Goal: Task Accomplishment & Management: Manage account settings

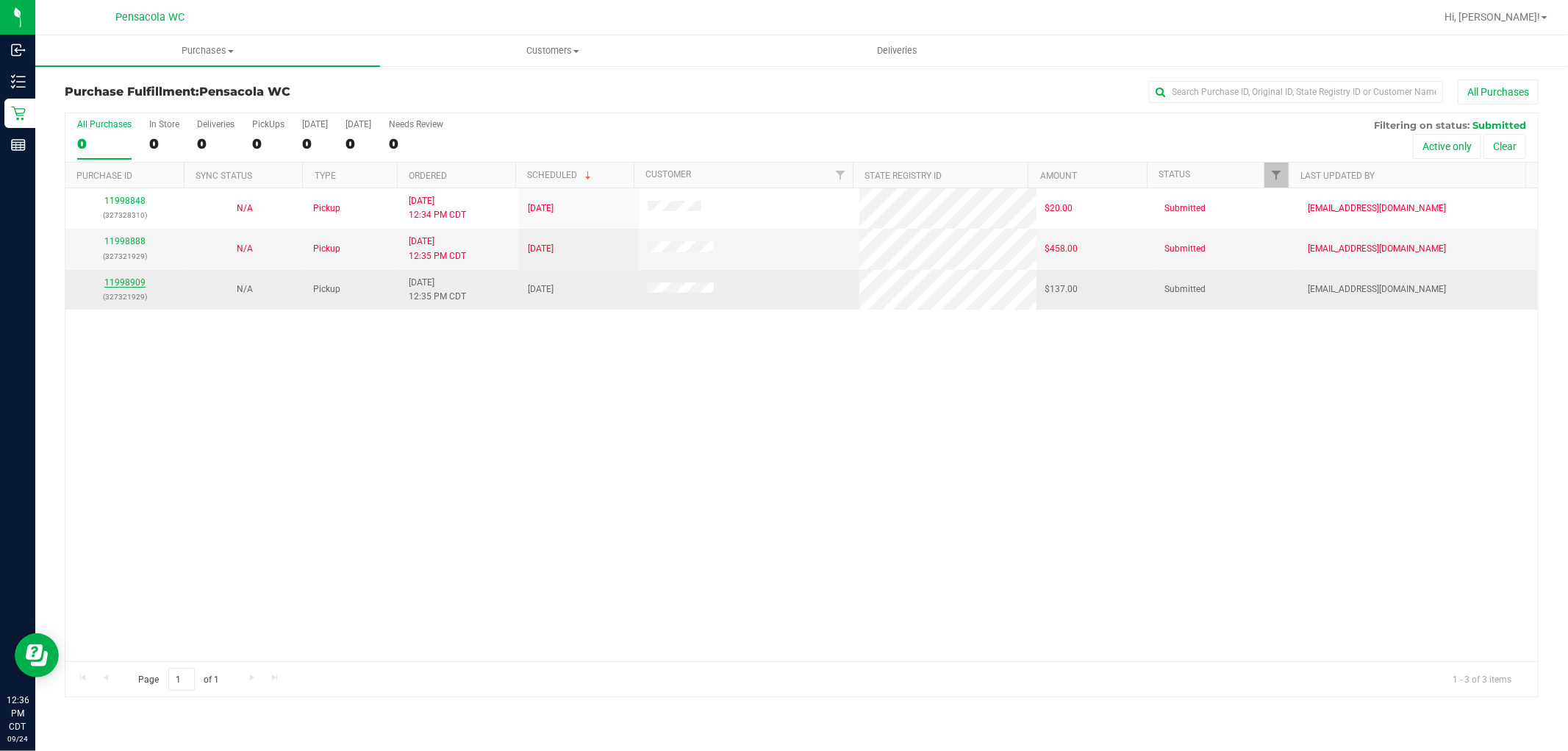
click at [121, 281] on link "11998909" at bounding box center [125, 282] width 41 height 11
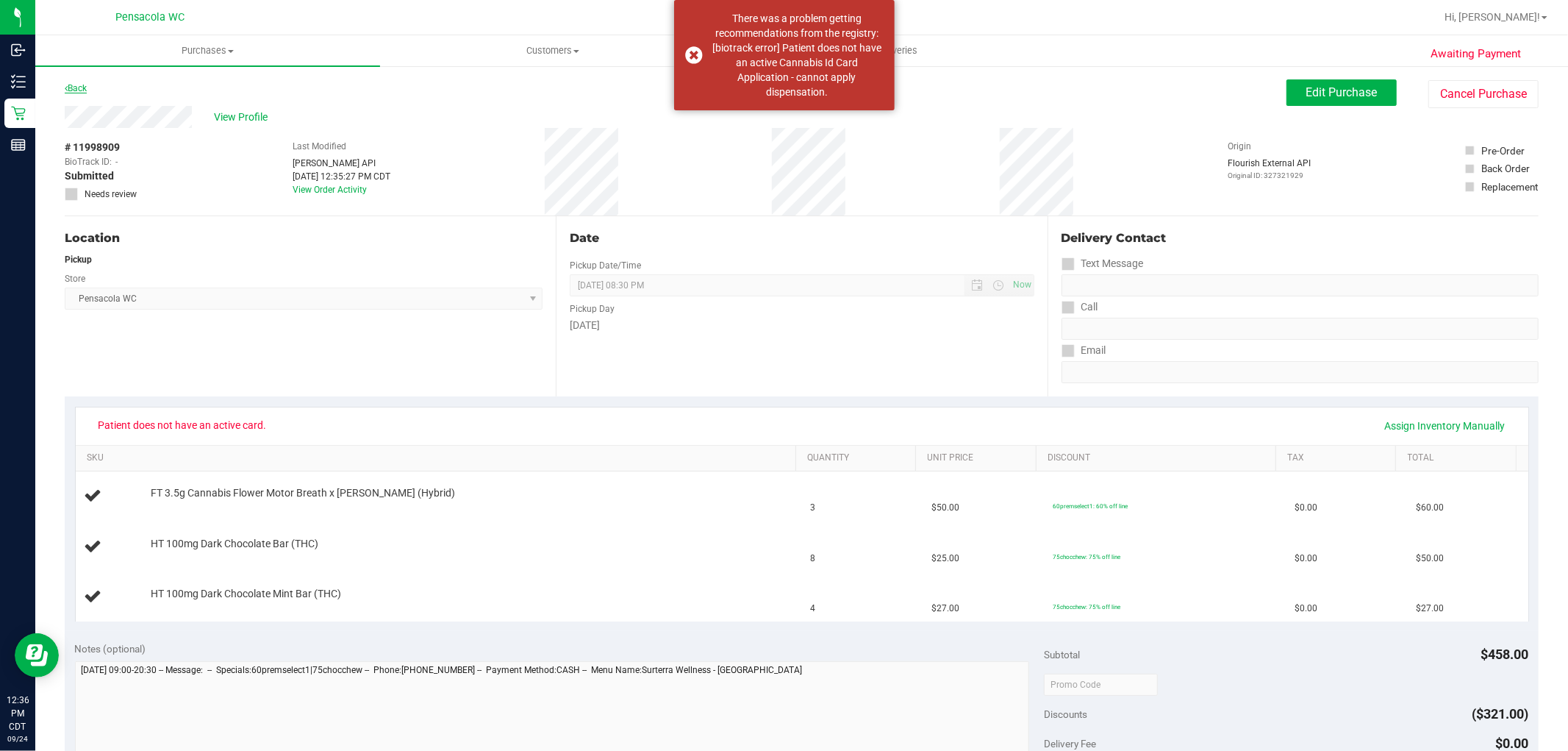
click at [82, 86] on link "Back" at bounding box center [75, 89] width 22 height 11
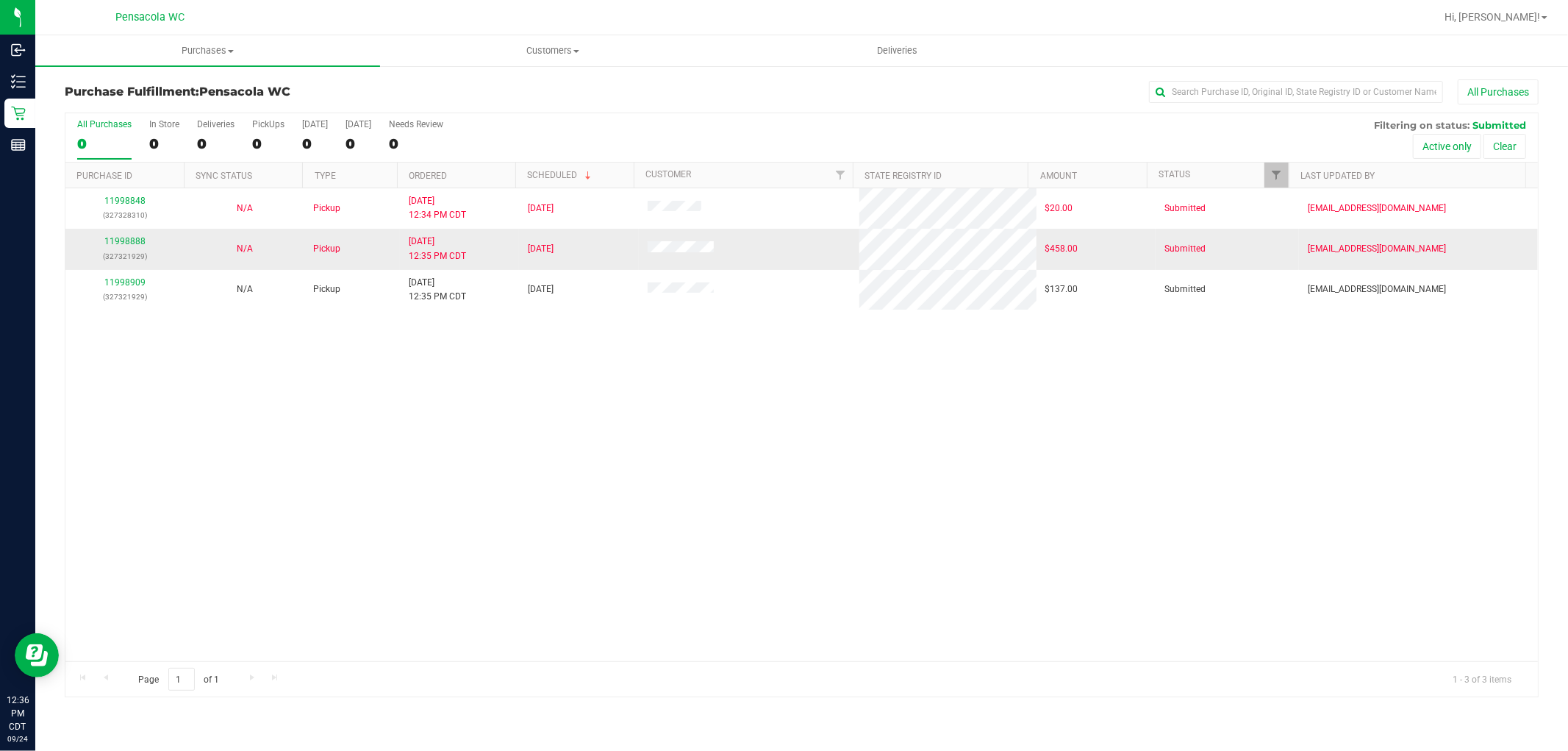
click at [133, 231] on td "11998888 (327321929)" at bounding box center [125, 249] width 119 height 41
click at [130, 243] on link "11998888" at bounding box center [125, 241] width 41 height 11
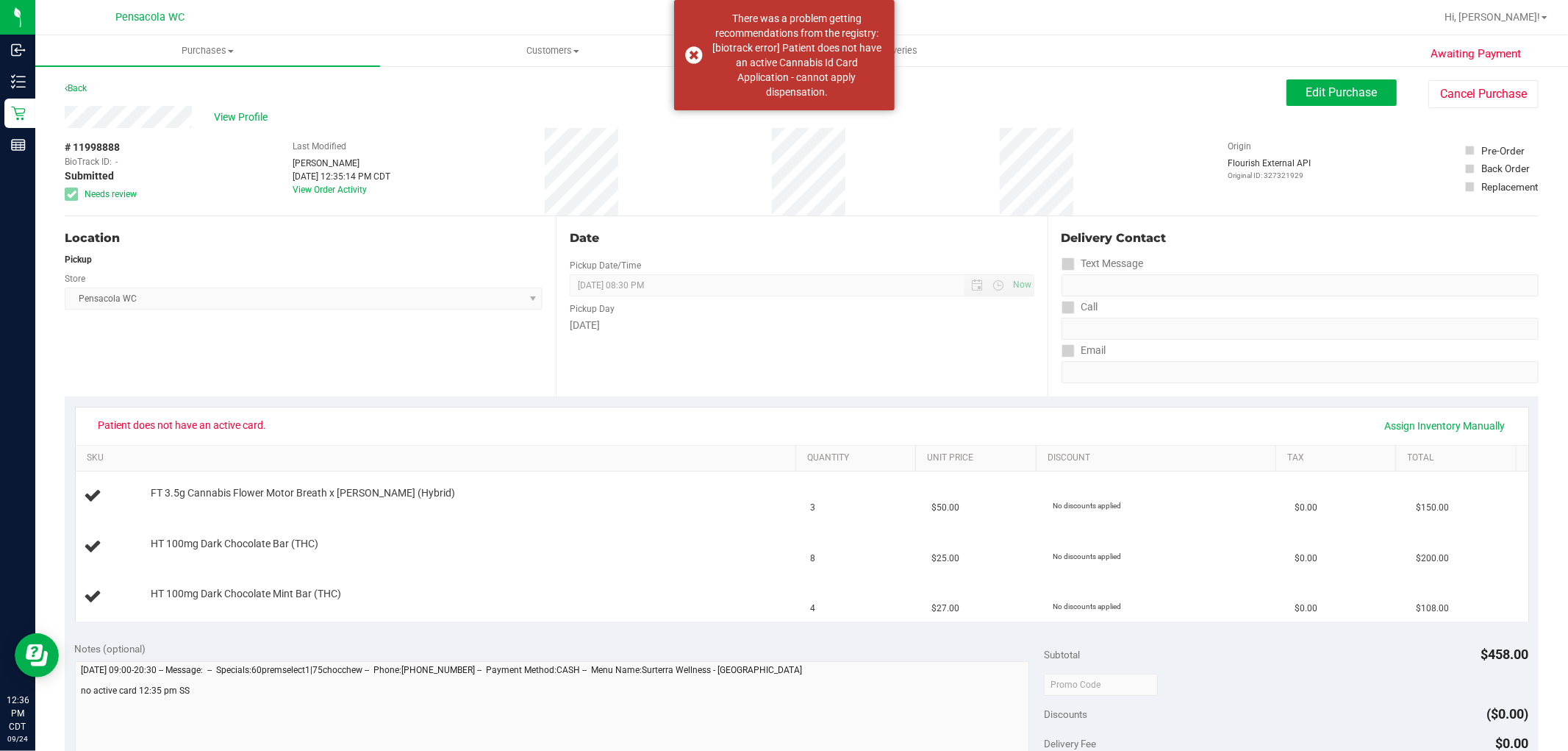
click at [75, 92] on div "Back" at bounding box center [75, 88] width 22 height 18
click at [72, 91] on link "Back" at bounding box center [75, 89] width 22 height 11
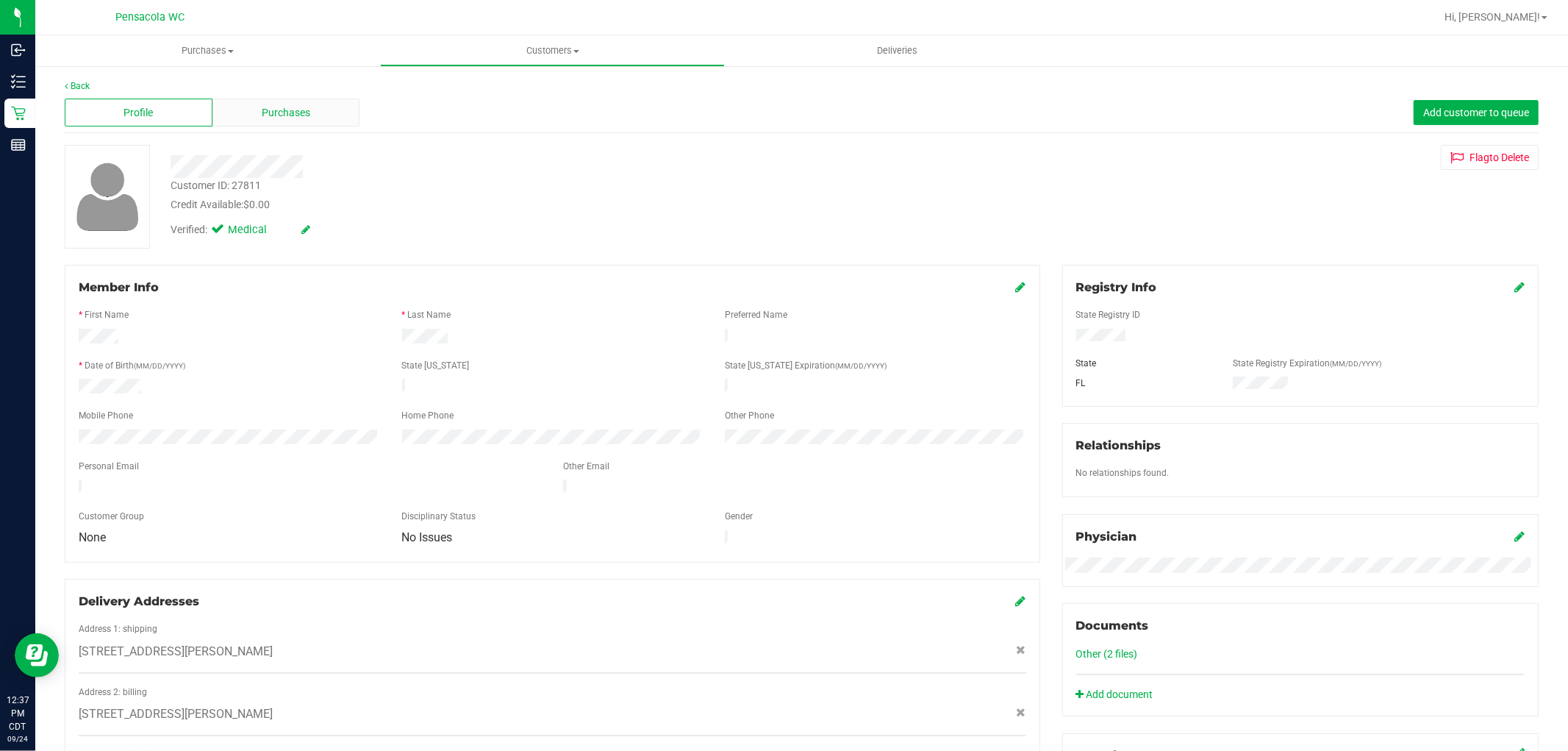
click at [262, 119] on span "Purchases" at bounding box center [286, 112] width 49 height 15
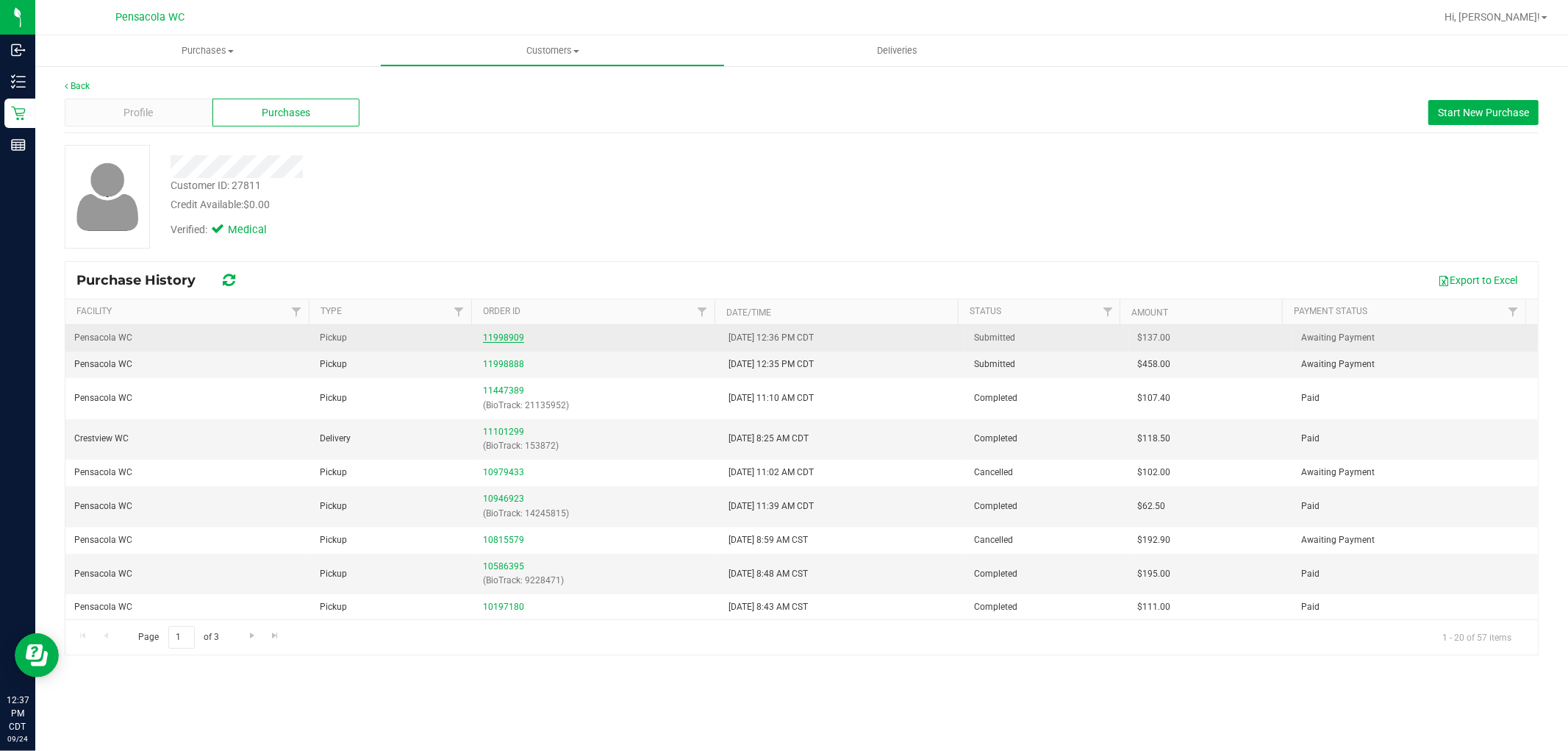
click at [499, 333] on link "11998909" at bounding box center [503, 337] width 41 height 11
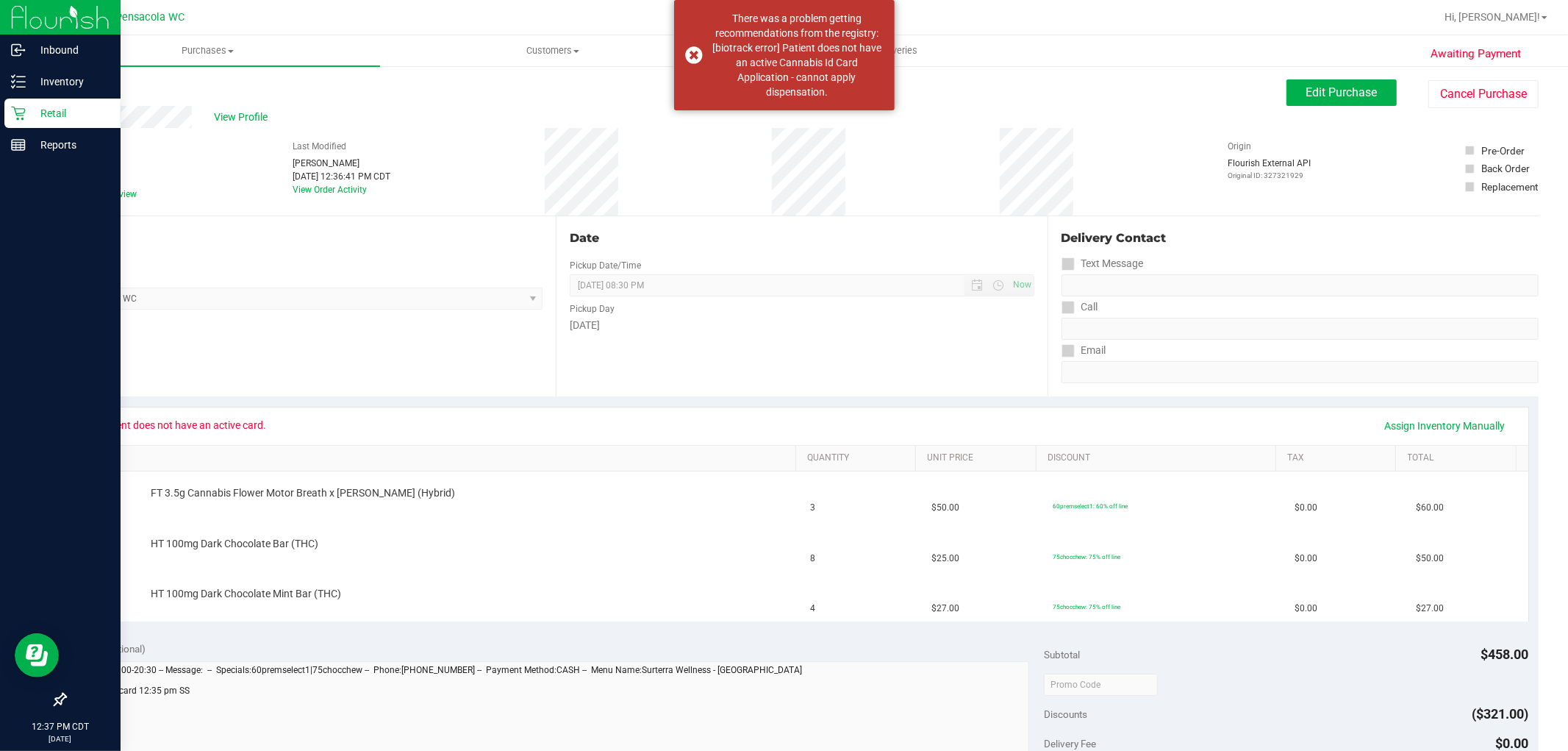
click at [26, 113] on p "Retail" at bounding box center [69, 114] width 88 height 18
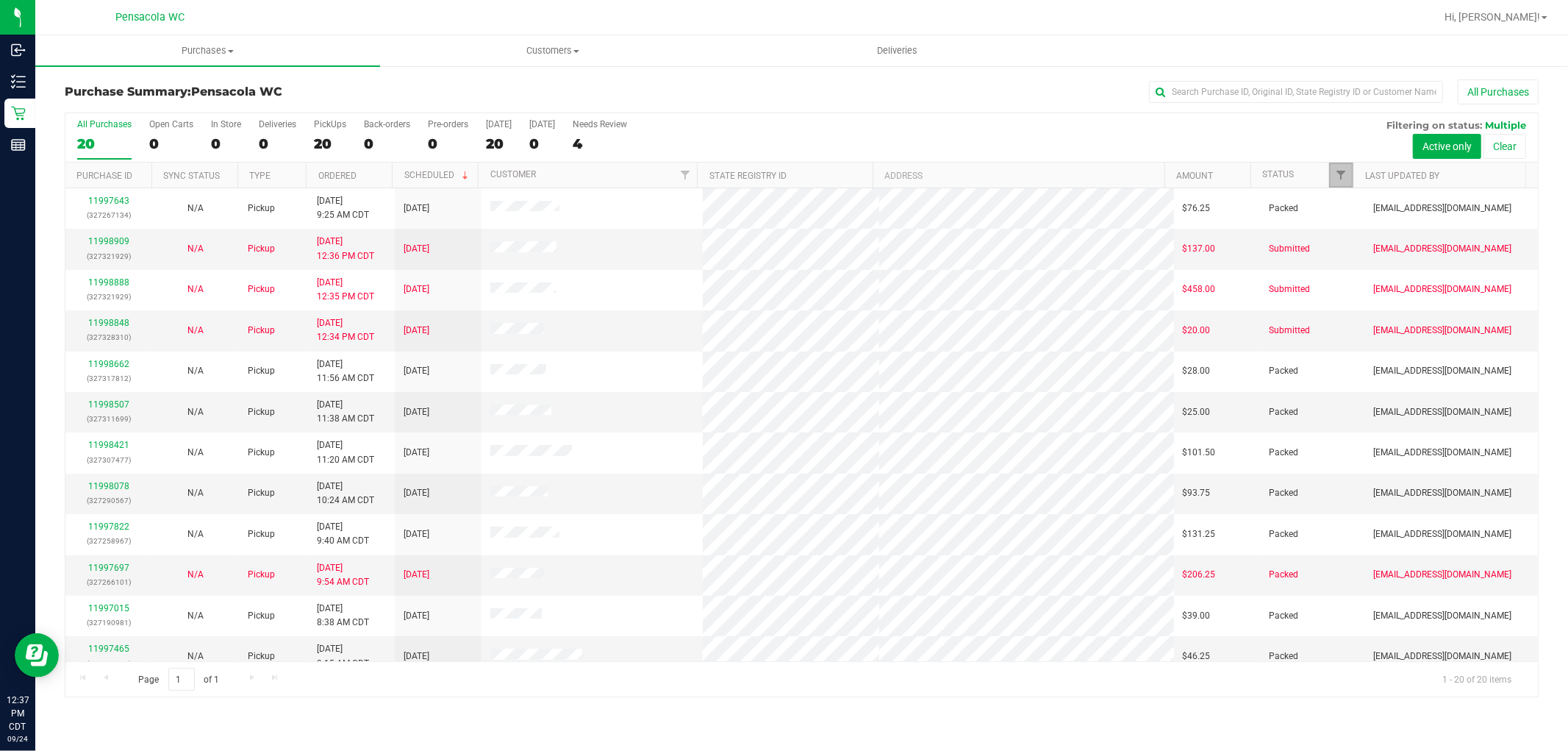
click at [1342, 180] on span "Filter" at bounding box center [1341, 175] width 12 height 12
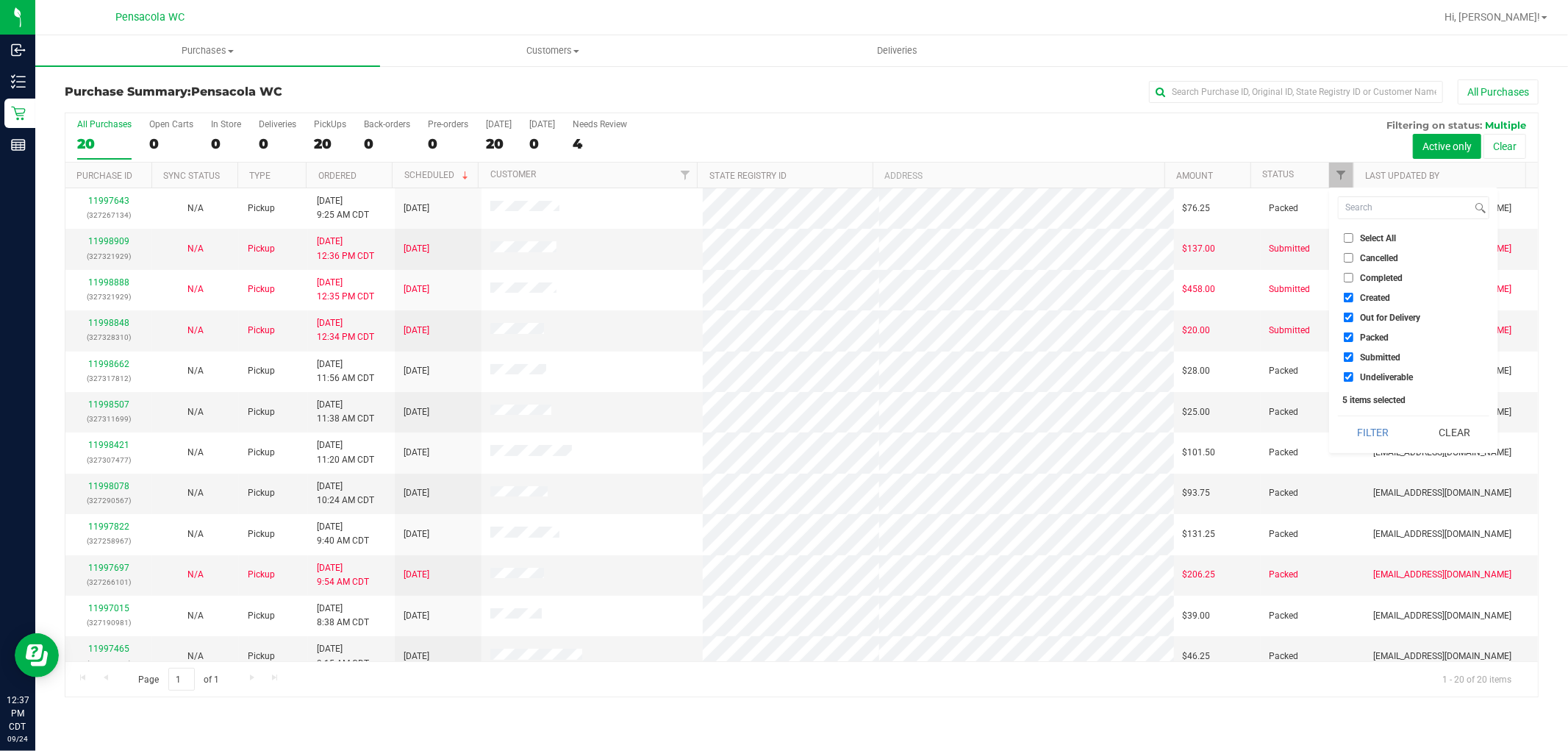
click at [1350, 242] on input "Select All" at bounding box center [1348, 238] width 10 height 10
checkbox input "true"
click at [1350, 242] on input "Select All" at bounding box center [1348, 238] width 10 height 10
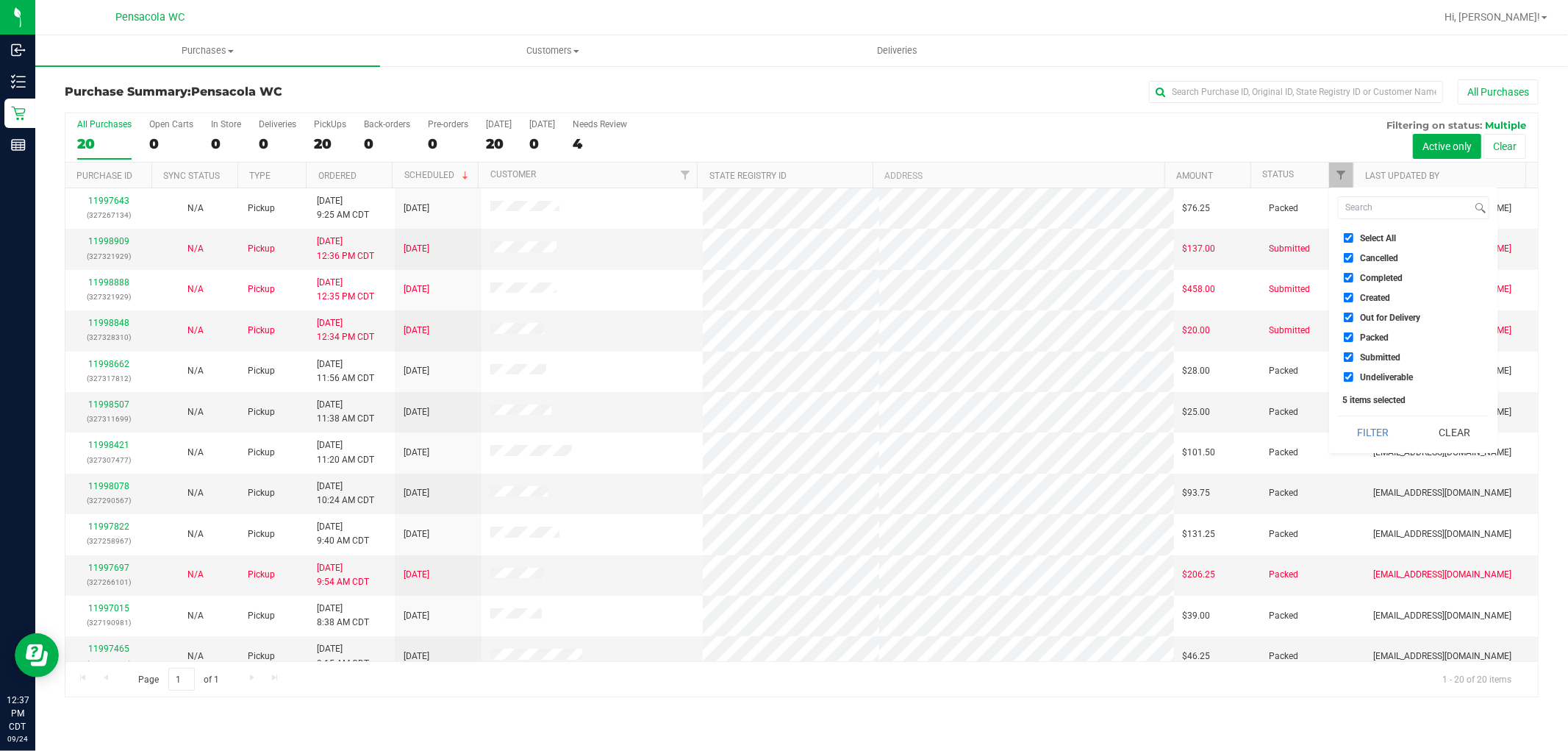
checkbox input "false"
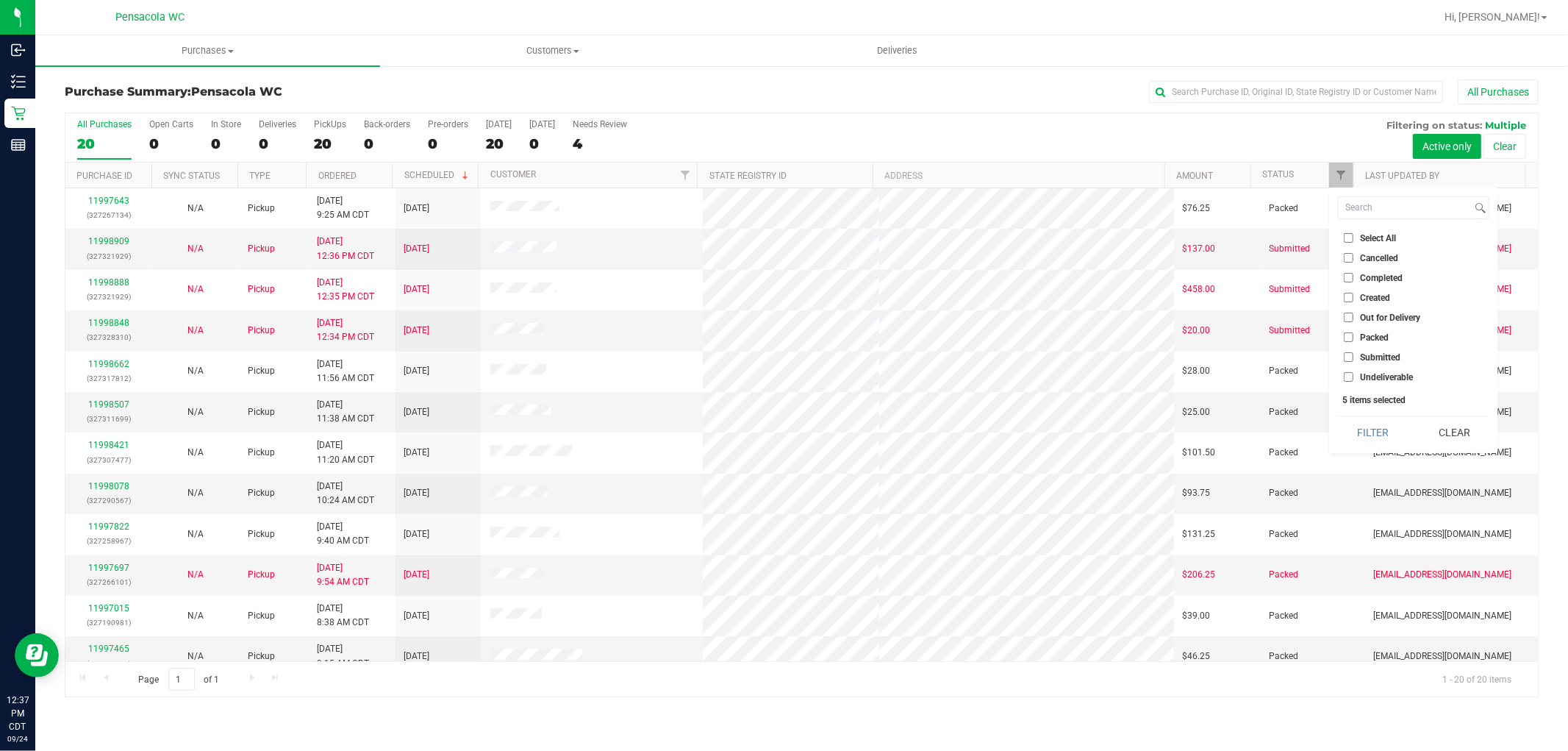
checkbox input "false"
click at [1348, 359] on input "Submitted" at bounding box center [1348, 357] width 10 height 10
checkbox input "true"
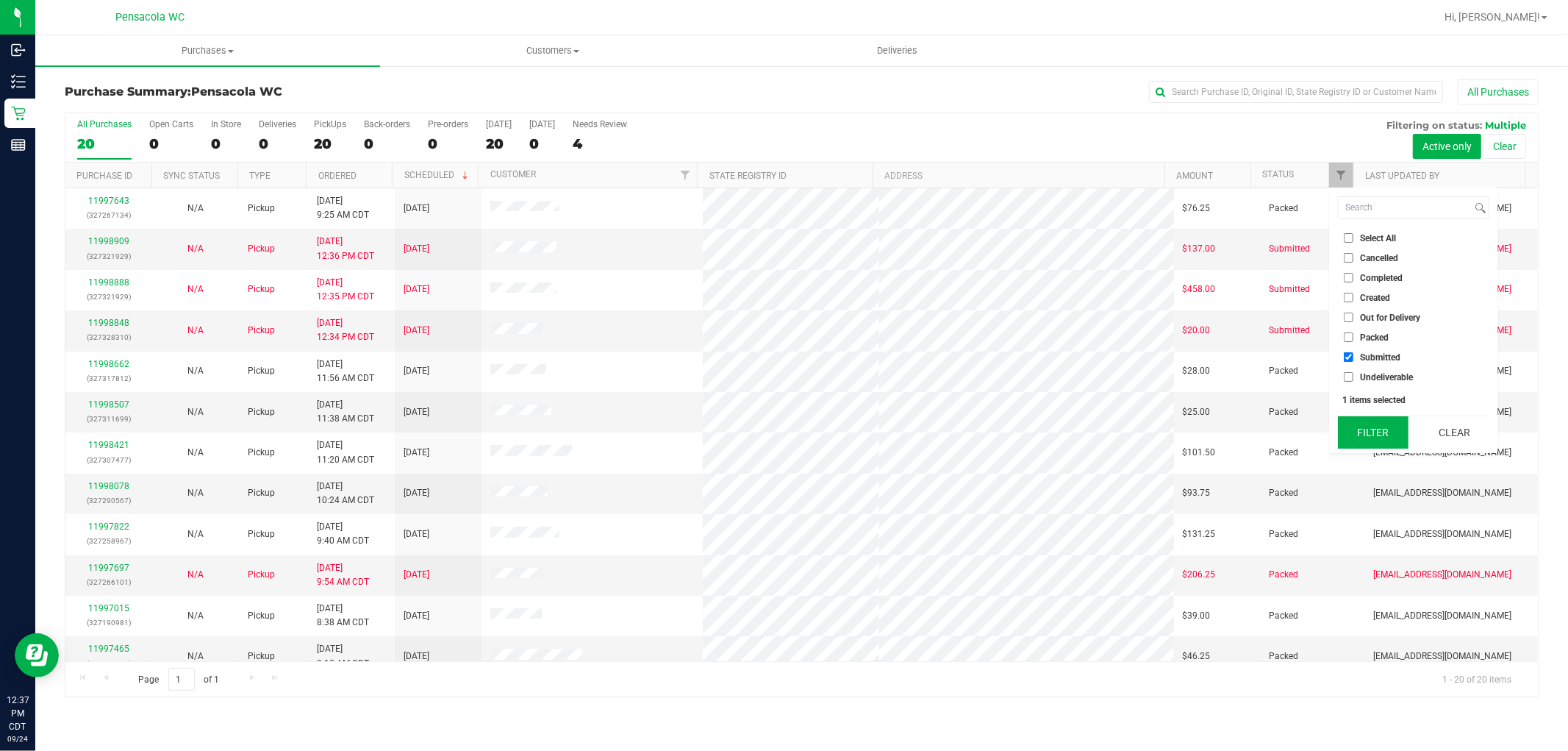
click at [1351, 446] on button "Filter" at bounding box center [1374, 432] width 71 height 32
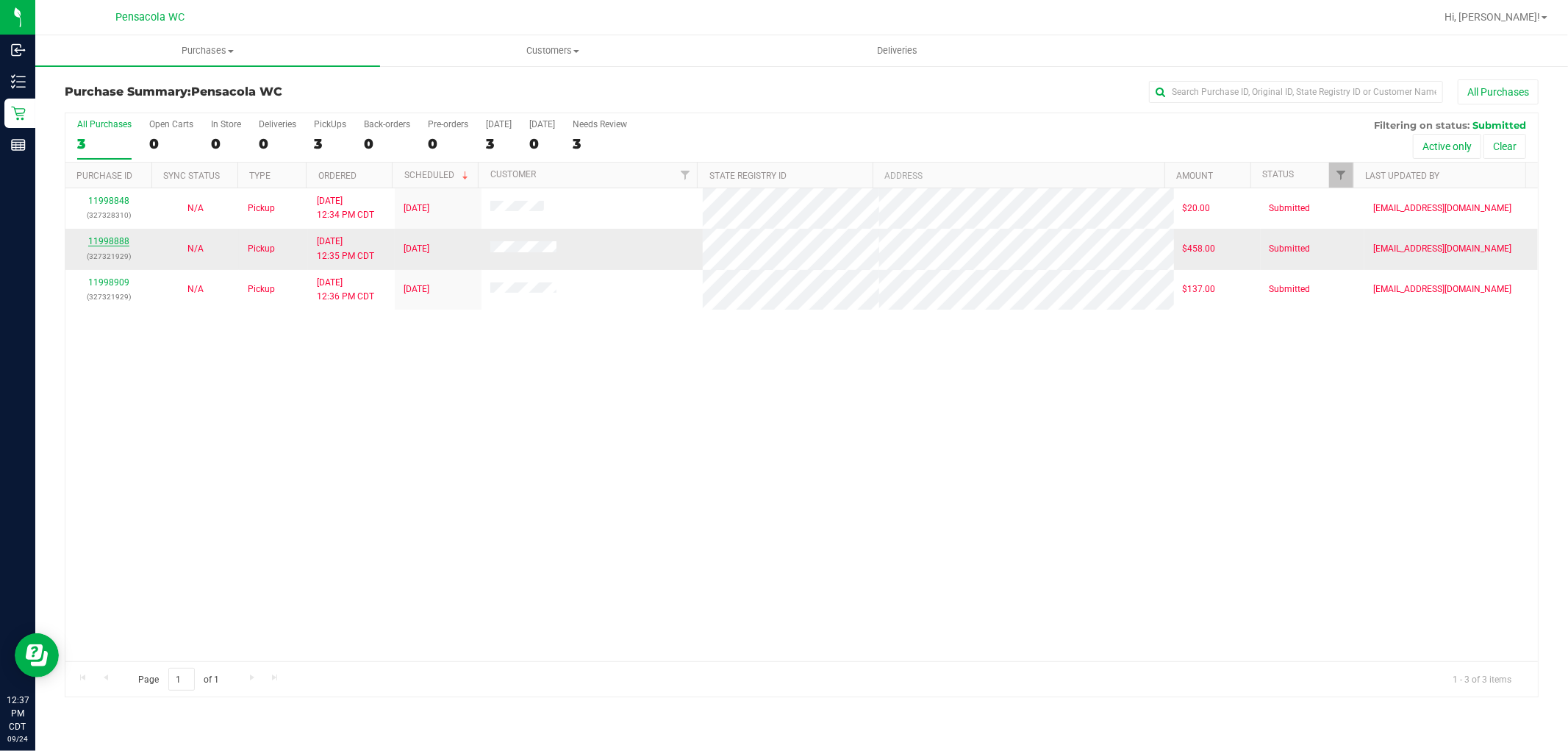
click at [123, 241] on link "11998888" at bounding box center [108, 241] width 41 height 11
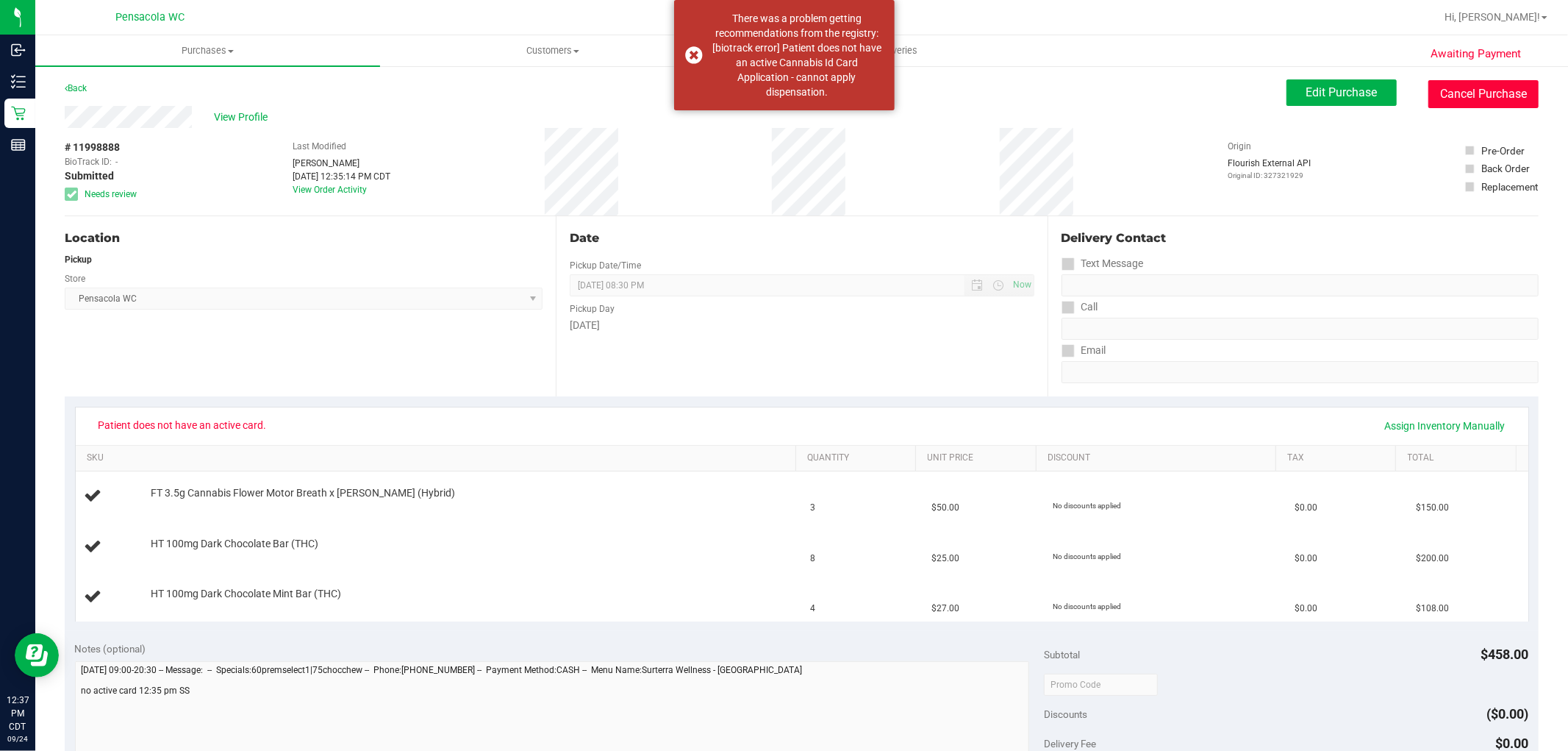
click at [1472, 99] on button "Cancel Purchase" at bounding box center [1483, 93] width 110 height 28
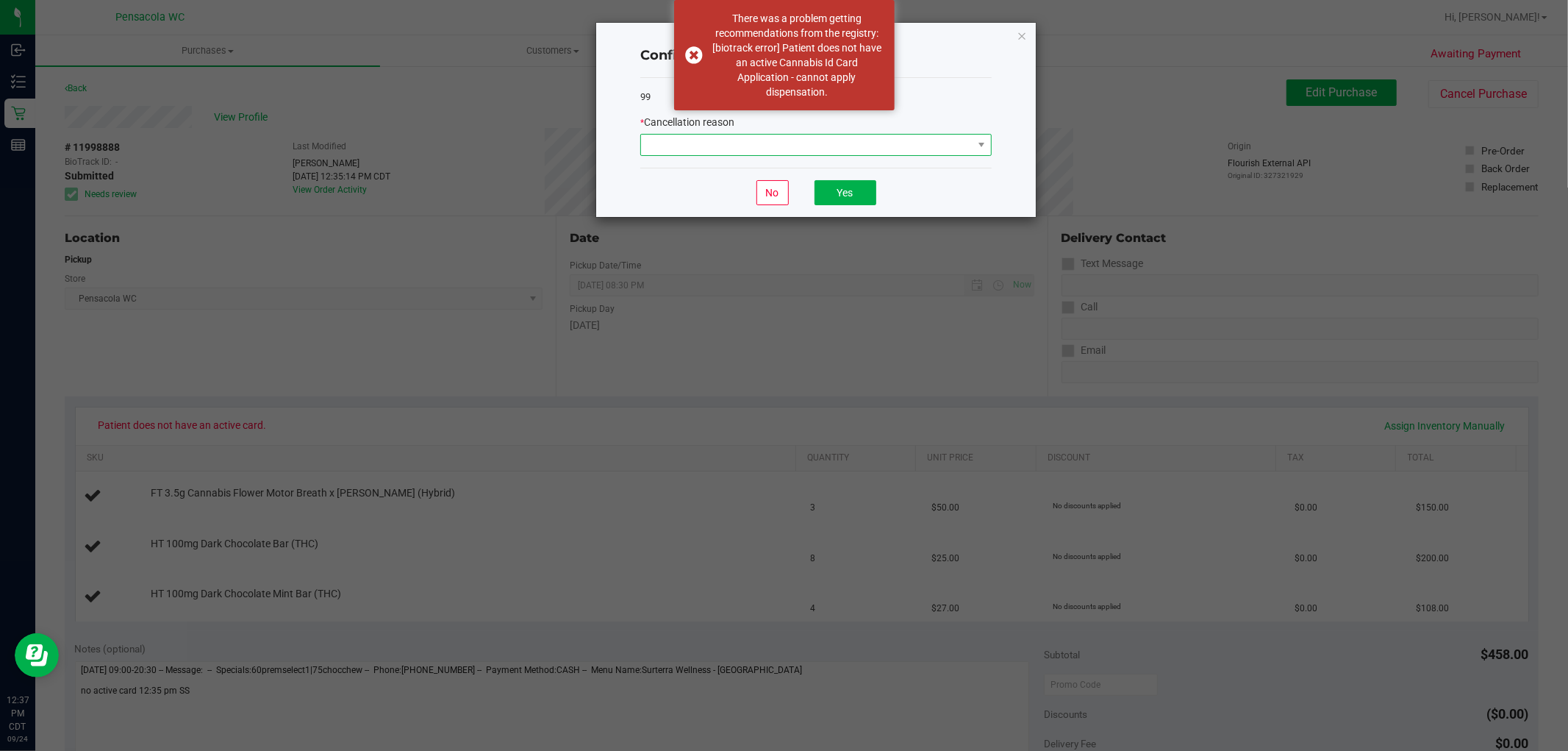
click at [925, 152] on span at bounding box center [807, 145] width 332 height 20
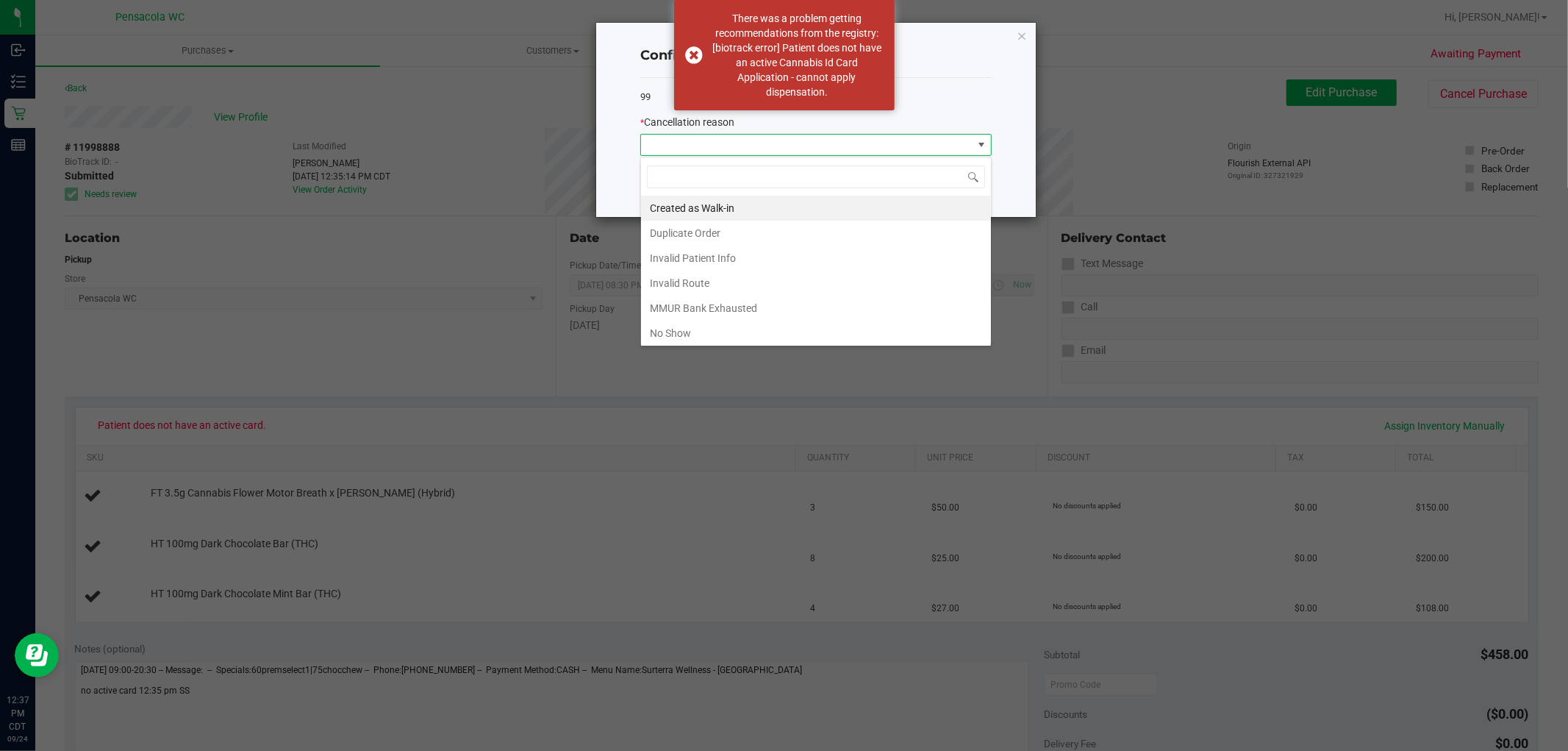
scroll to position [22, 351]
click at [781, 246] on li "Invalid Patient Info" at bounding box center [816, 258] width 350 height 25
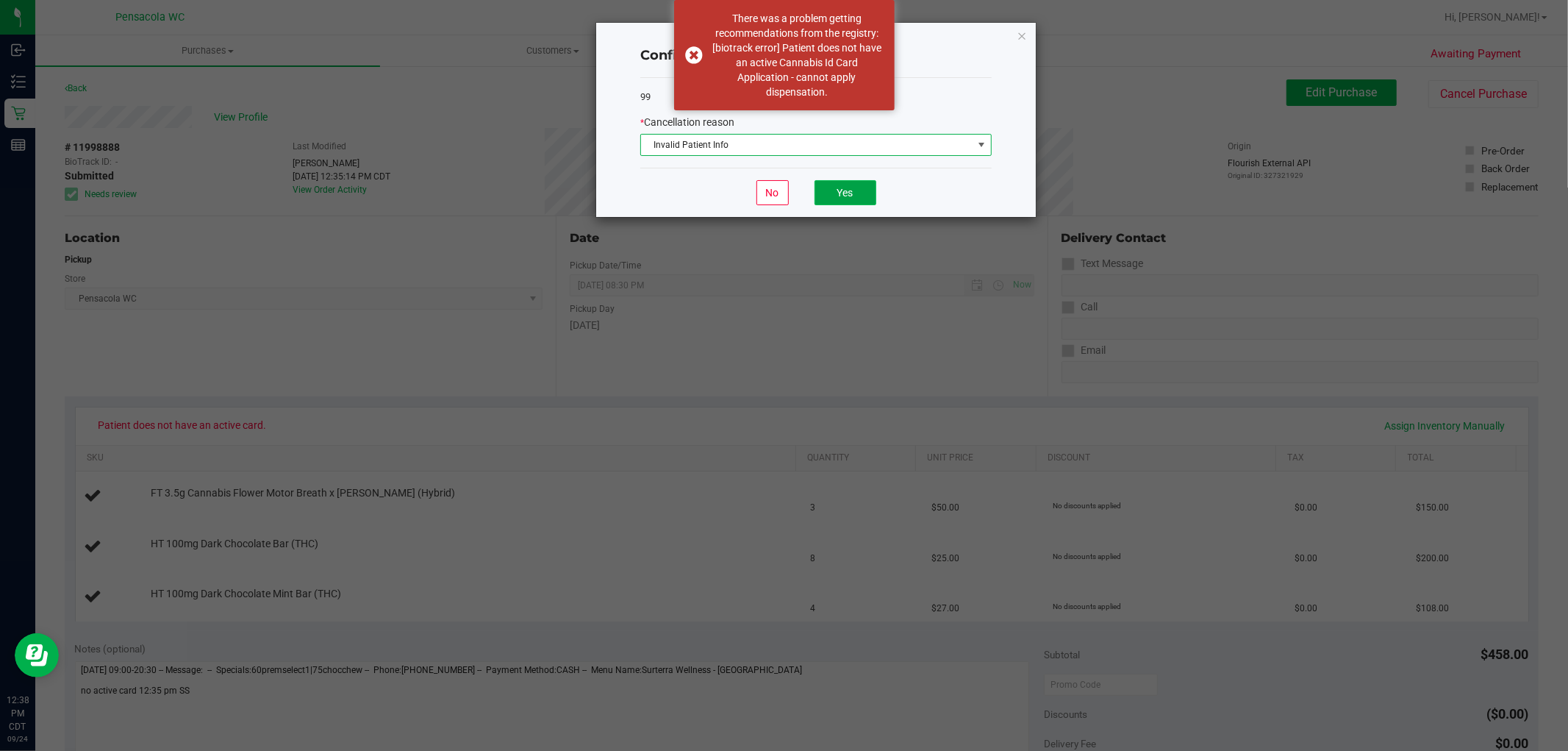
click at [844, 190] on button "Yes" at bounding box center [846, 193] width 62 height 25
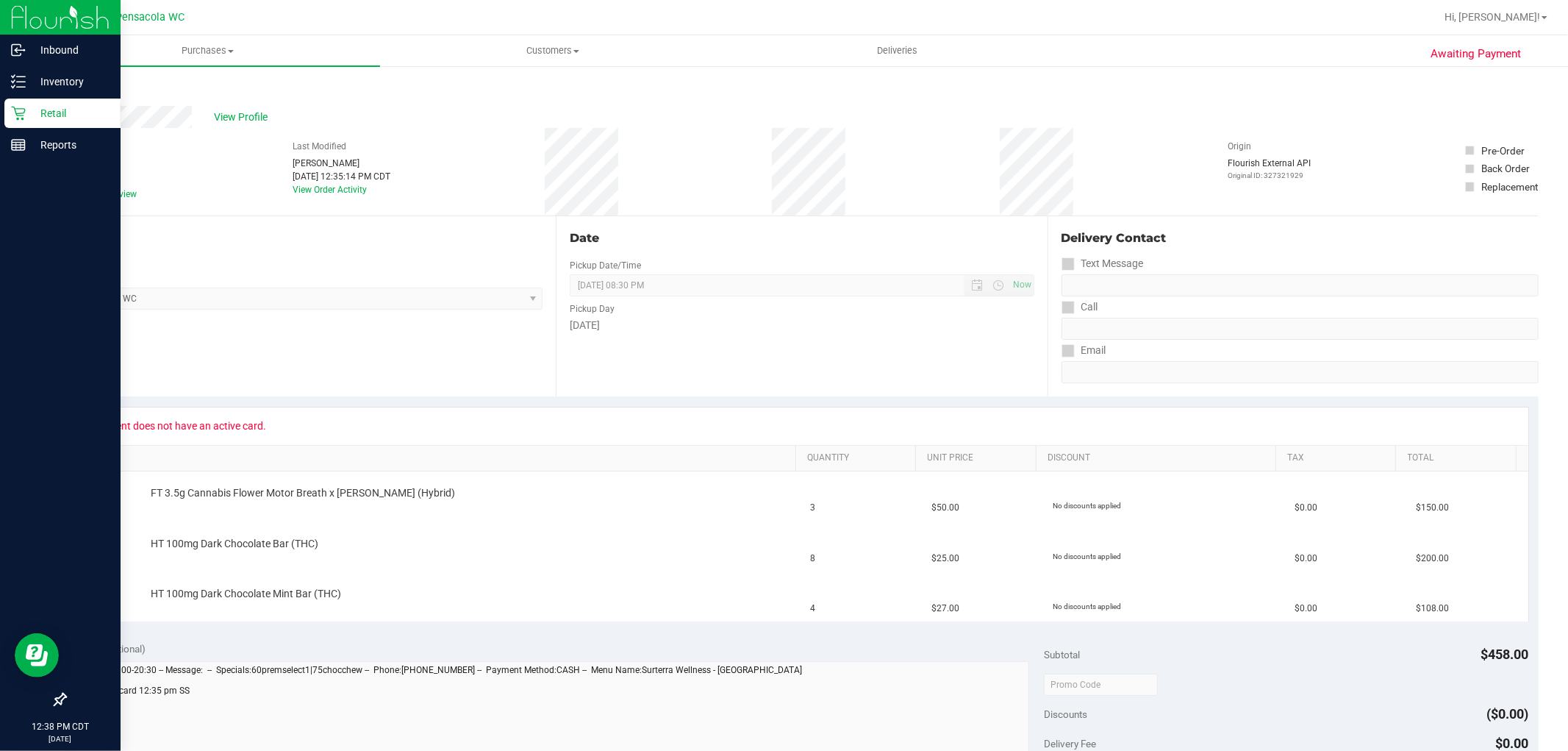
click at [29, 114] on p "Retail" at bounding box center [69, 114] width 88 height 18
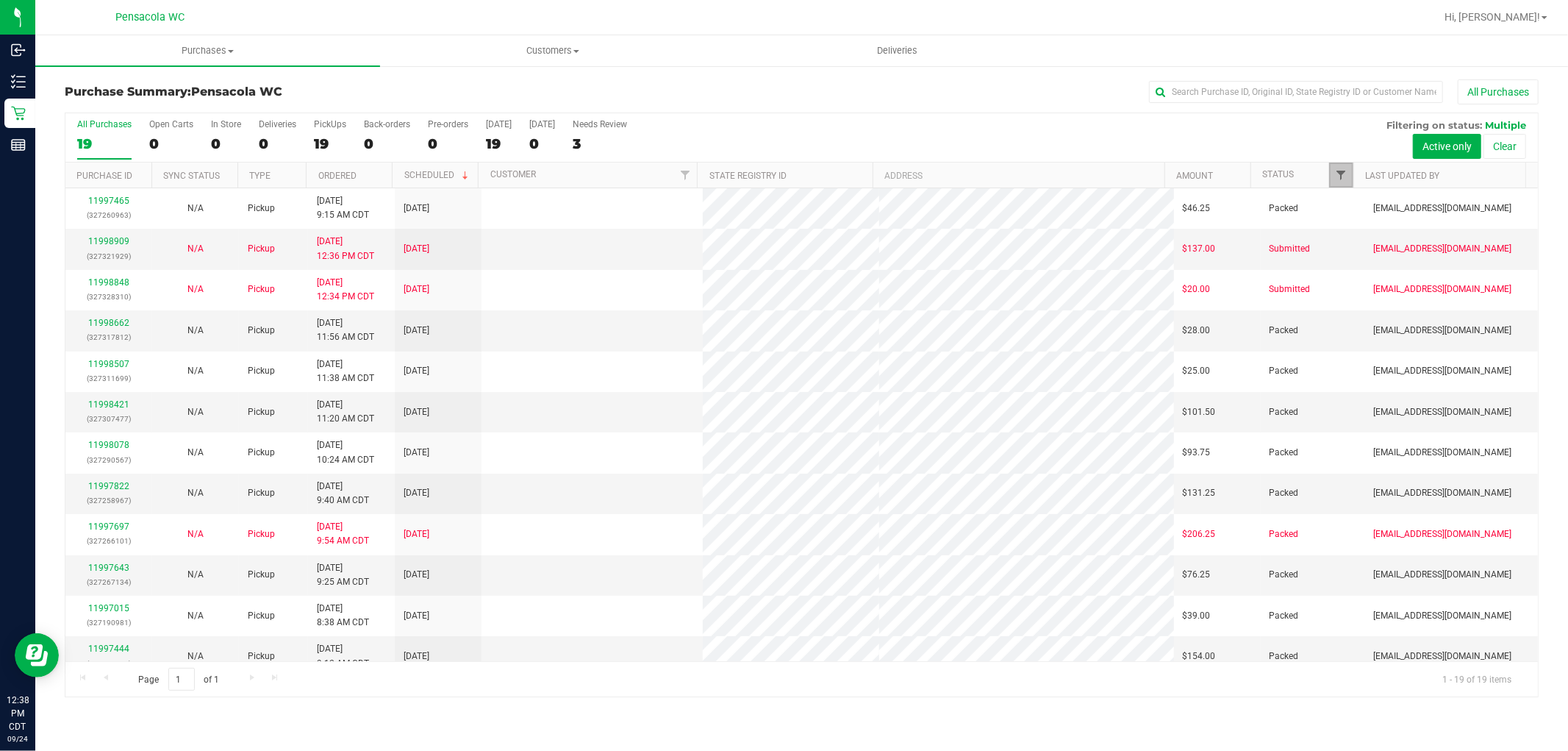
click at [1338, 180] on span "Filter" at bounding box center [1341, 175] width 12 height 12
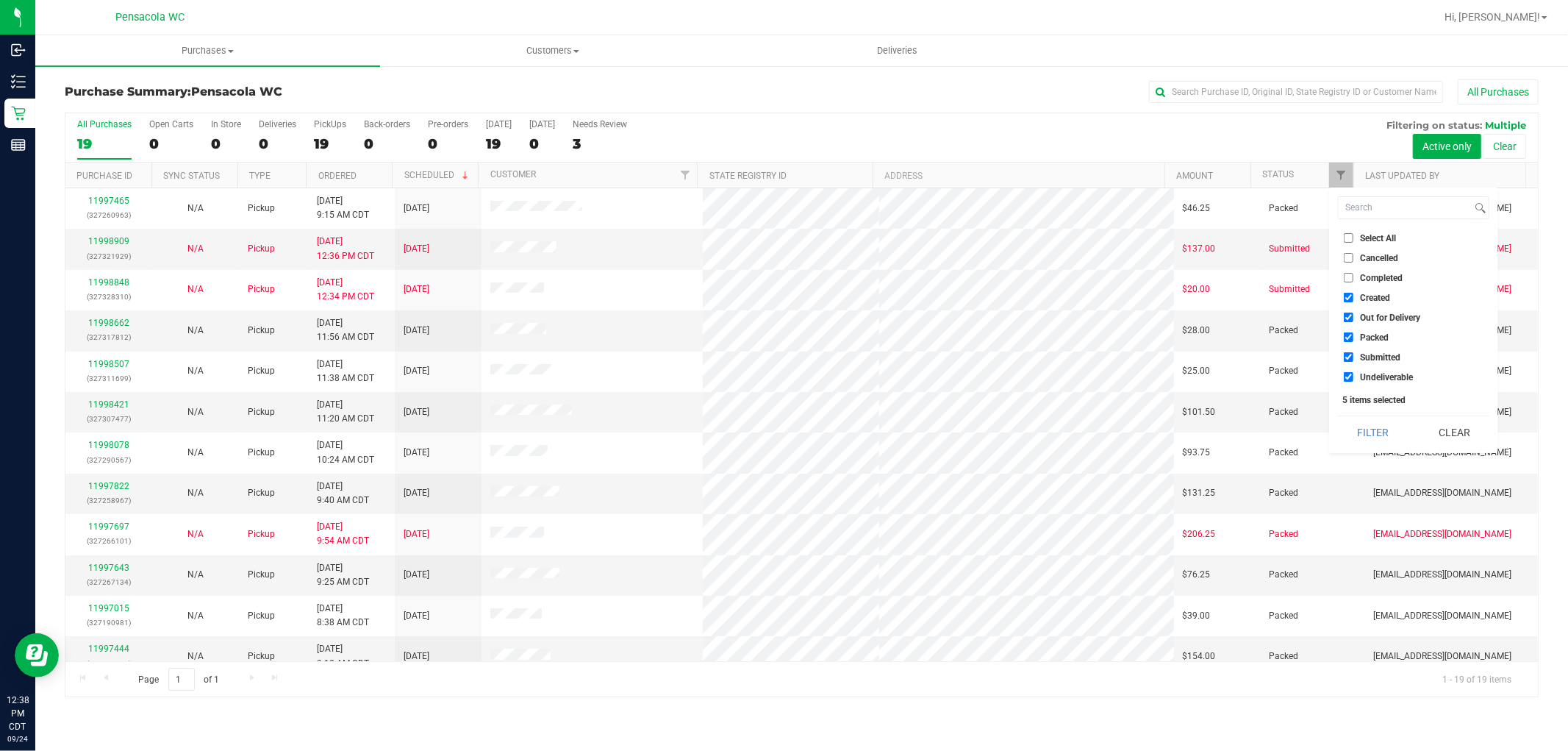
click at [1372, 233] on span "Select All" at bounding box center [1377, 238] width 36 height 9
click at [1353, 233] on input "Select All" at bounding box center [1348, 238] width 10 height 10
checkbox input "true"
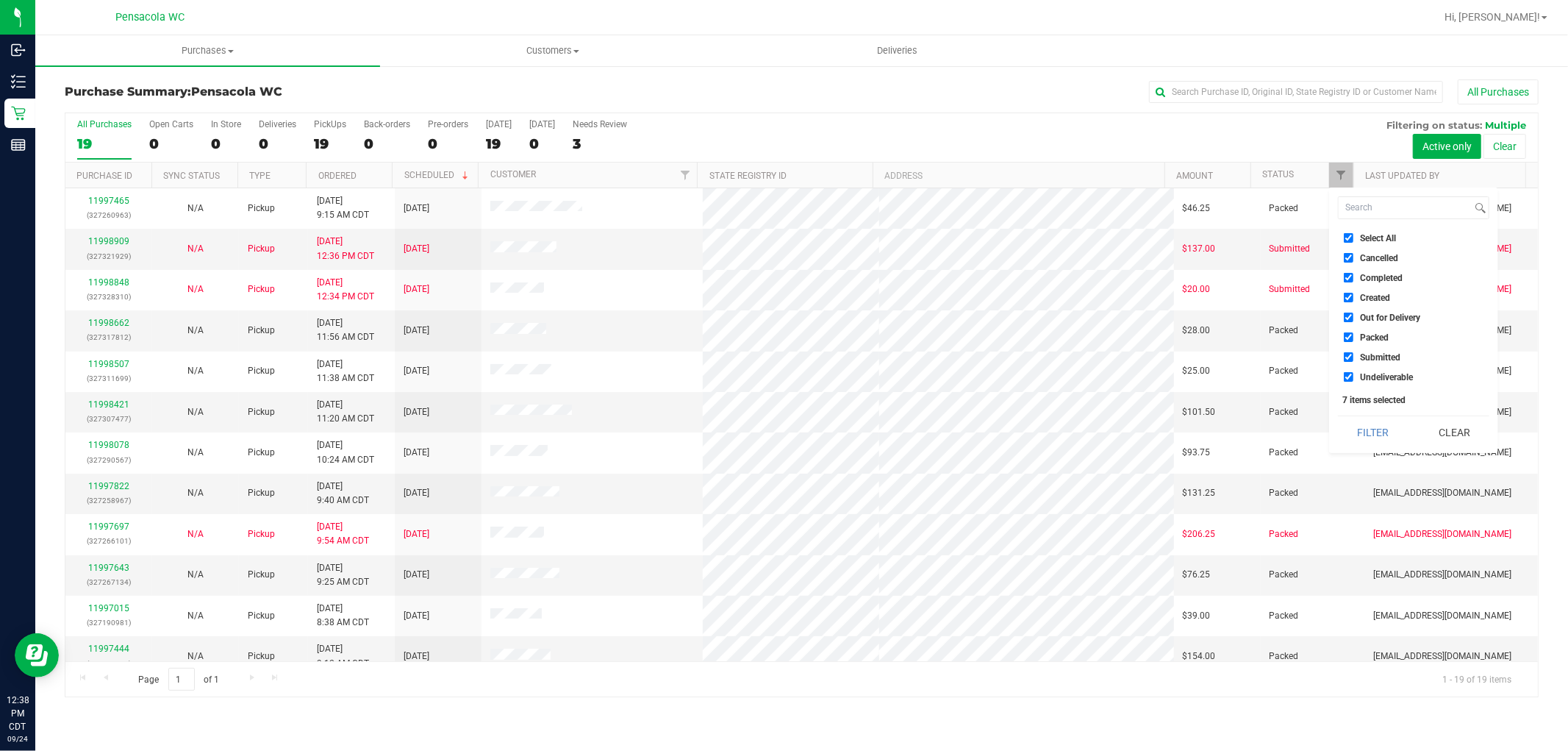
click at [1371, 239] on span "Select All" at bounding box center [1377, 238] width 36 height 9
click at [1353, 239] on input "Select All" at bounding box center [1348, 238] width 10 height 10
checkbox input "false"
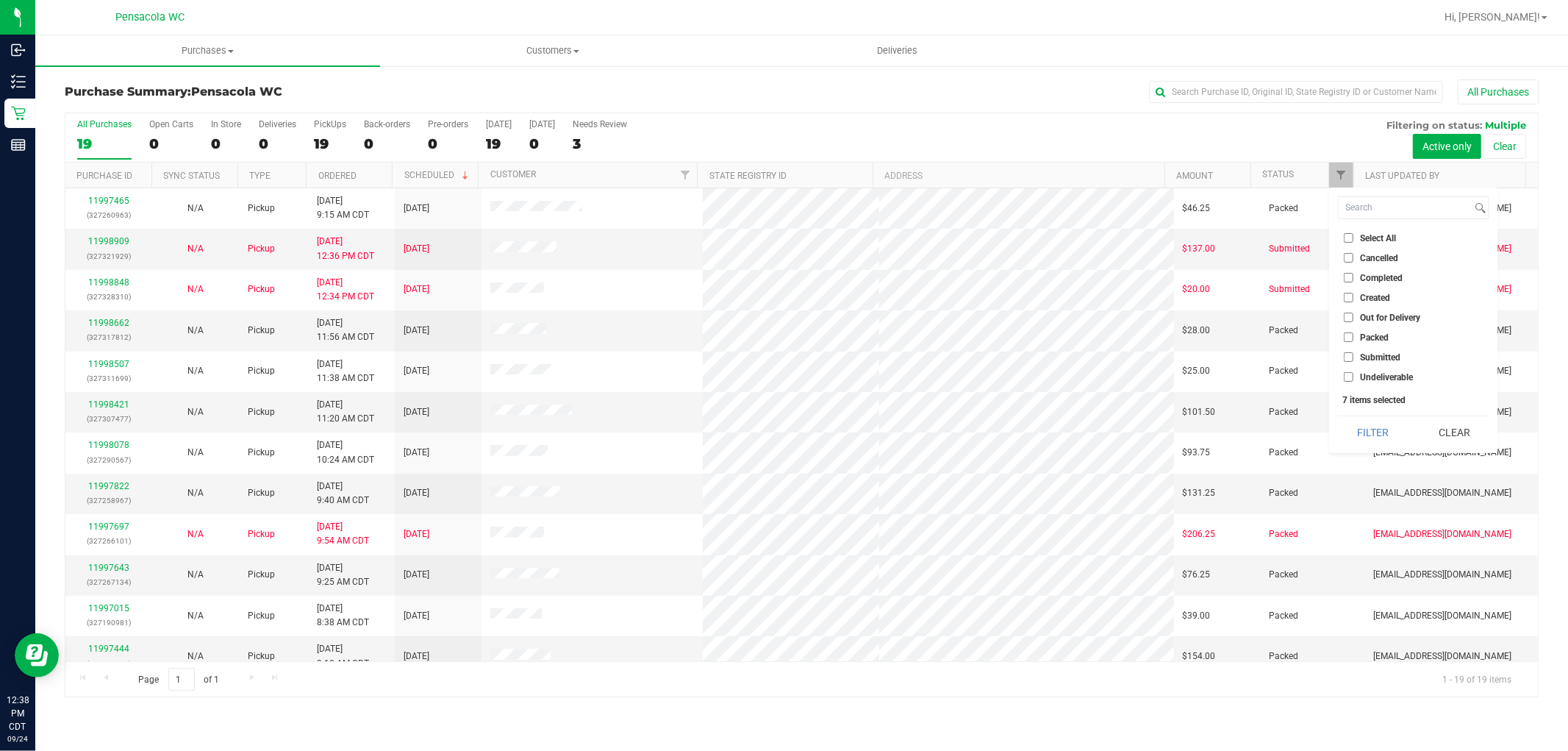
checkbox input "false"
click at [1383, 373] on span "Undeliverable" at bounding box center [1386, 377] width 53 height 9
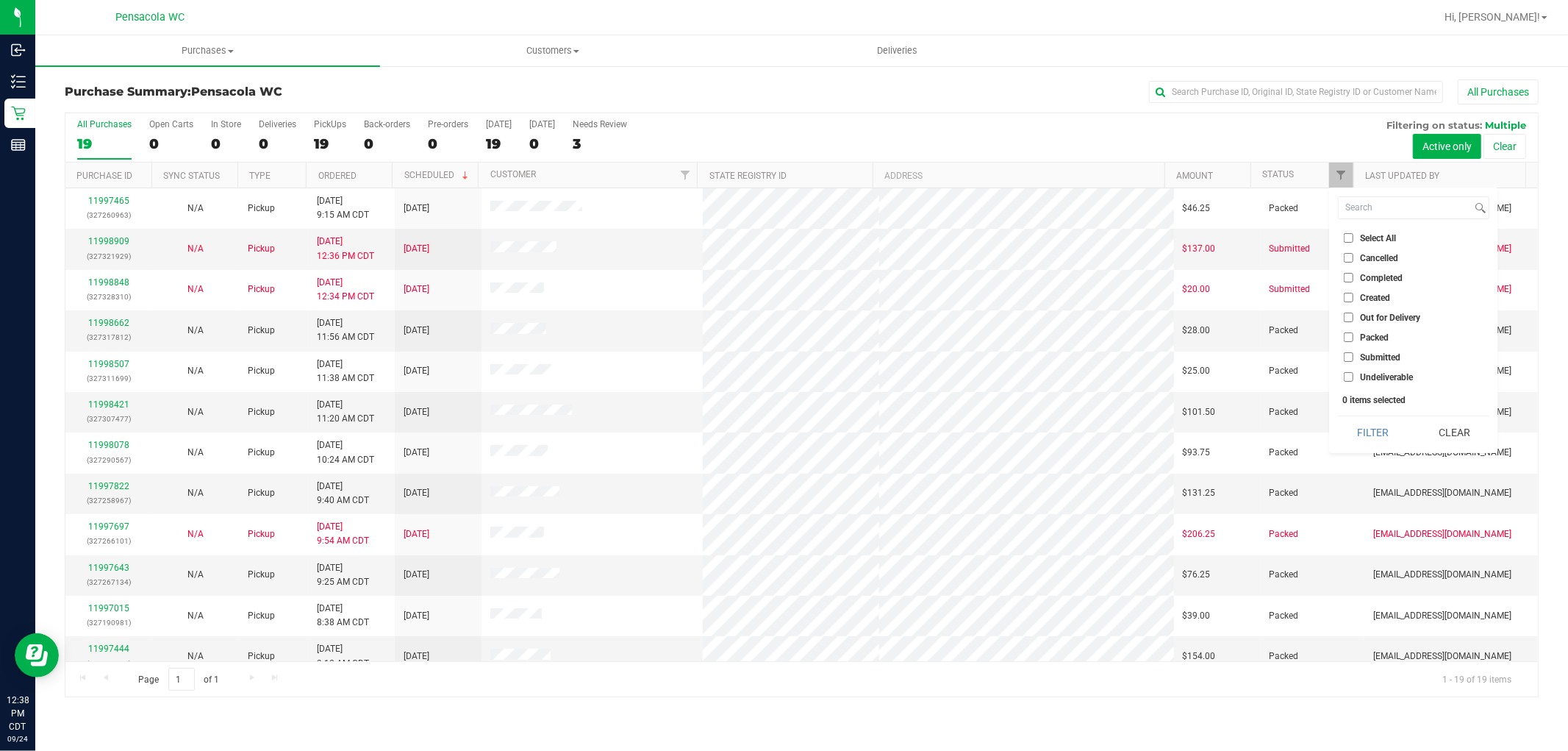
click at [1353, 372] on input "Undeliverable" at bounding box center [1348, 376] width 10 height 10
click at [1379, 375] on span "Undeliverable" at bounding box center [1386, 377] width 53 height 9
click at [1353, 375] on input "Undeliverable" at bounding box center [1348, 376] width 10 height 10
checkbox input "false"
click at [1385, 356] on span "Submitted" at bounding box center [1380, 358] width 41 height 9
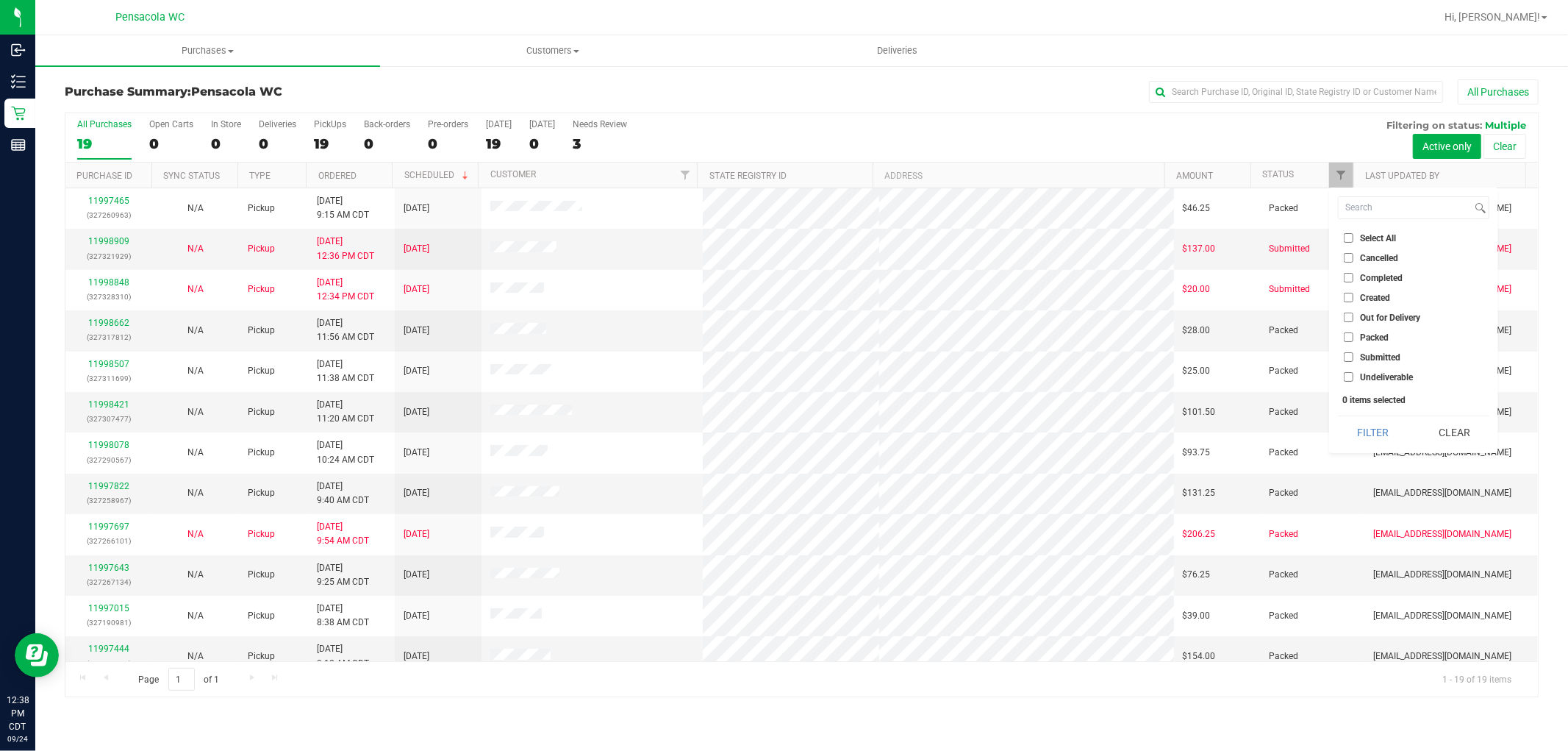
click at [1353, 356] on input "Submitted" at bounding box center [1348, 357] width 10 height 10
checkbox input "true"
click at [1371, 420] on button "Filter" at bounding box center [1374, 432] width 71 height 32
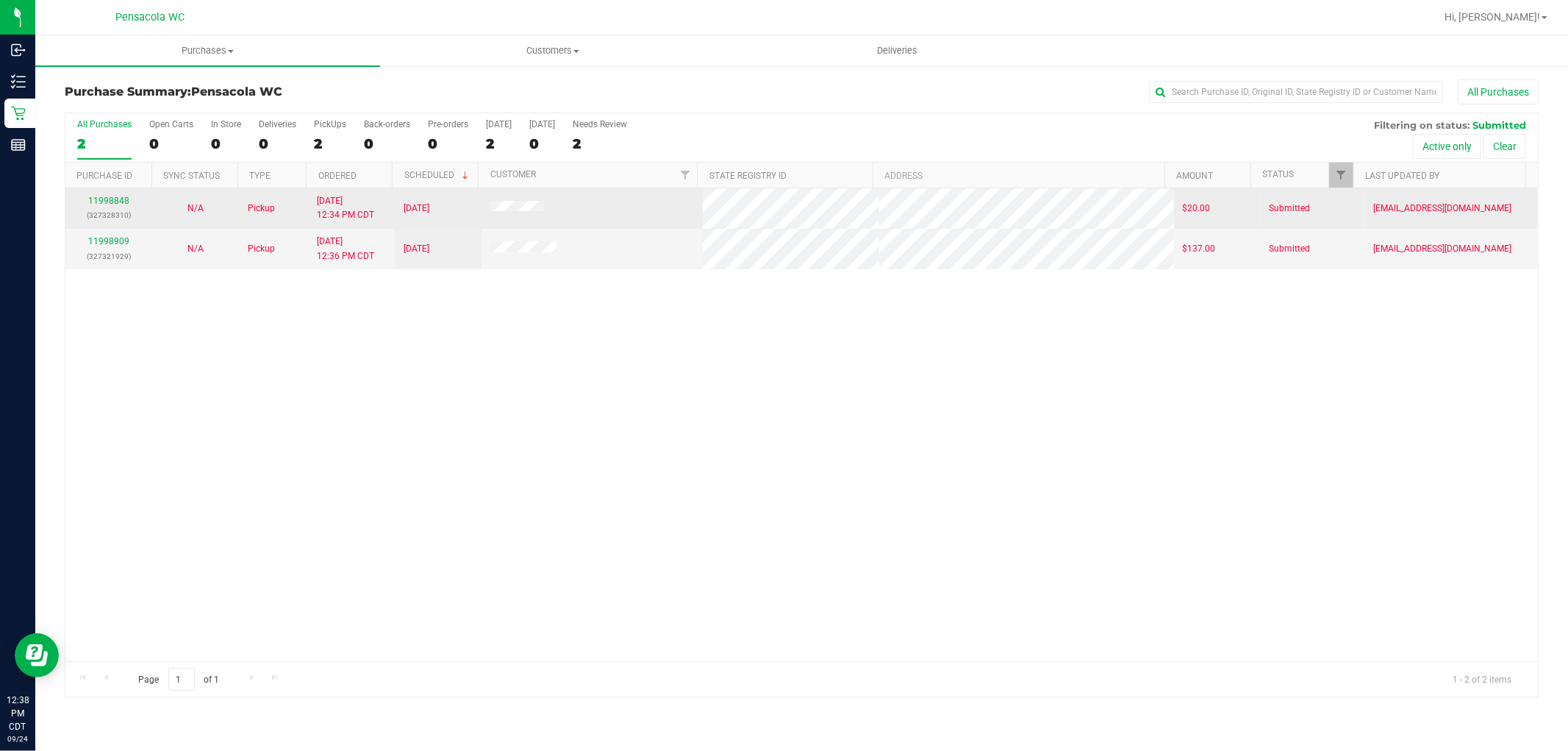
click at [281, 199] on td "Pickup" at bounding box center [273, 209] width 69 height 41
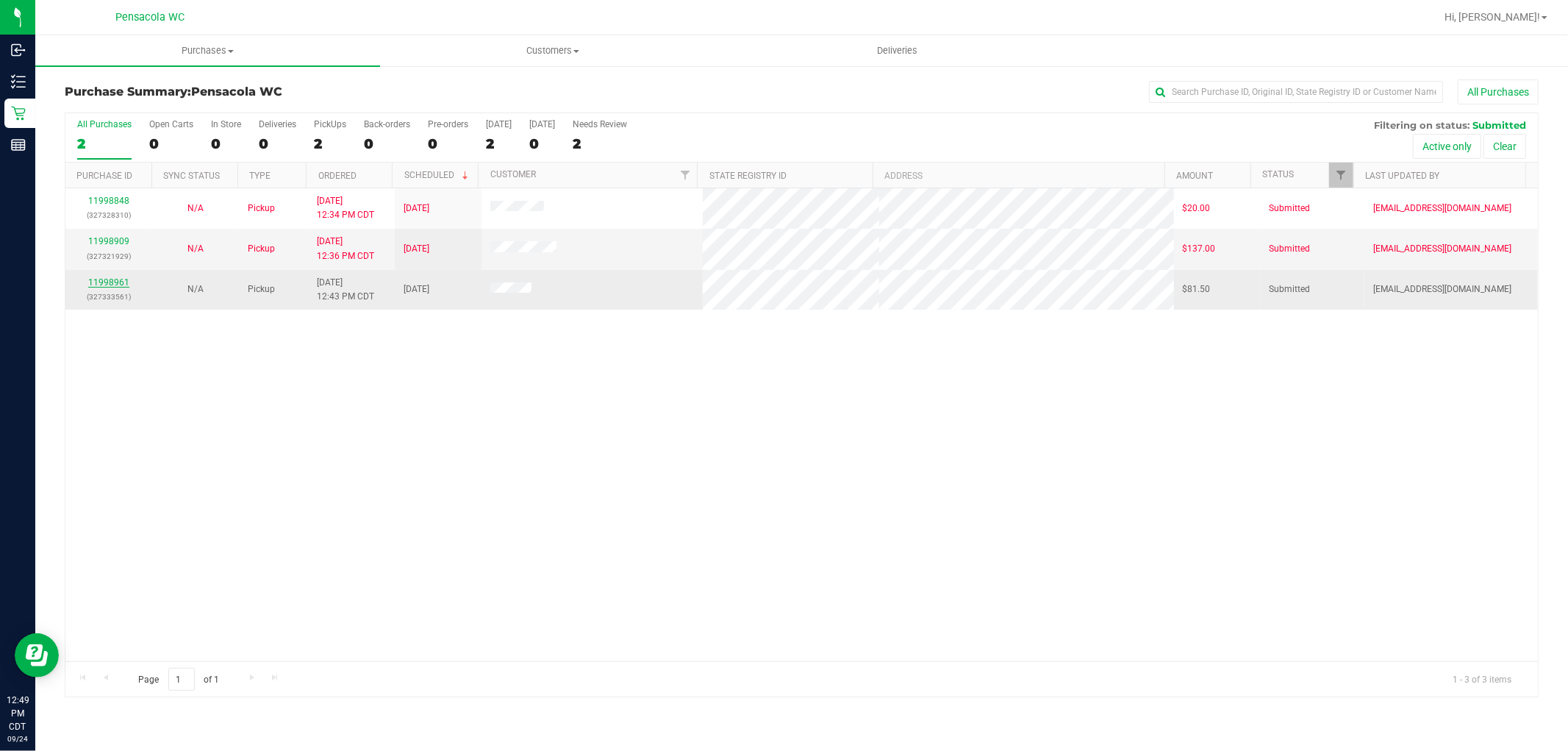
click at [116, 281] on link "11998961" at bounding box center [108, 282] width 41 height 11
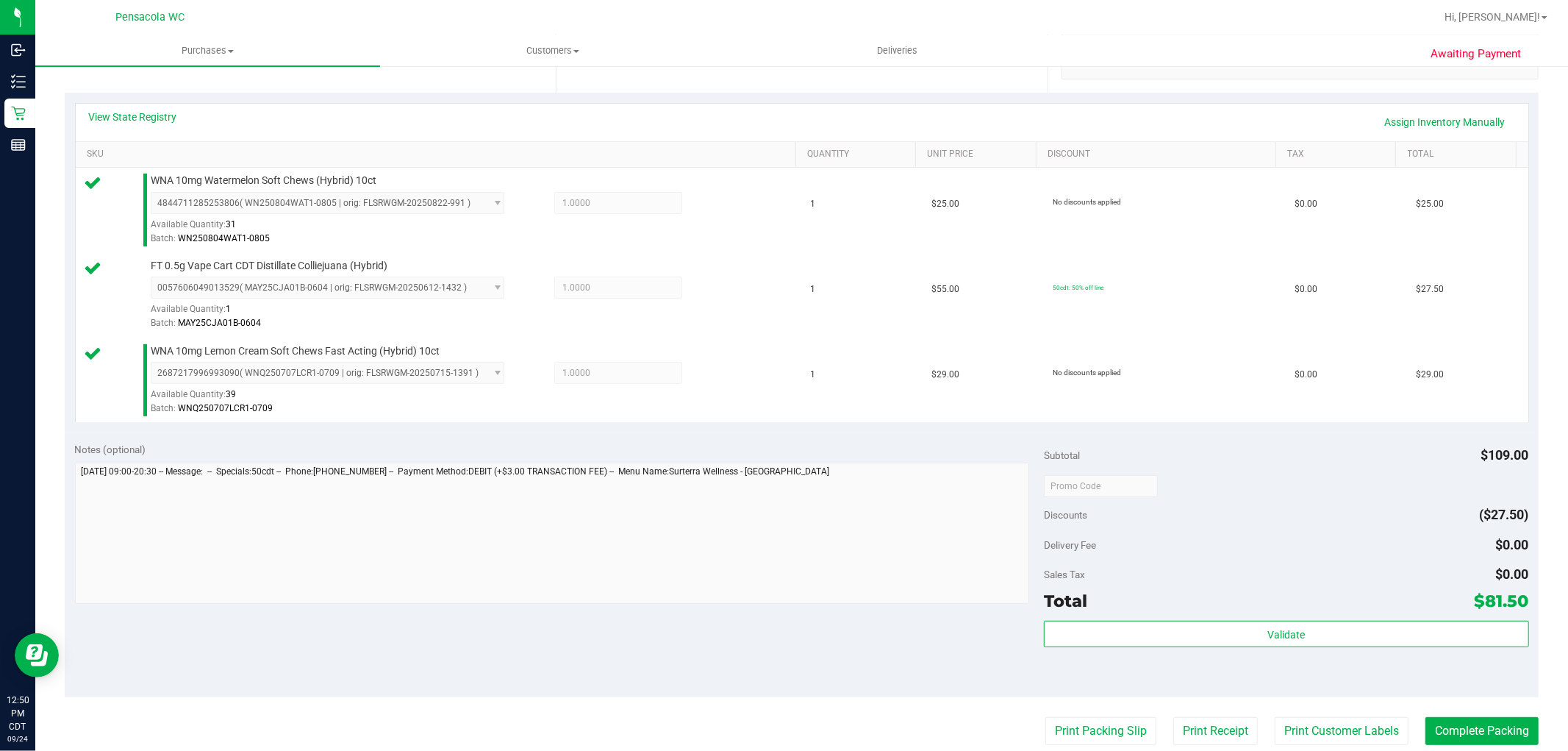
scroll to position [302, 0]
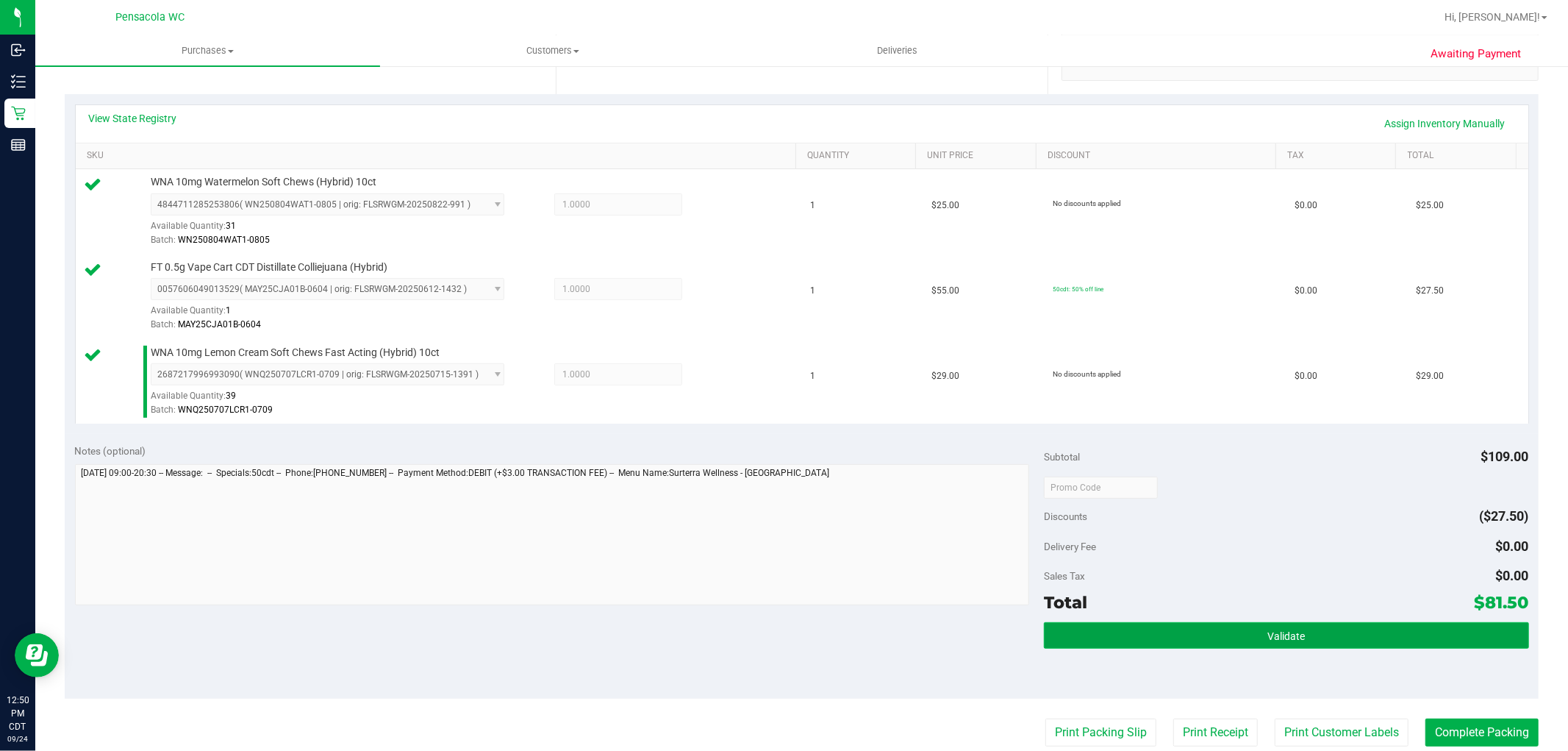
click at [1269, 626] on button "Validate" at bounding box center [1286, 636] width 485 height 27
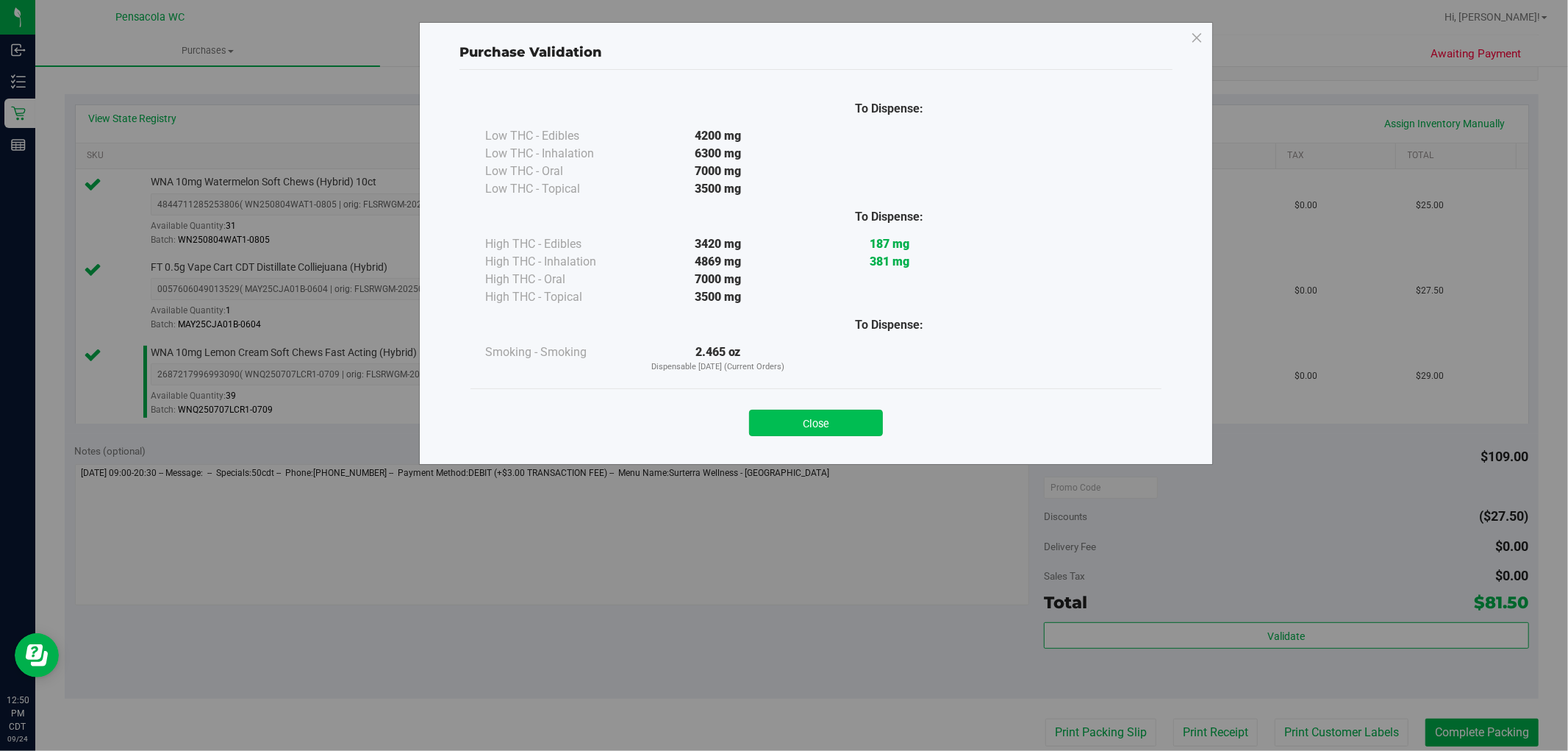
click at [863, 423] on button "Close" at bounding box center [816, 423] width 134 height 27
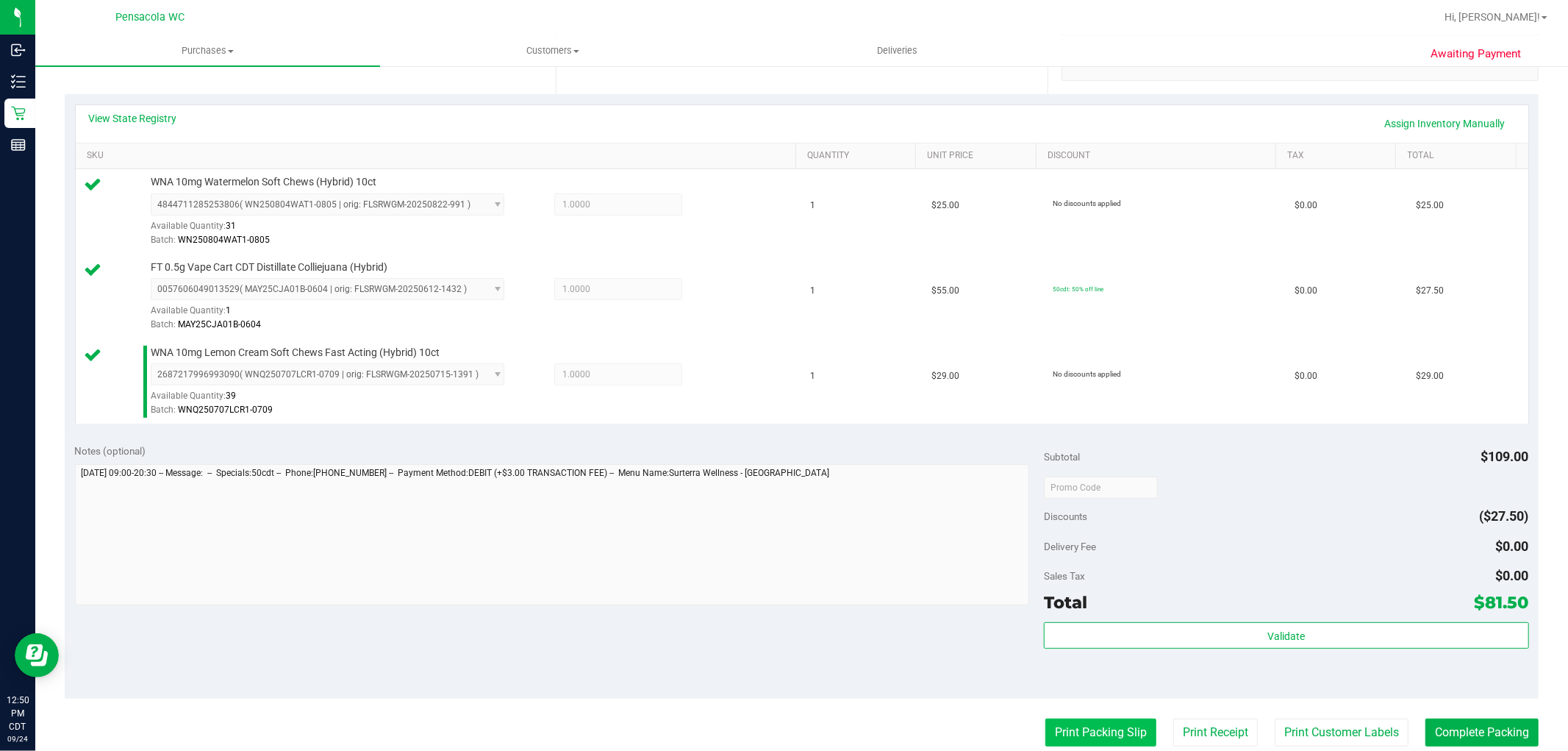
click at [1068, 724] on button "Print Packing Slip" at bounding box center [1100, 731] width 111 height 28
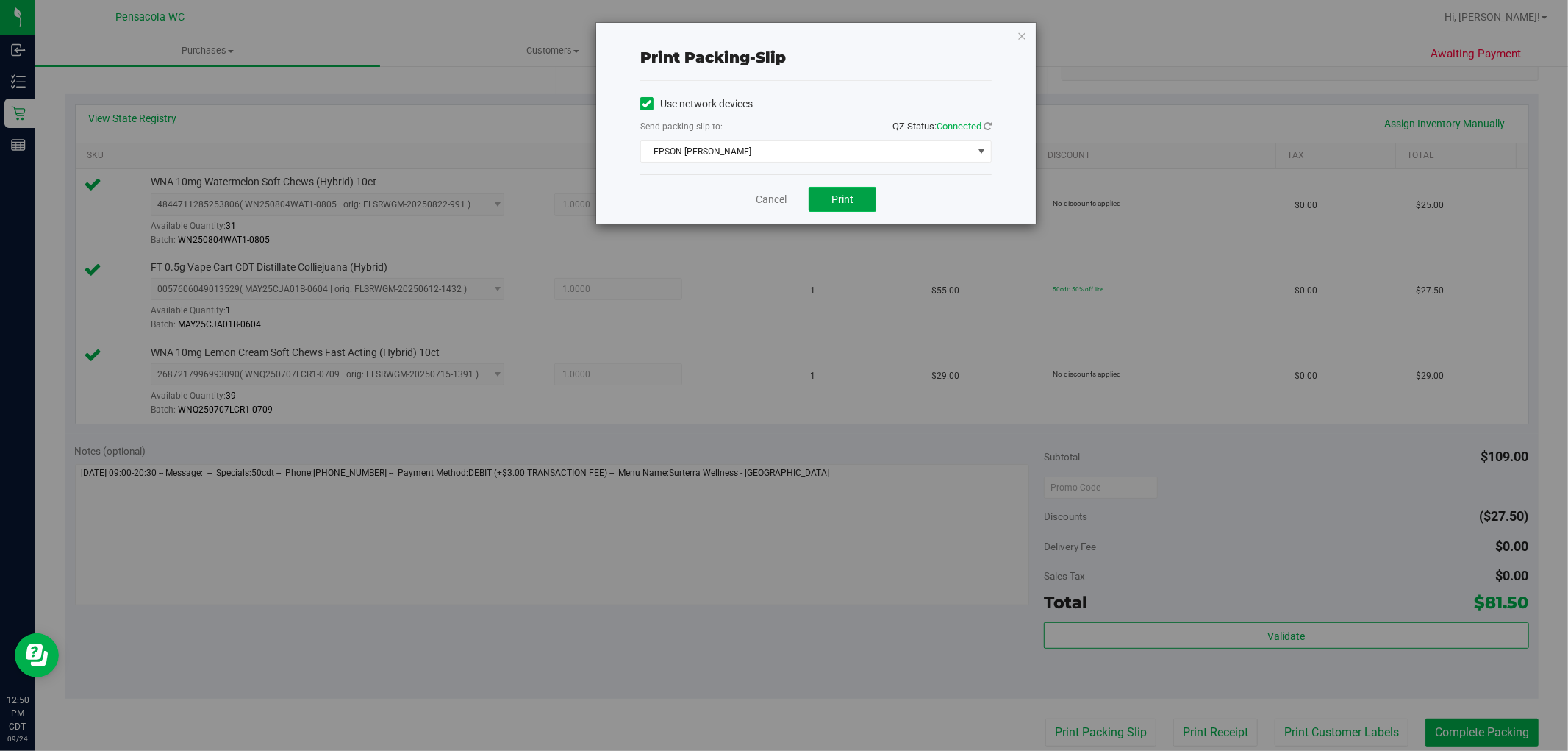
click at [854, 195] on span "Print" at bounding box center [842, 199] width 22 height 12
click at [1021, 34] on icon "button" at bounding box center [1022, 36] width 11 height 18
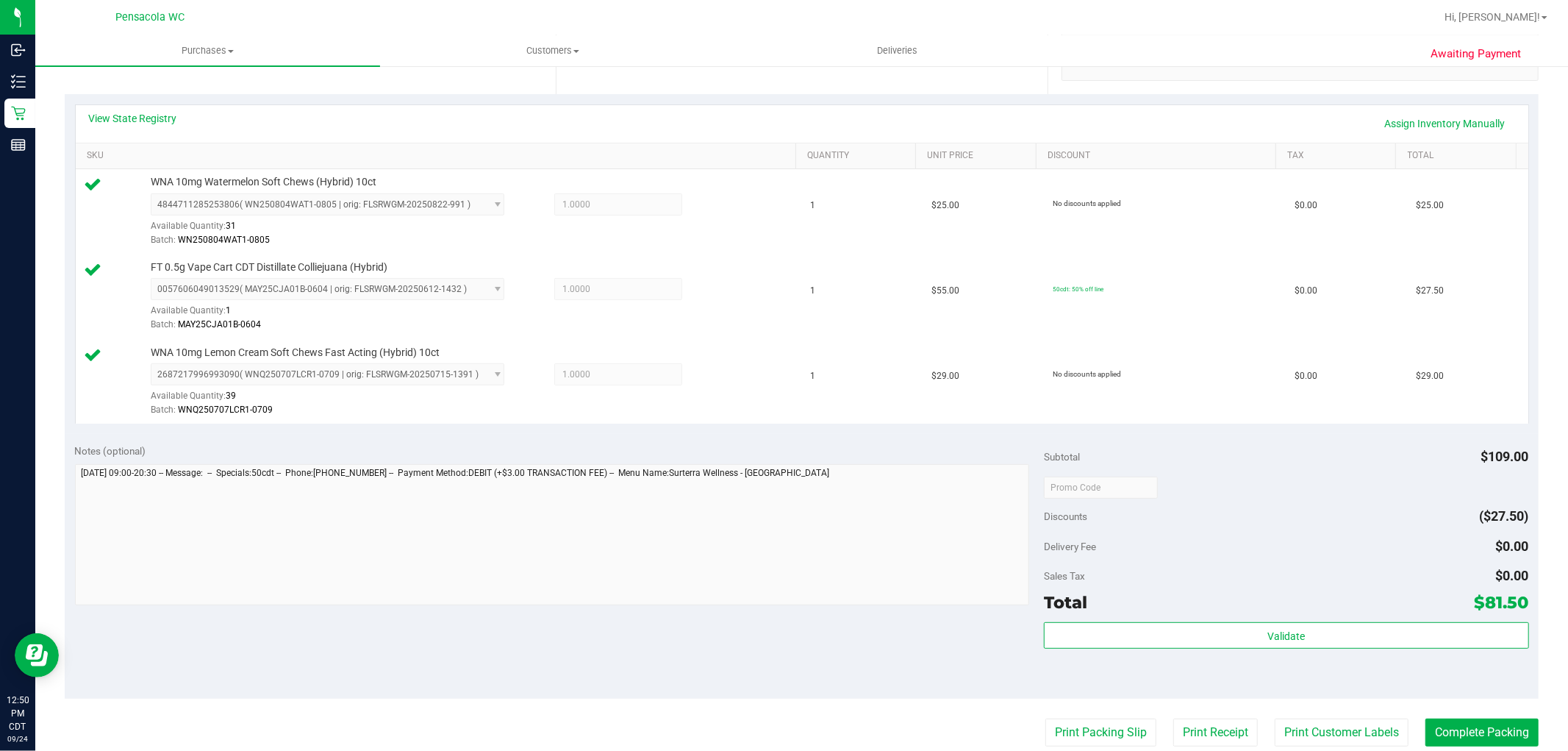
click at [1455, 700] on purchase-details "Back Edit Purchase Cancel Purchase View Profile # 11998961 BioTrack ID: - Submi…" at bounding box center [801, 409] width 1474 height 1264
click at [1489, 731] on button "Complete Packing" at bounding box center [1482, 731] width 114 height 28
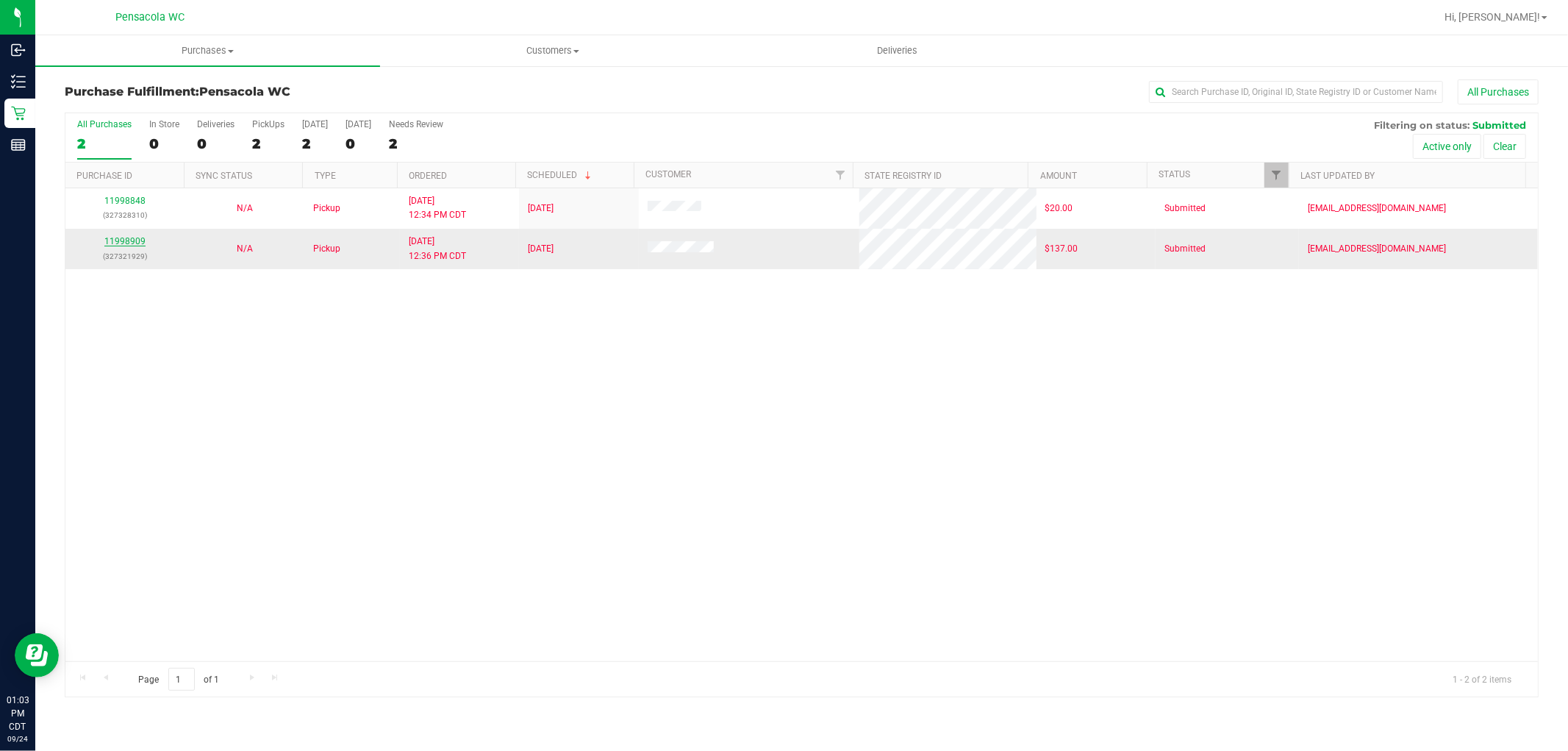
click at [128, 246] on link "11998909" at bounding box center [125, 241] width 41 height 11
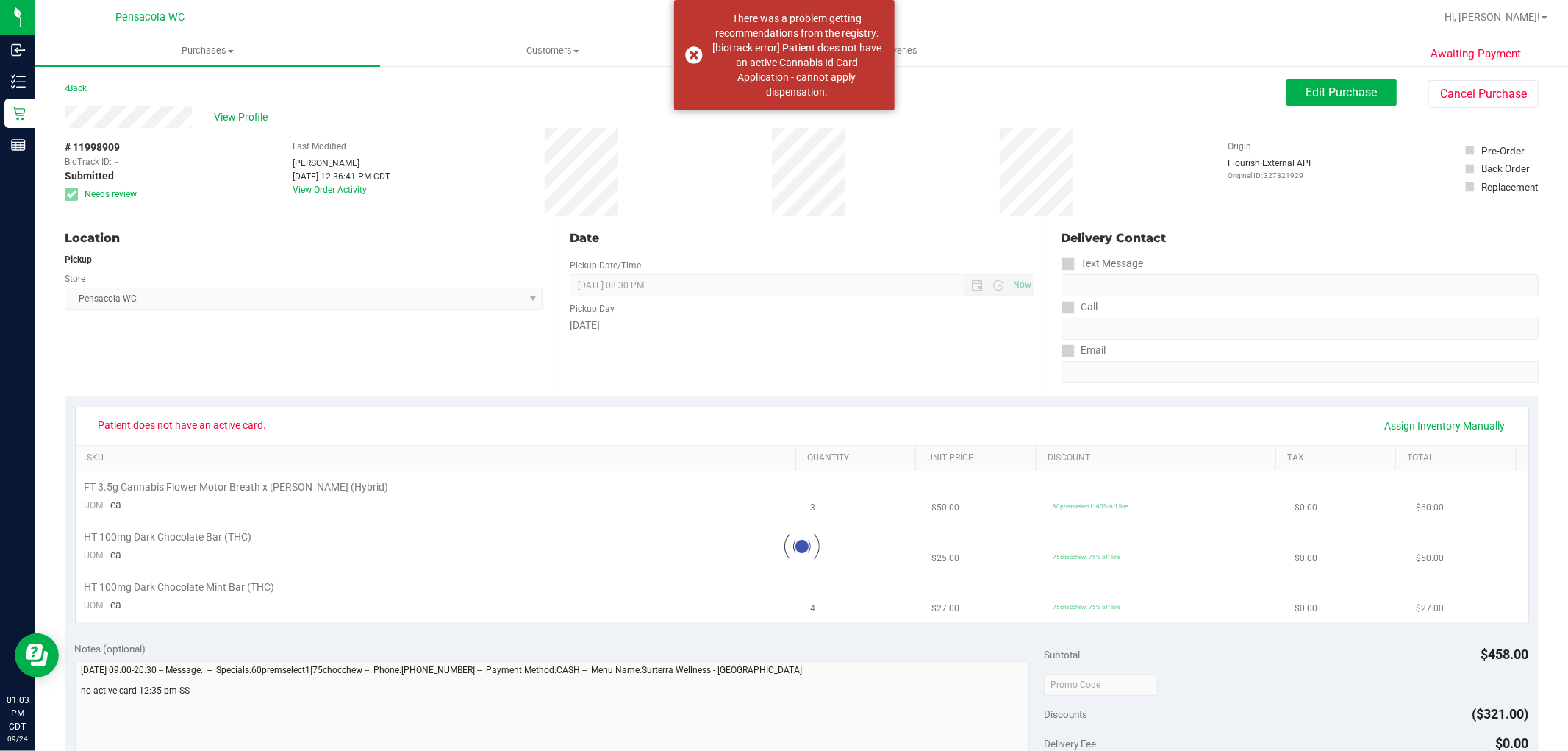
click at [78, 90] on link "Back" at bounding box center [75, 89] width 22 height 11
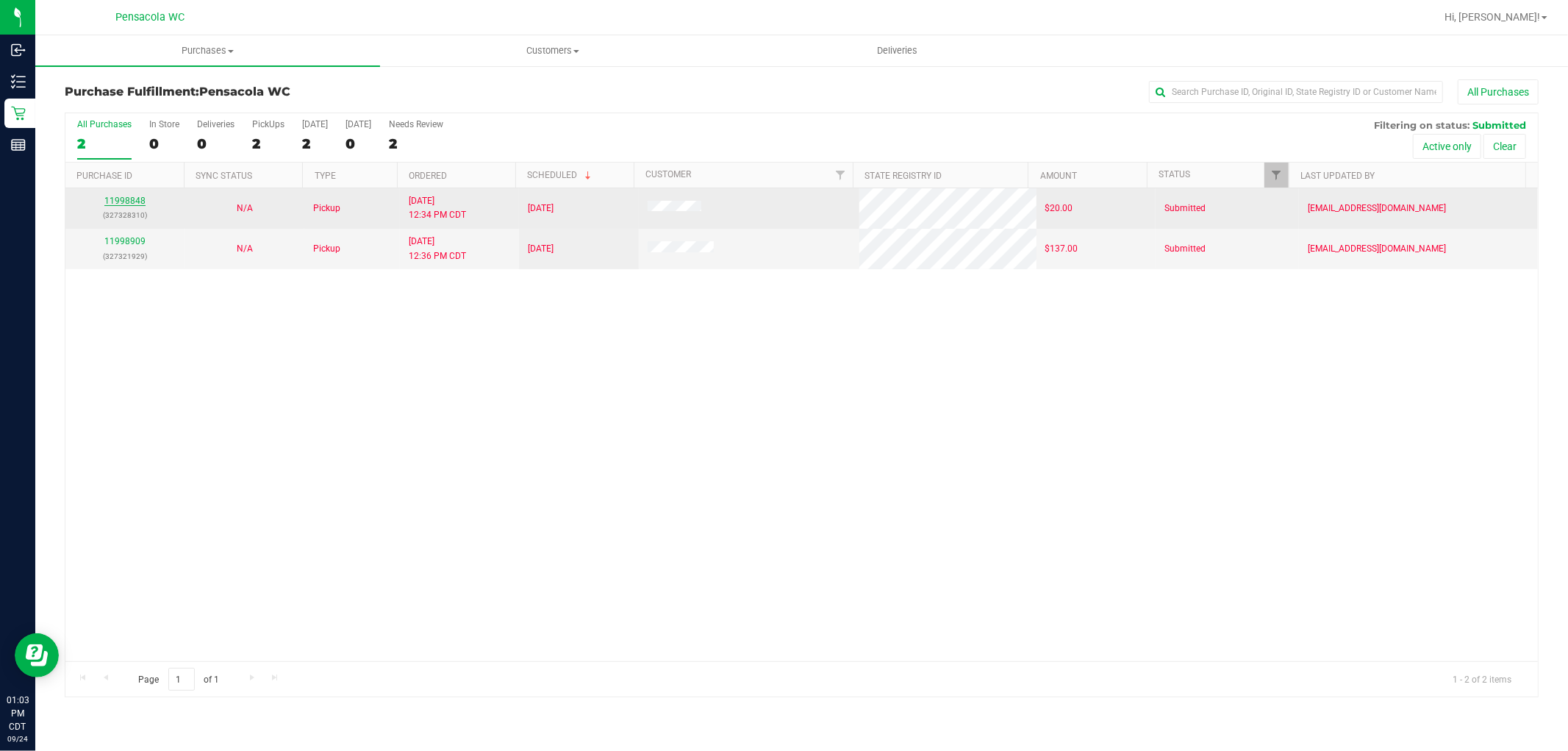
click at [134, 201] on link "11998848" at bounding box center [125, 201] width 41 height 11
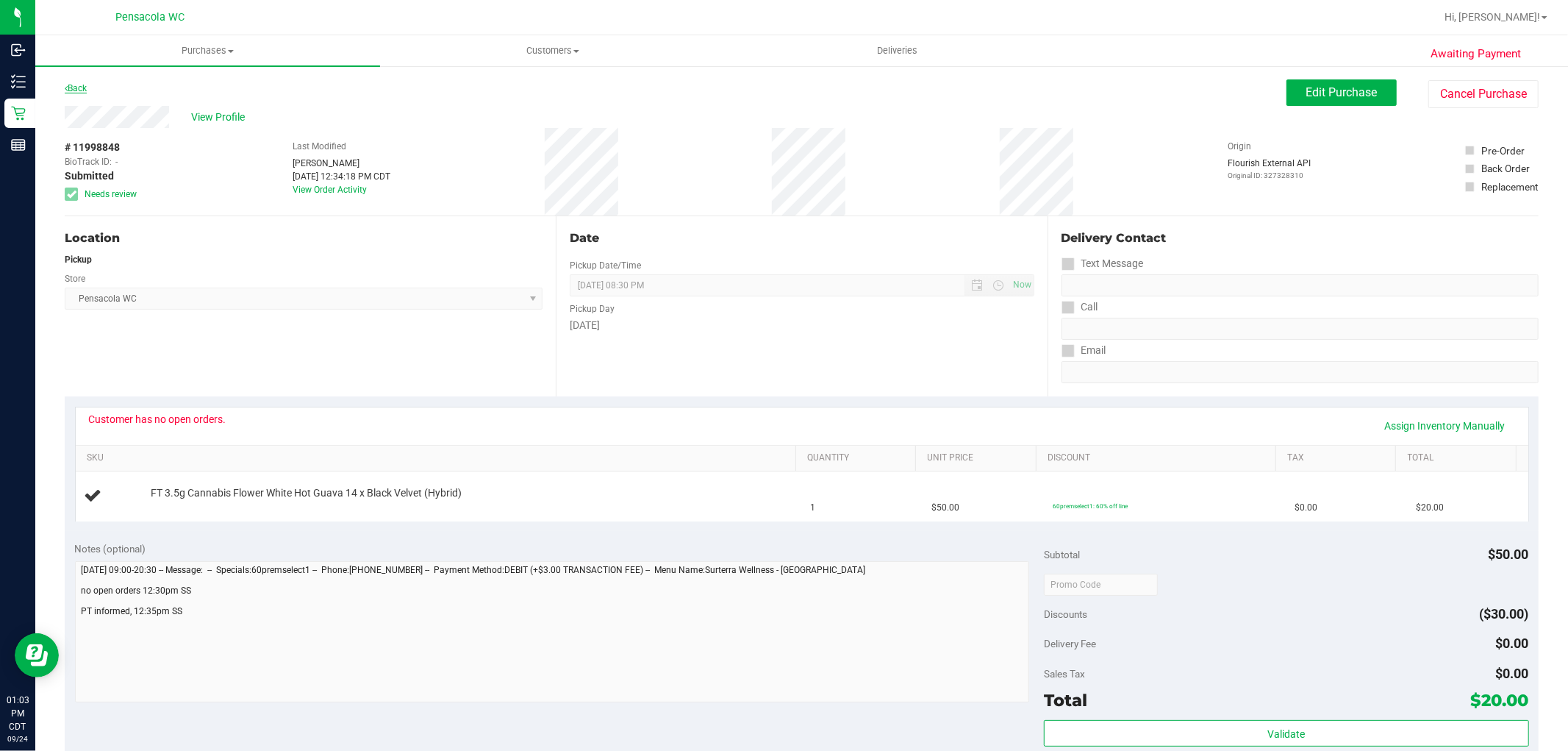
click at [76, 83] on link "Back" at bounding box center [75, 89] width 22 height 11
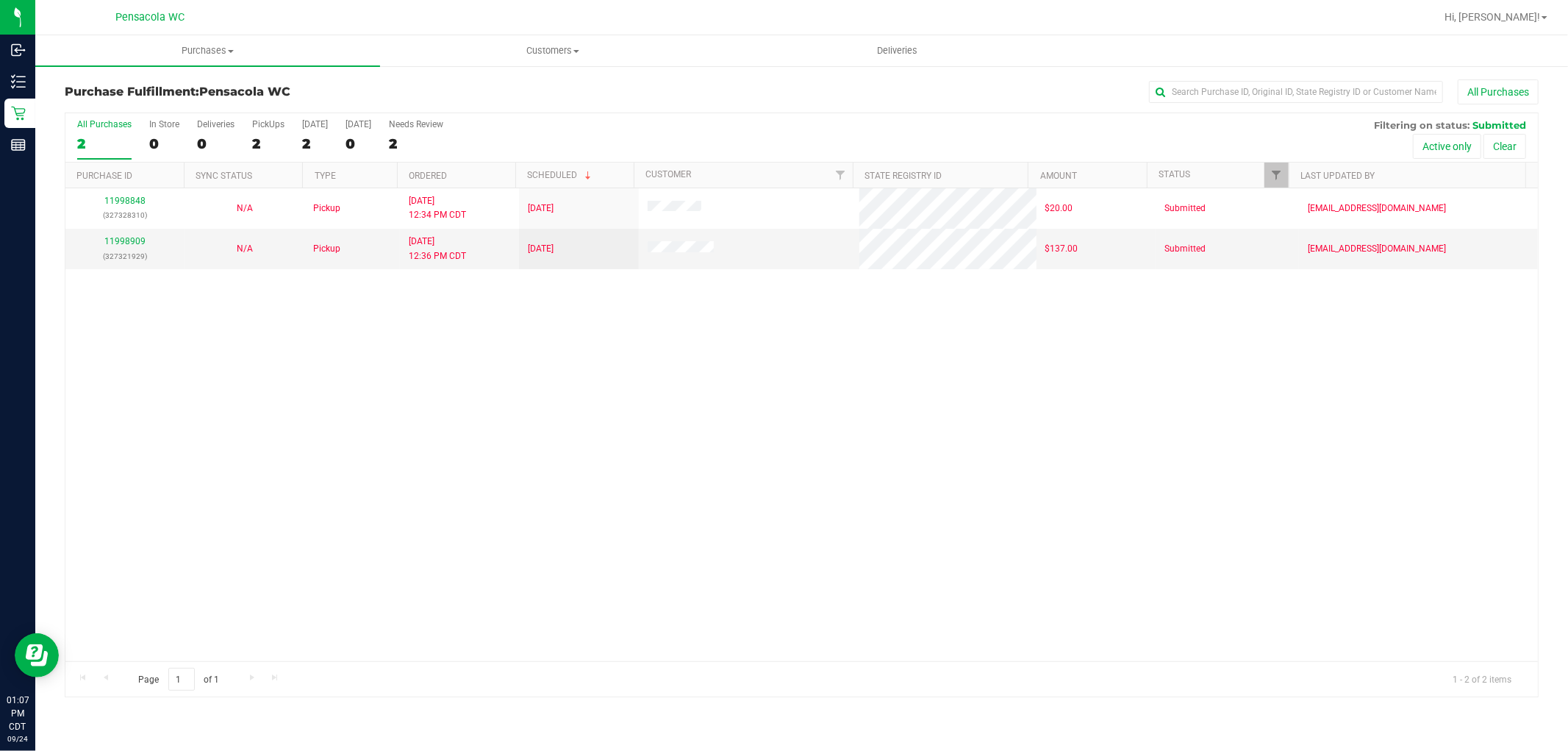
click at [313, 371] on div "11998848 (327328310) N/A Pickup 9/24/2025 12:34 PM CDT 9/24/2025 $20.00 Submitt…" at bounding box center [801, 424] width 1472 height 473
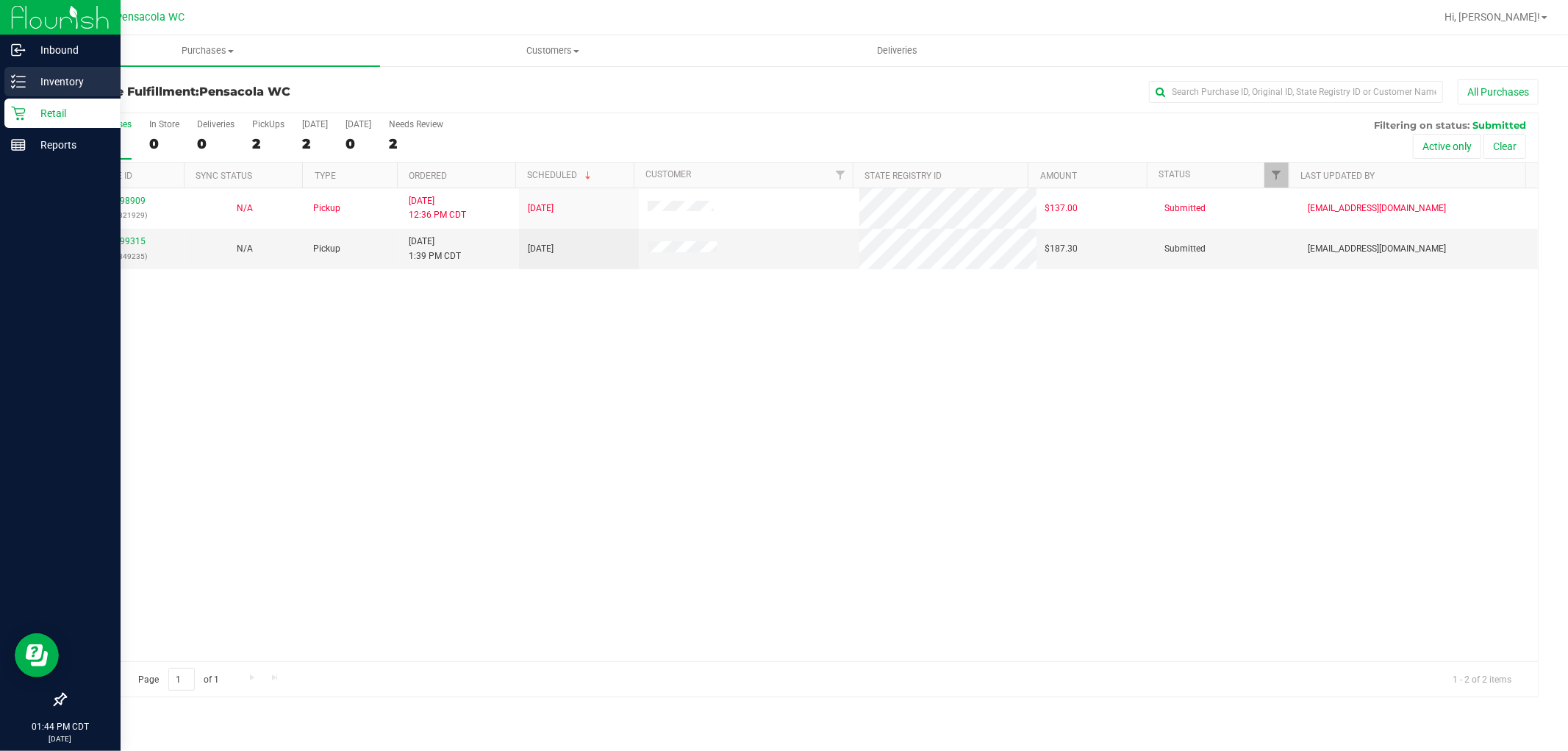
click at [27, 79] on p "Inventory" at bounding box center [69, 82] width 88 height 18
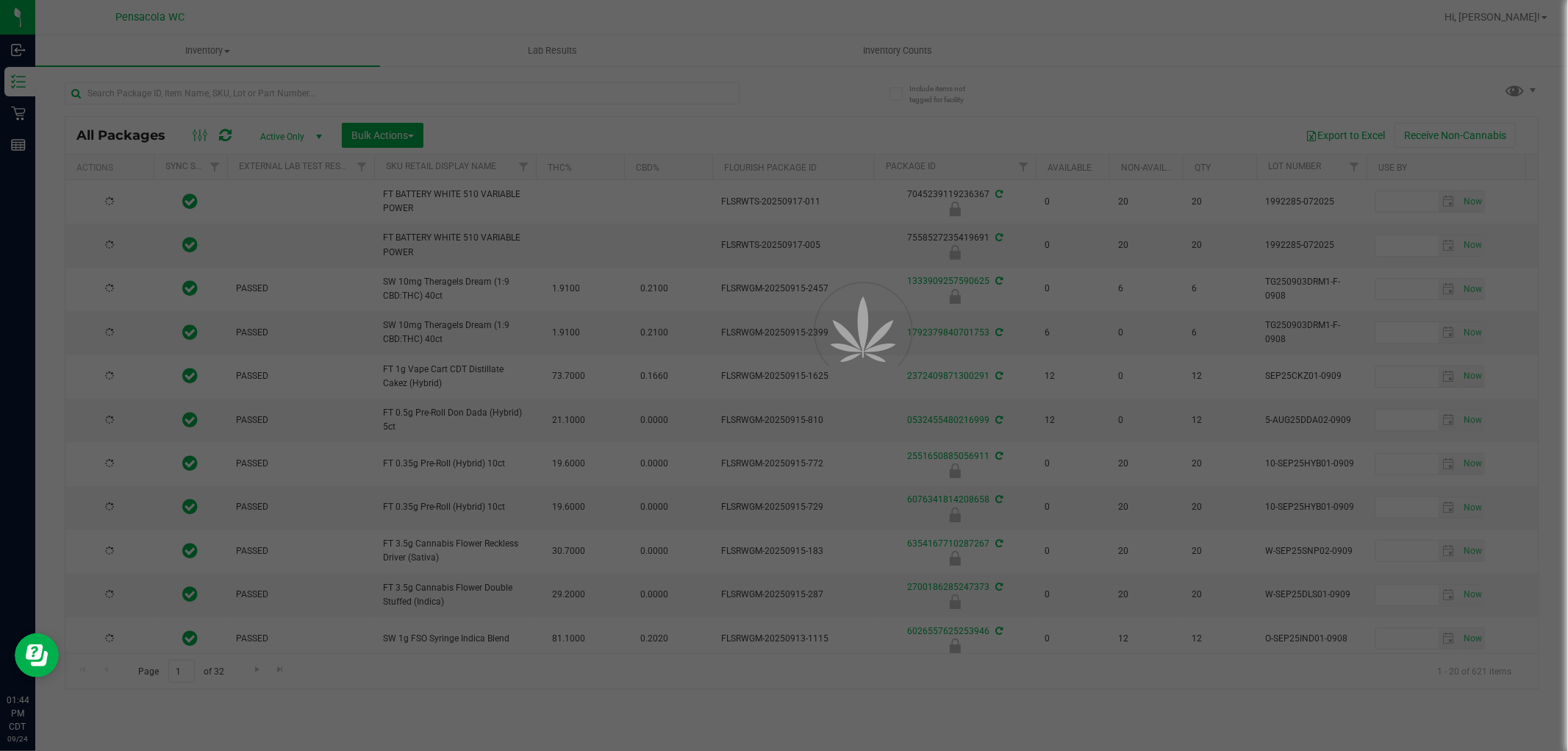
click at [196, 79] on div at bounding box center [784, 376] width 1568 height 751
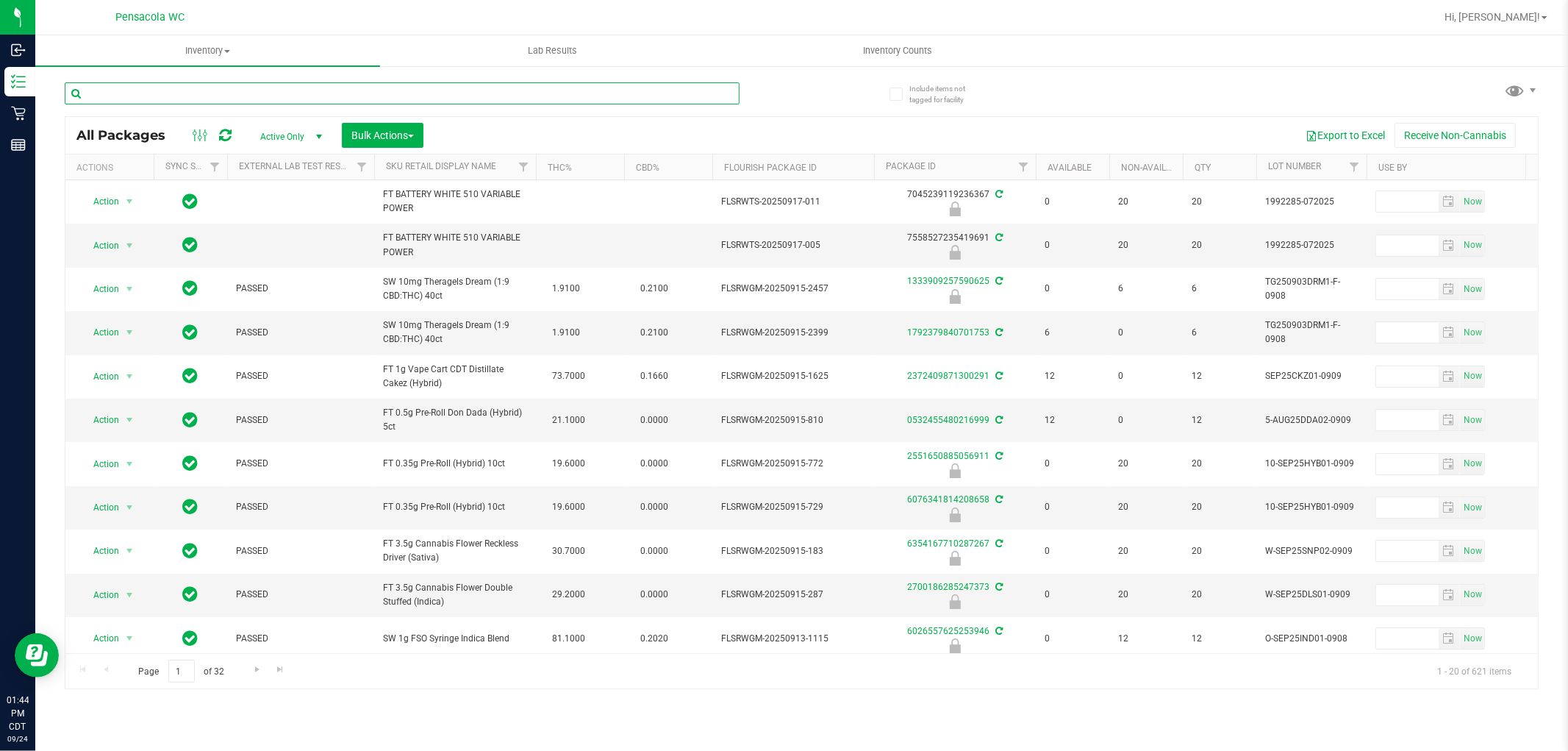
click at [202, 89] on input "text" at bounding box center [402, 93] width 674 height 22
type input "6876168542268241"
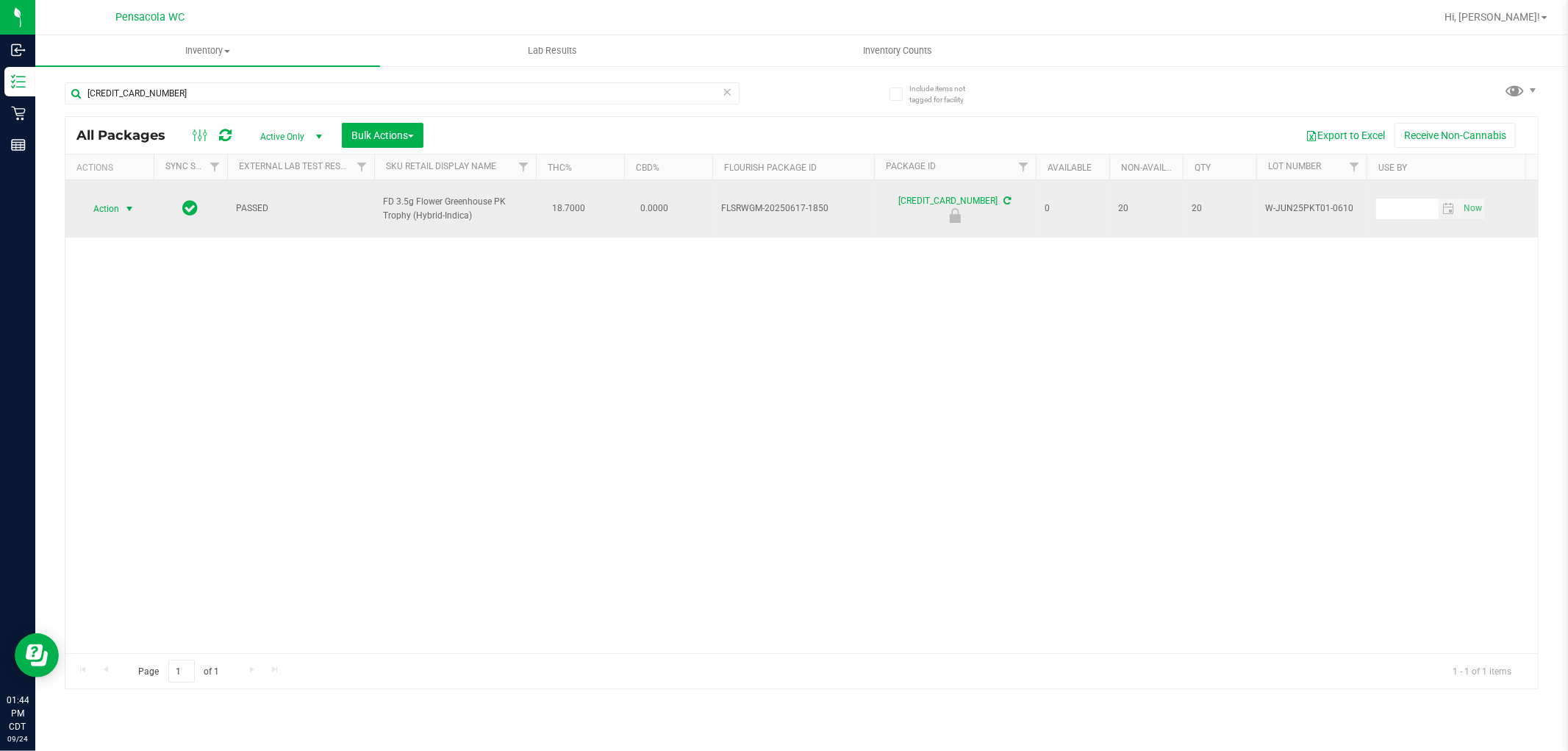
click at [106, 199] on span "Action" at bounding box center [99, 209] width 40 height 20
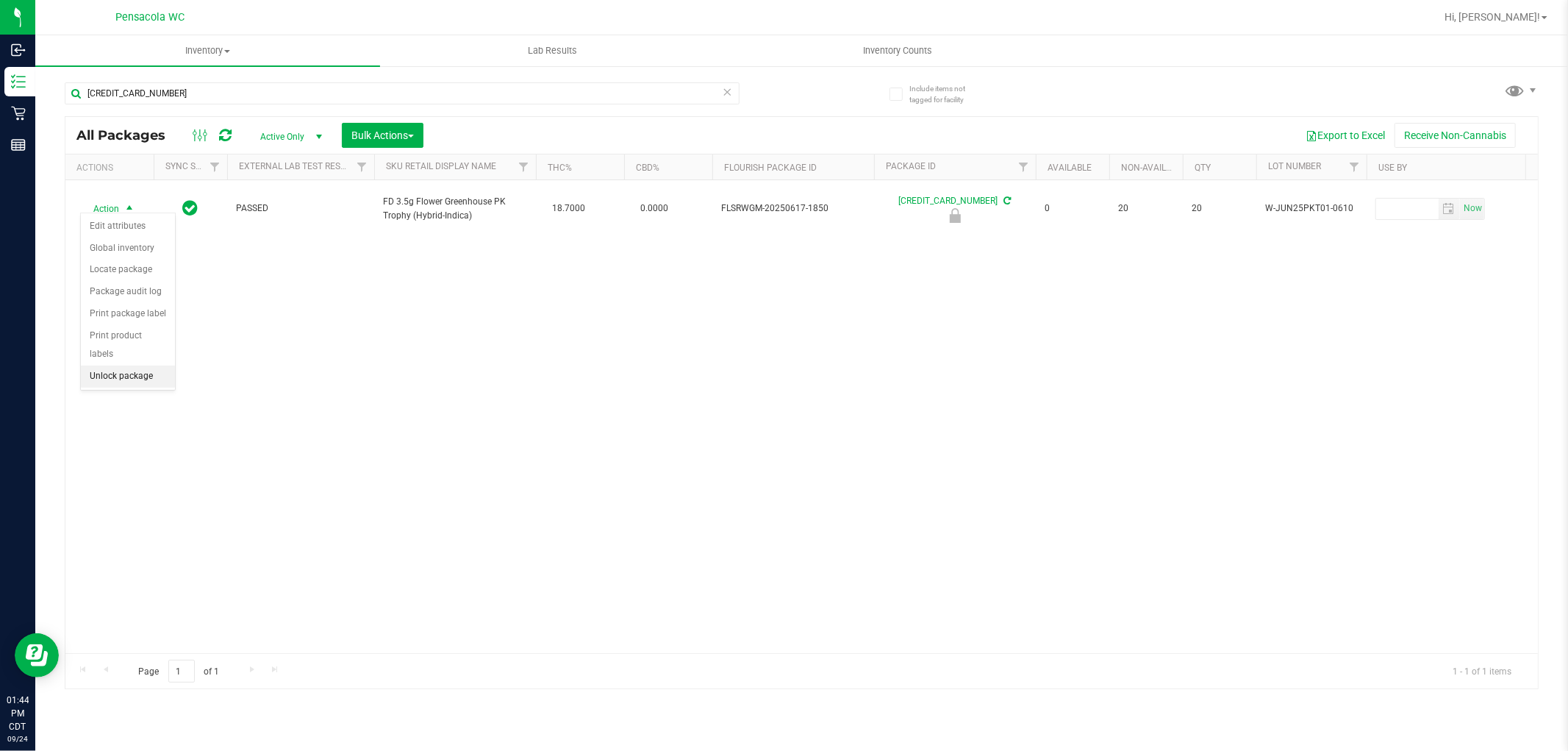
click at [158, 371] on li "Unlock package" at bounding box center [128, 376] width 94 height 22
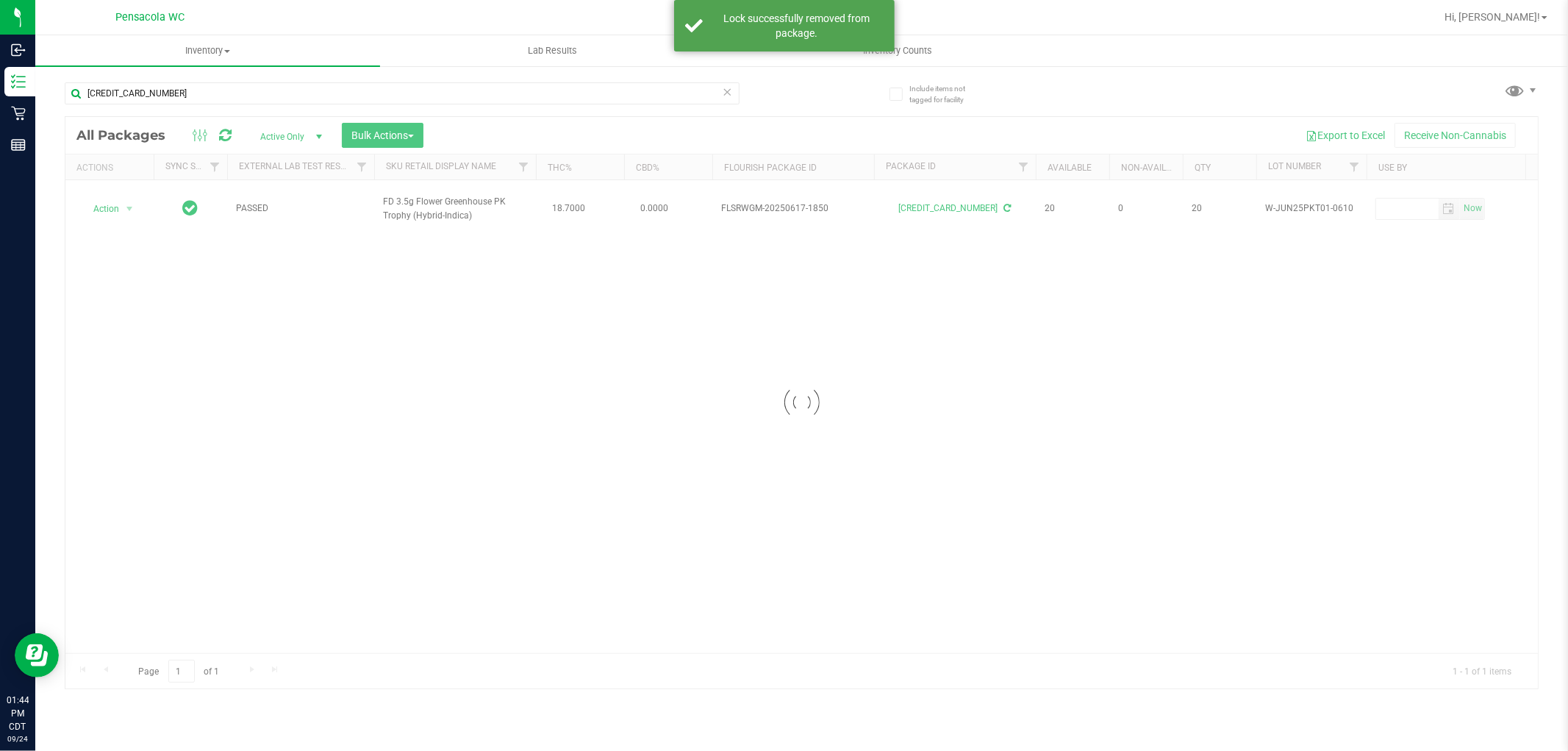
click at [114, 201] on div at bounding box center [801, 403] width 1472 height 572
click at [114, 201] on span "Action" at bounding box center [99, 209] width 40 height 20
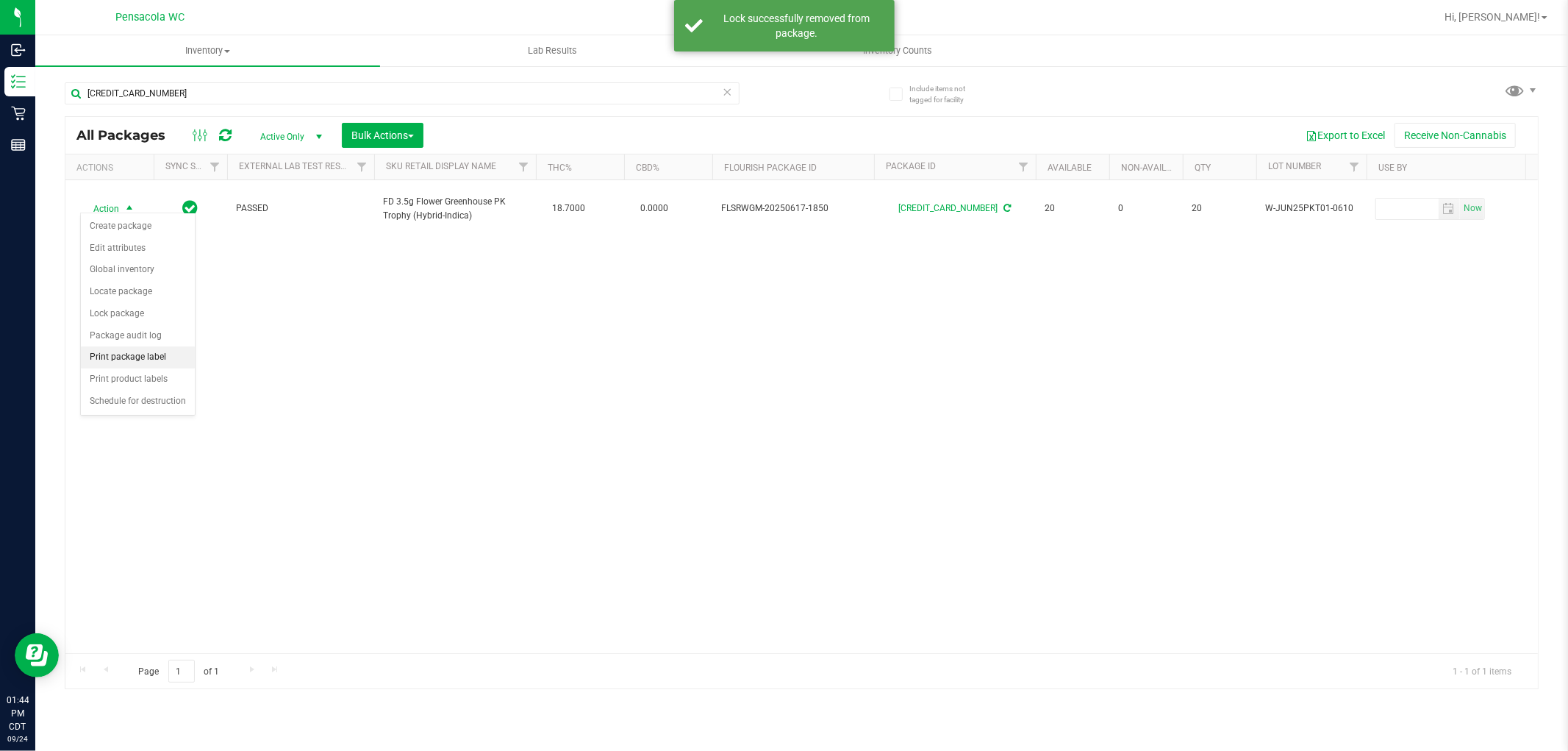
click at [162, 367] on ul "Create package Edit attributes Global inventory Locate package Lock package Pac…" at bounding box center [138, 313] width 114 height 196
click at [162, 367] on li "Print package label" at bounding box center [138, 357] width 114 height 22
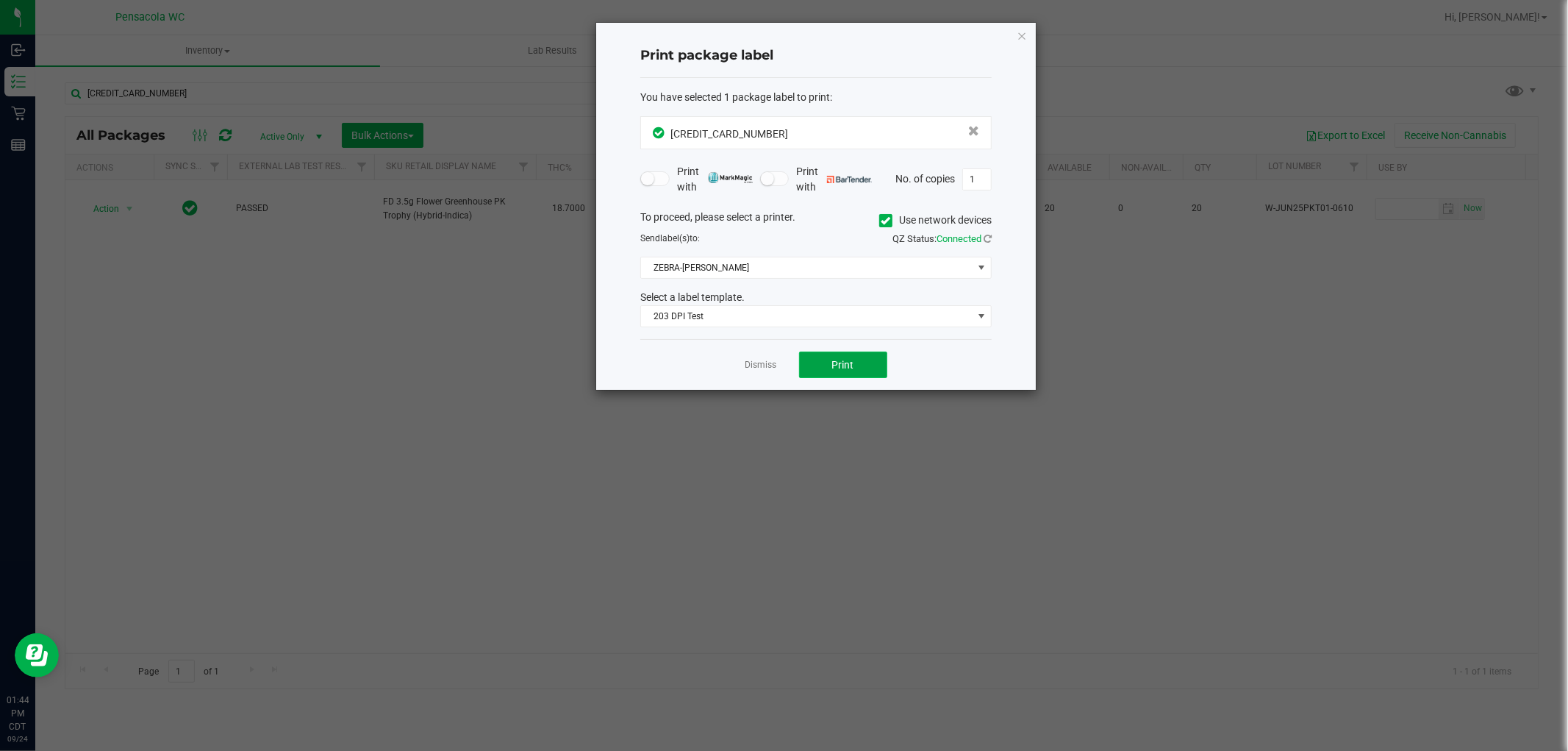
click at [828, 358] on button "Print" at bounding box center [842, 365] width 88 height 27
click at [763, 369] on link "Dismiss" at bounding box center [761, 365] width 32 height 12
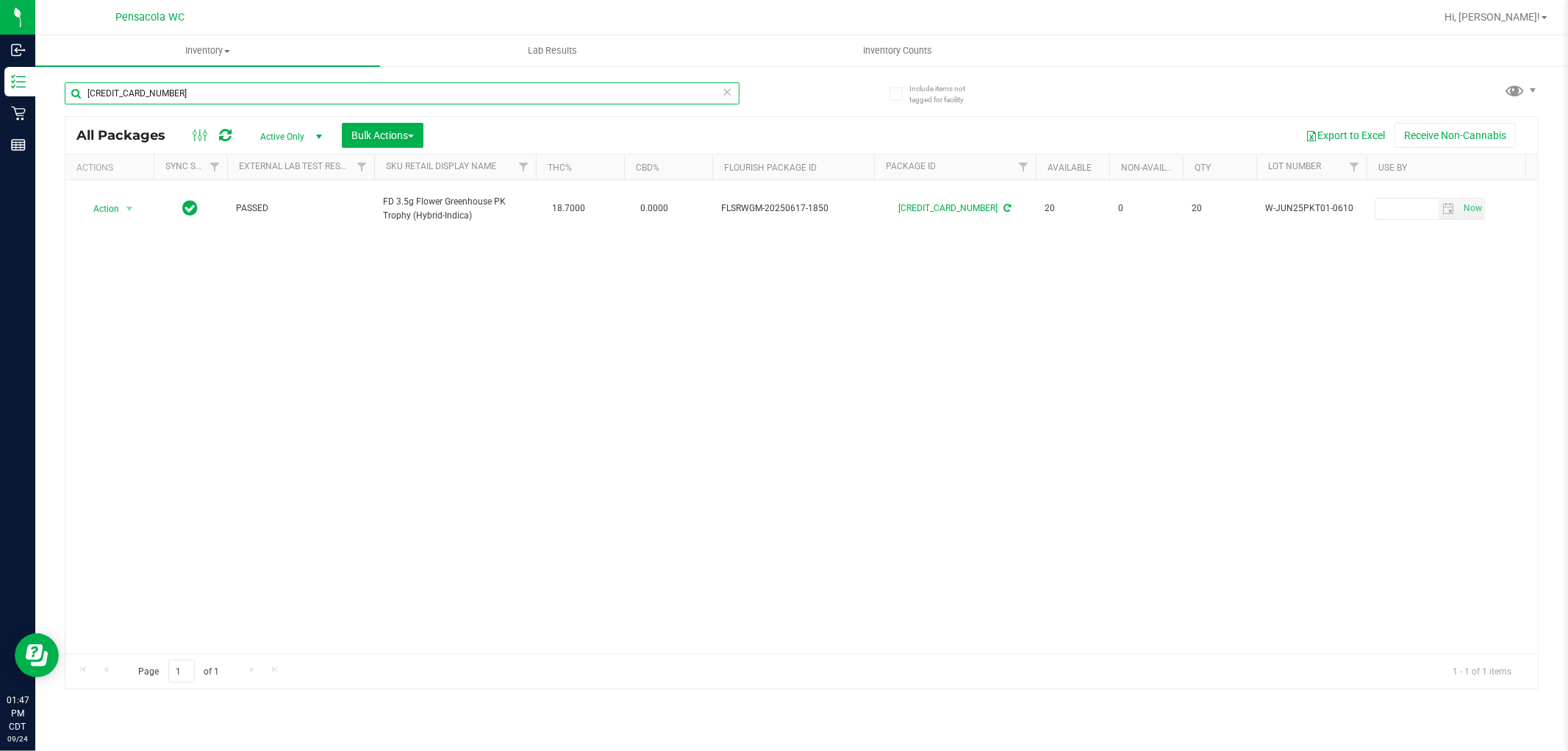
click at [202, 97] on input "6876168542268241" at bounding box center [402, 93] width 674 height 22
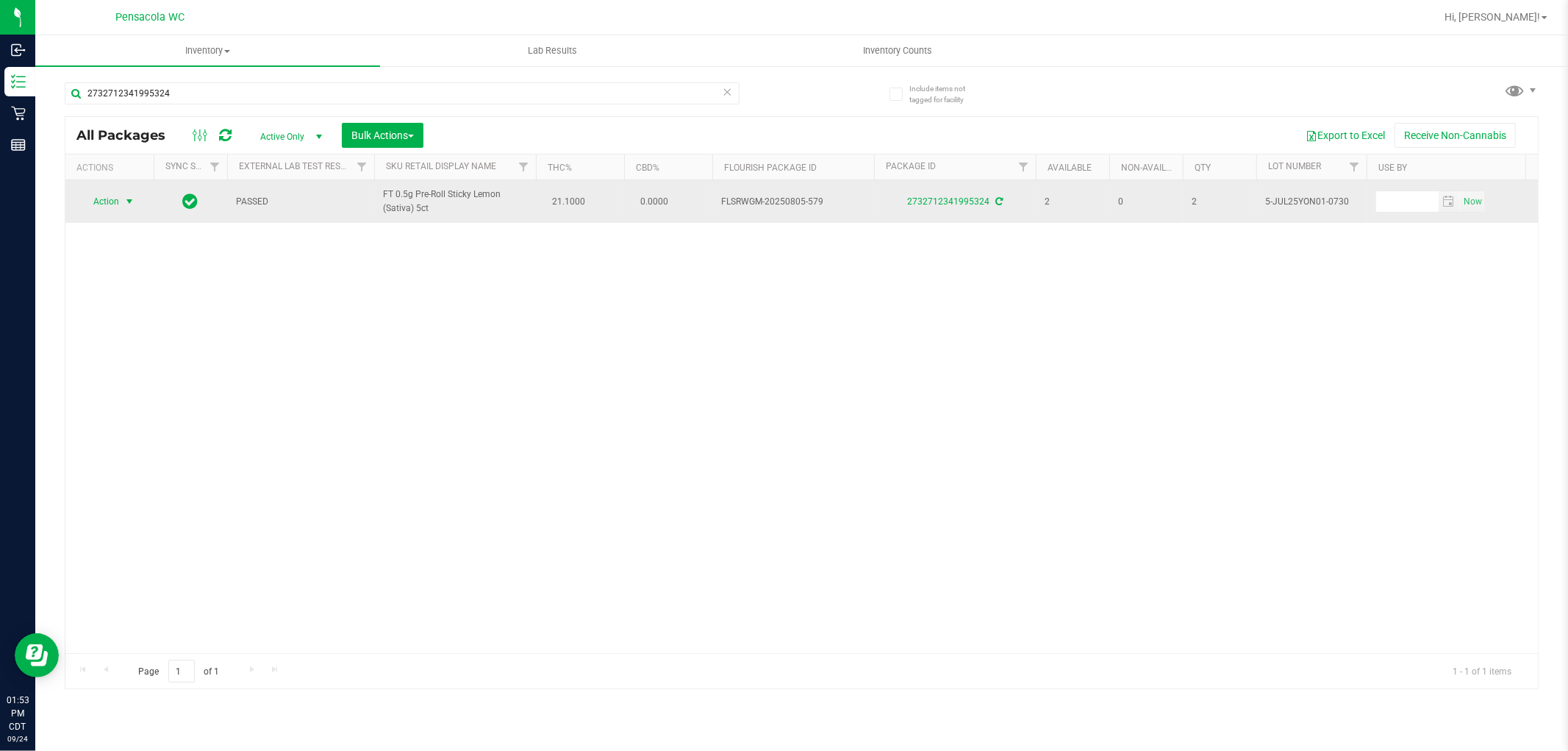
click at [121, 197] on span "select" at bounding box center [130, 201] width 19 height 20
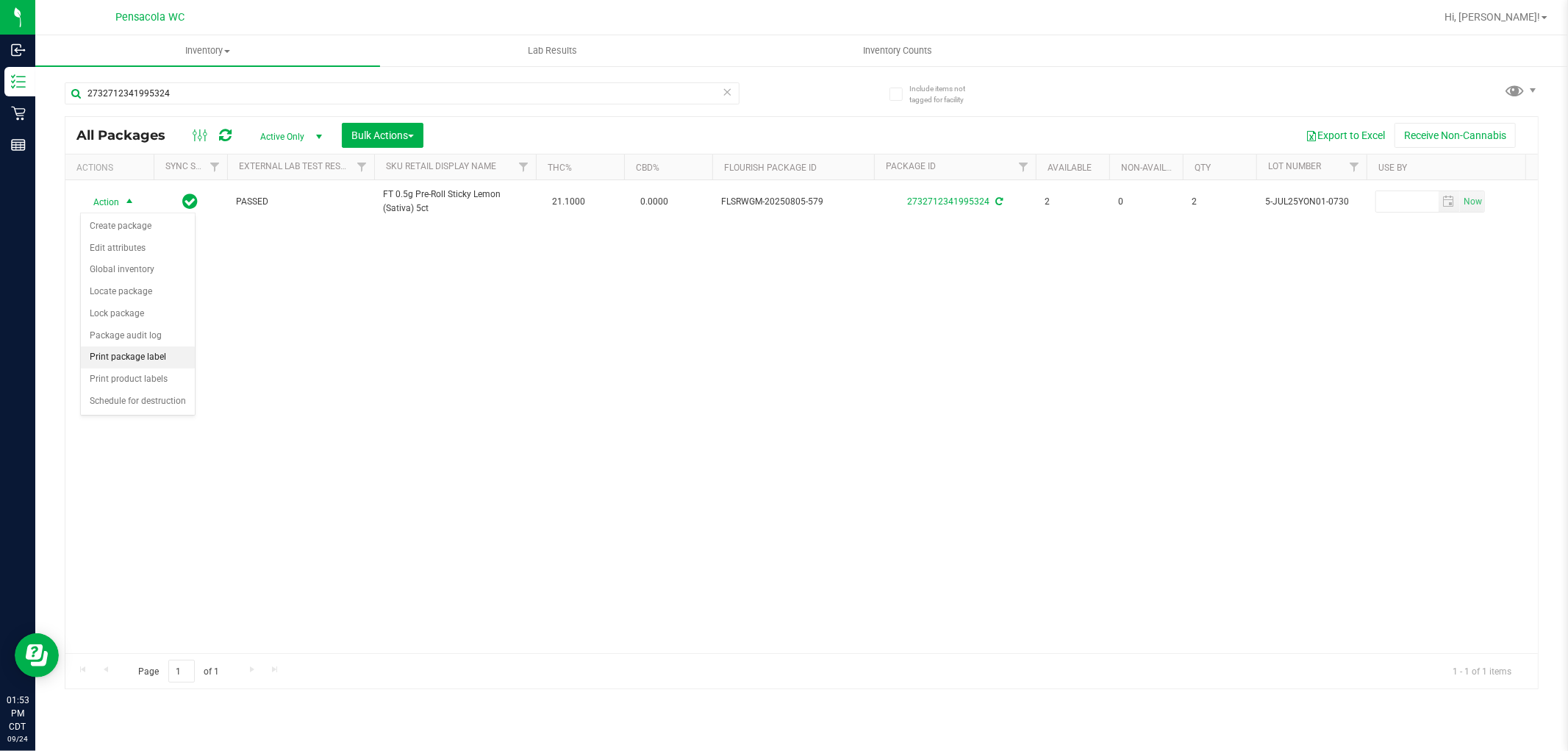
click at [171, 368] on li "Print package label" at bounding box center [138, 357] width 114 height 22
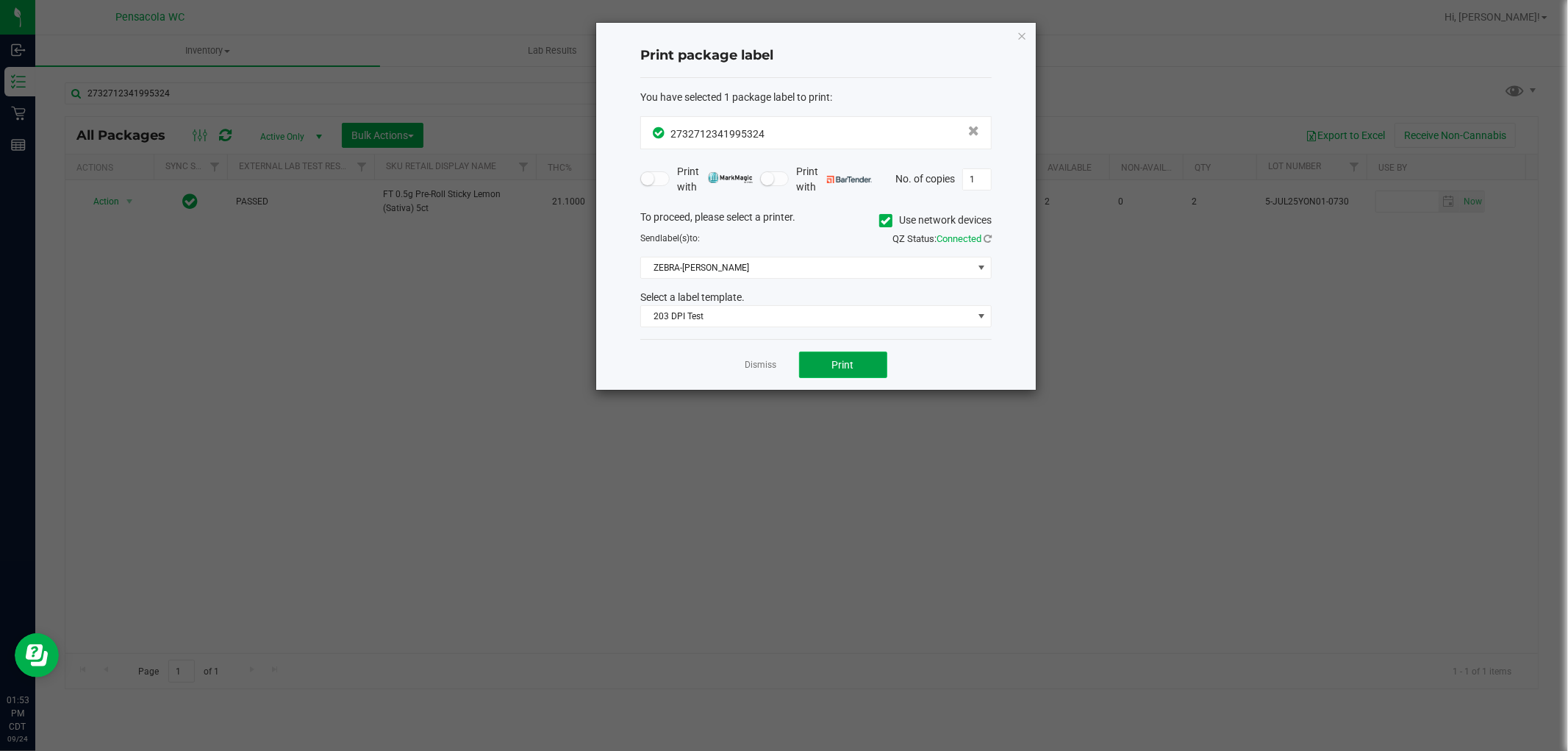
click at [843, 361] on span "Print" at bounding box center [843, 364] width 22 height 12
drag, startPoint x: 768, startPoint y: 369, endPoint x: 723, endPoint y: 355, distance: 47.1
click at [739, 362] on div "Dismiss Print" at bounding box center [816, 364] width 351 height 51
click at [744, 365] on div "Dismiss Print" at bounding box center [816, 364] width 351 height 51
click at [760, 365] on link "Dismiss" at bounding box center [761, 365] width 32 height 12
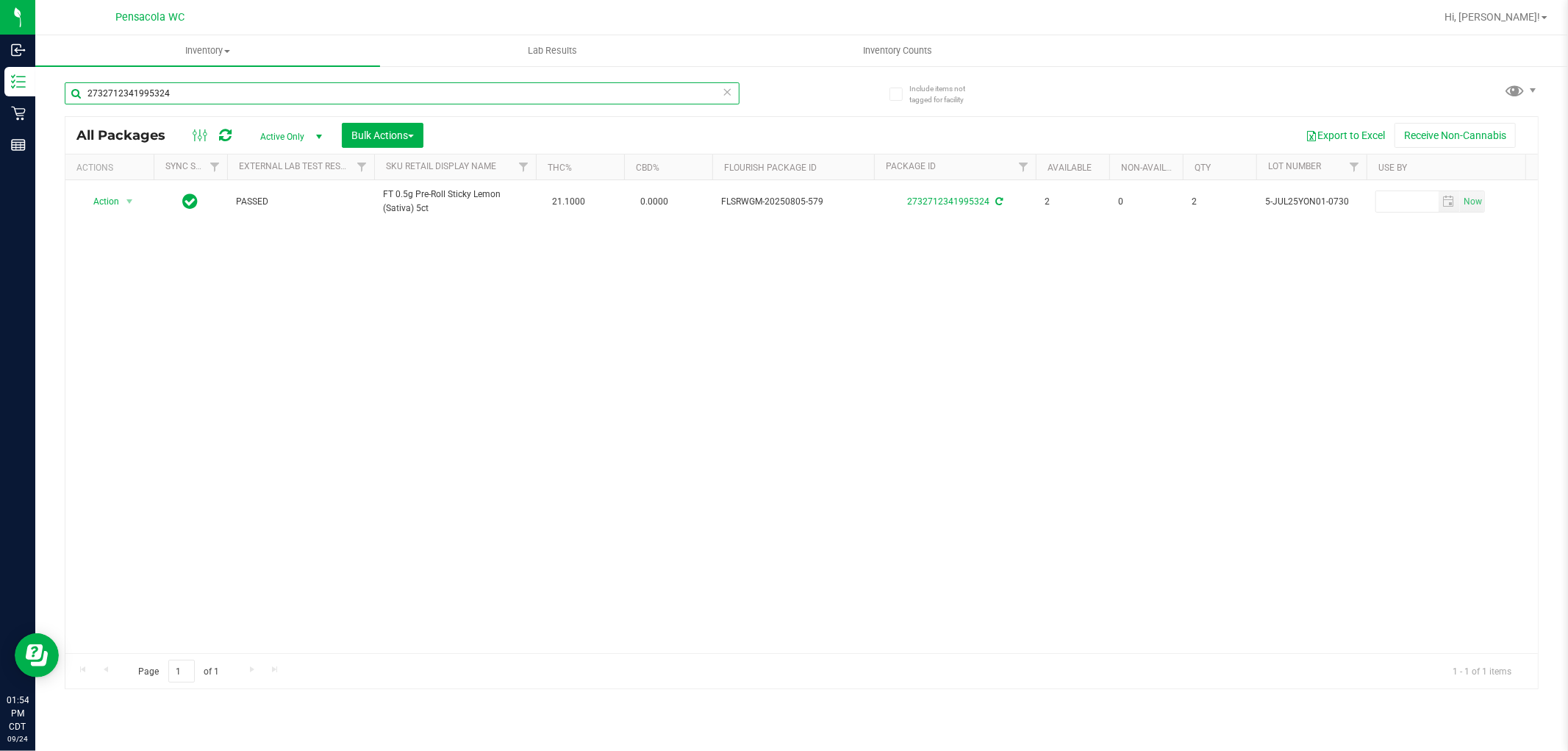
click at [277, 96] on input "2732712341995324" at bounding box center [402, 93] width 674 height 22
type input "5051945992770211"
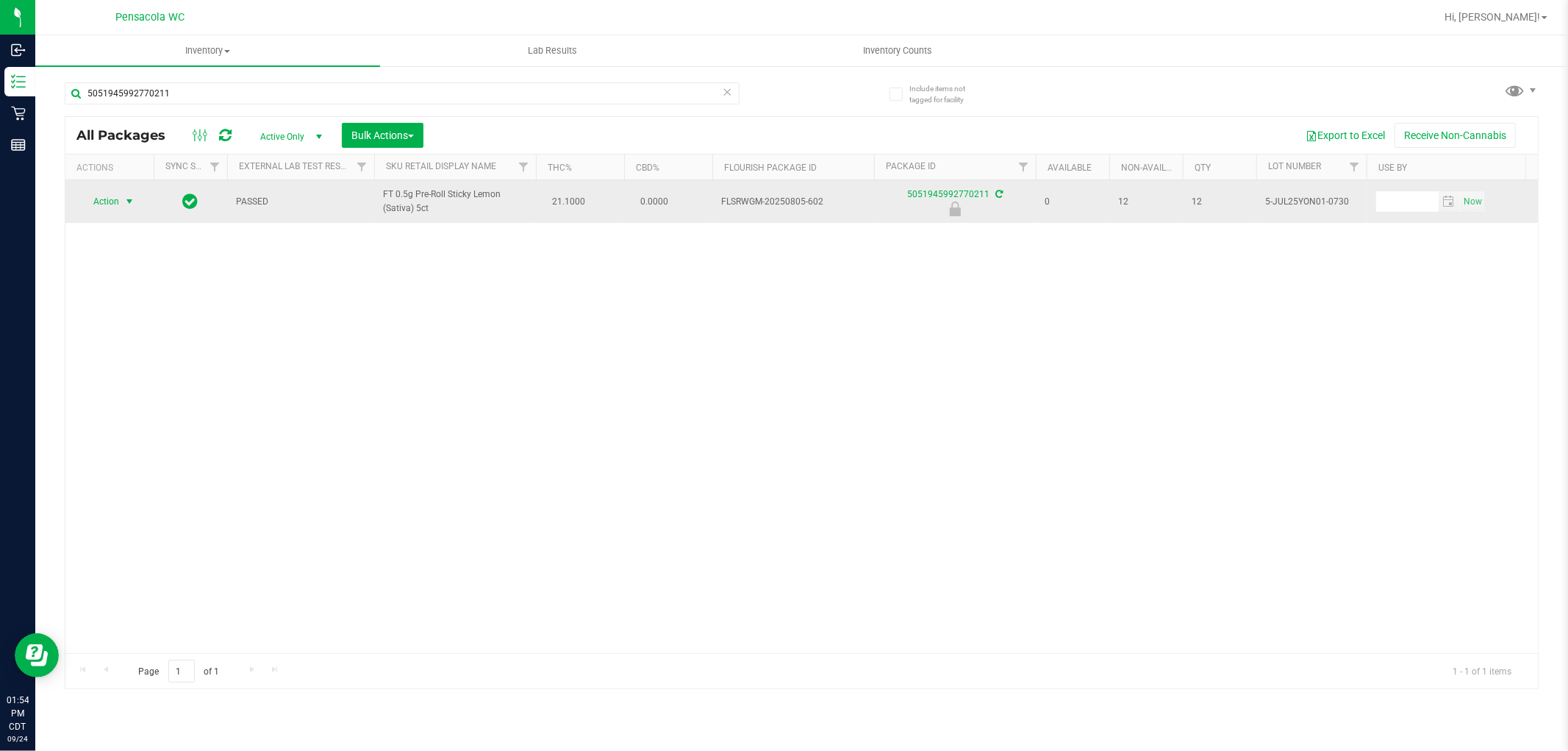
click at [111, 199] on span "Action" at bounding box center [99, 201] width 40 height 20
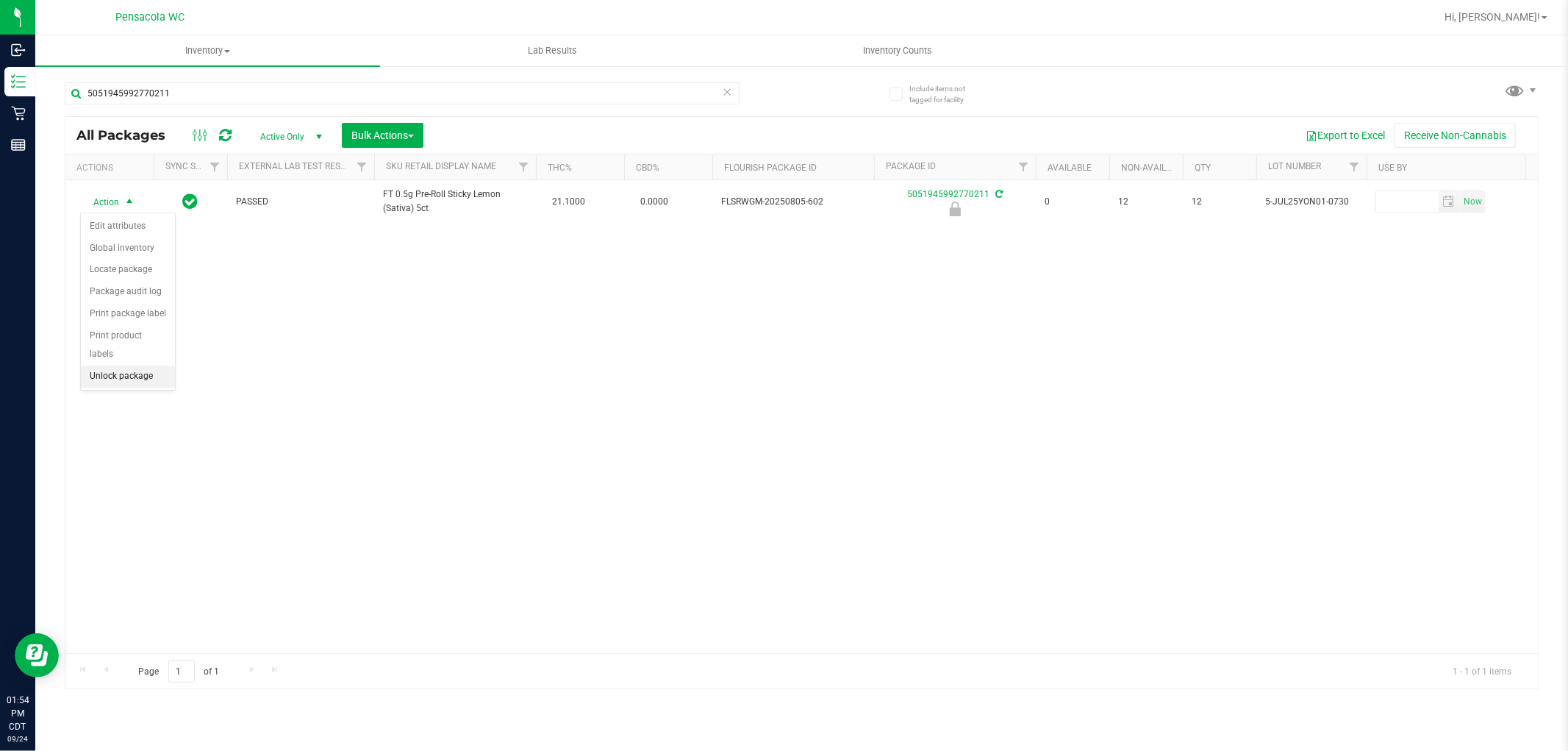
click at [135, 379] on li "Unlock package" at bounding box center [128, 376] width 94 height 22
click at [109, 199] on span "Action" at bounding box center [99, 201] width 40 height 20
click at [144, 358] on li "Print package label" at bounding box center [138, 357] width 114 height 22
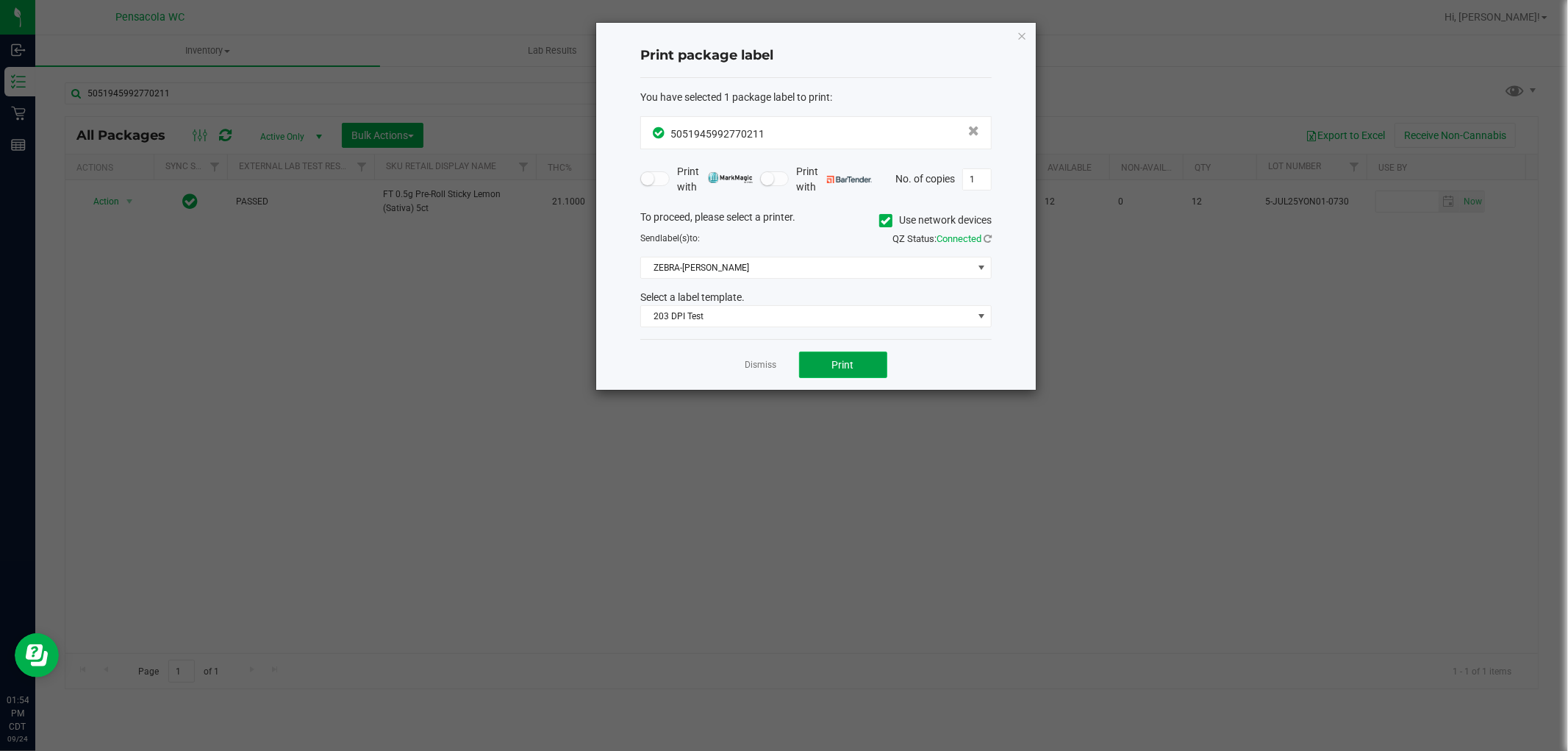
click at [847, 359] on span "Print" at bounding box center [843, 364] width 22 height 12
click at [764, 363] on link "Dismiss" at bounding box center [761, 365] width 32 height 12
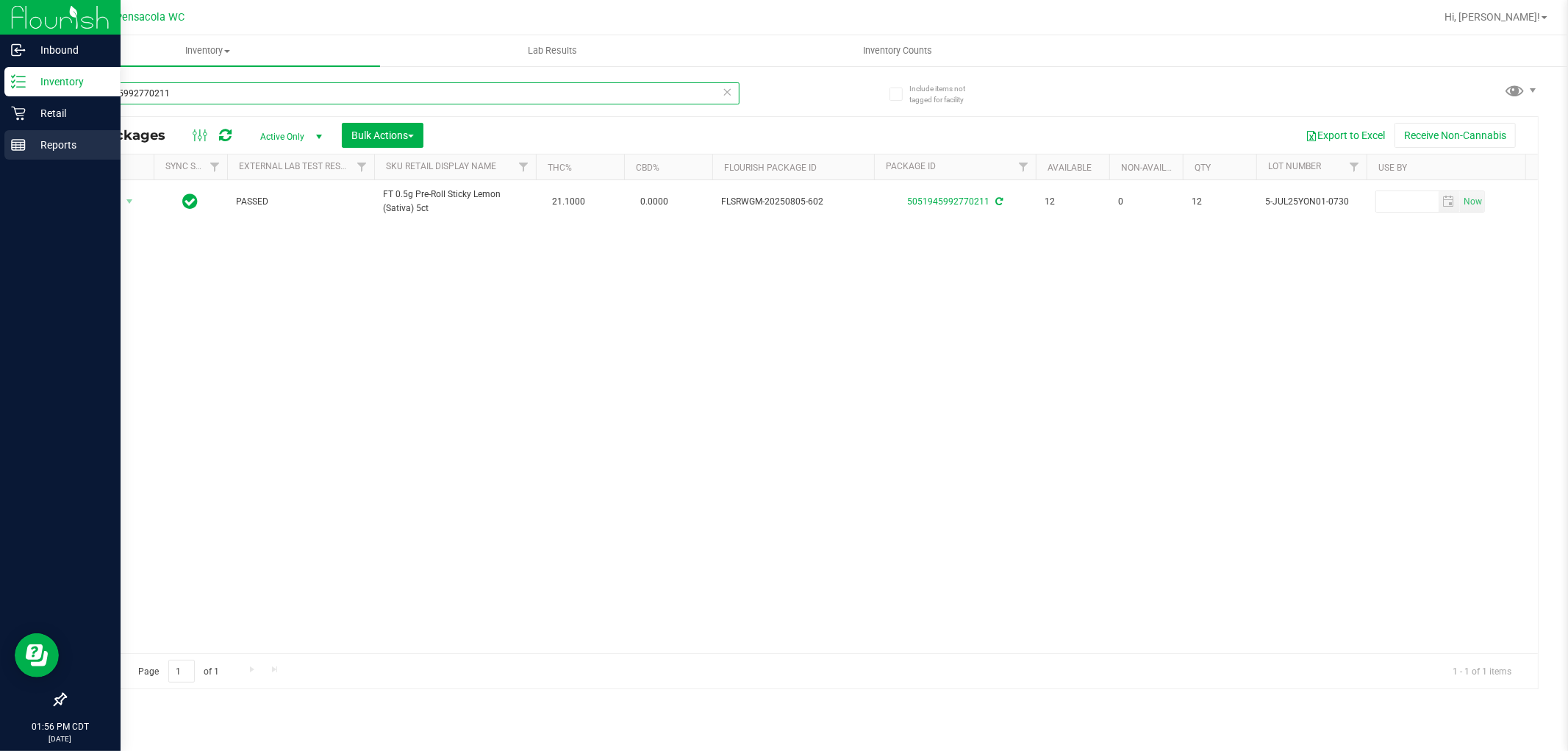
drag, startPoint x: 233, startPoint y: 97, endPoint x: 0, endPoint y: 143, distance: 237.5
click at [0, 143] on div "Inbound Inventory Retail Reports 01:56 PM CDT 09/24/2025 09/24 Pensacola WC Hi,…" at bounding box center [784, 376] width 1568 height 751
type input "3529919570269396"
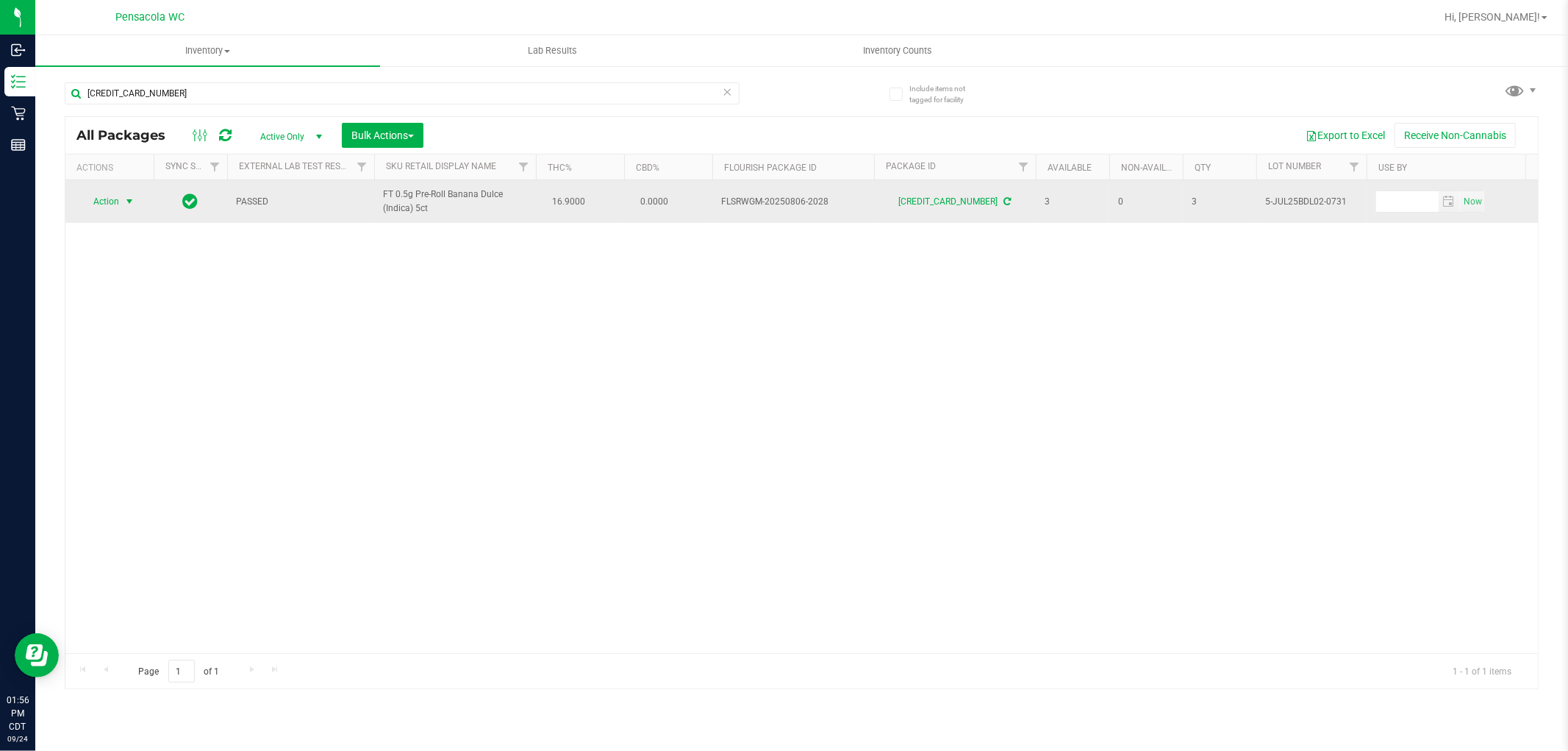
click at [123, 199] on span "select" at bounding box center [129, 201] width 12 height 12
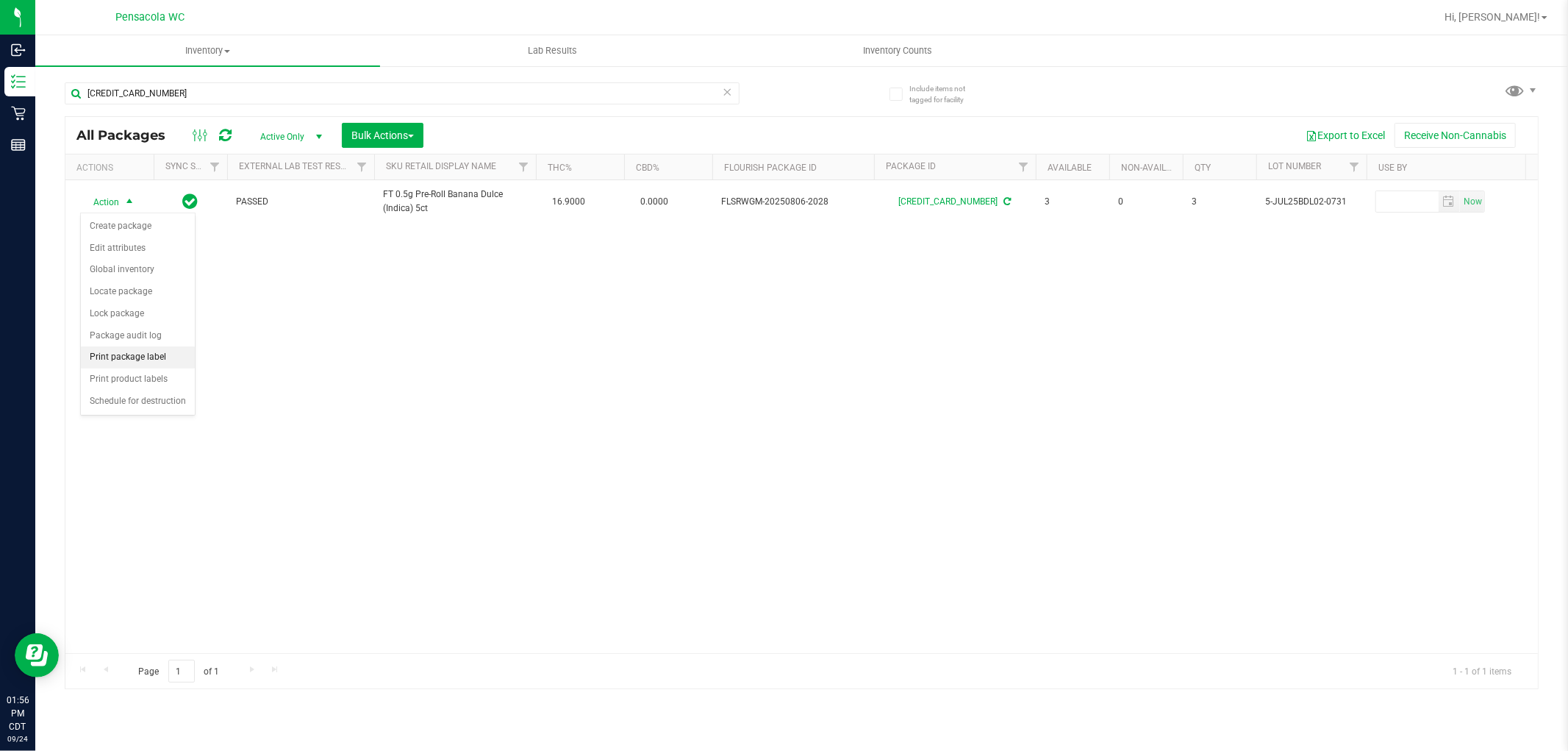
click at [115, 362] on li "Print package label" at bounding box center [138, 357] width 114 height 22
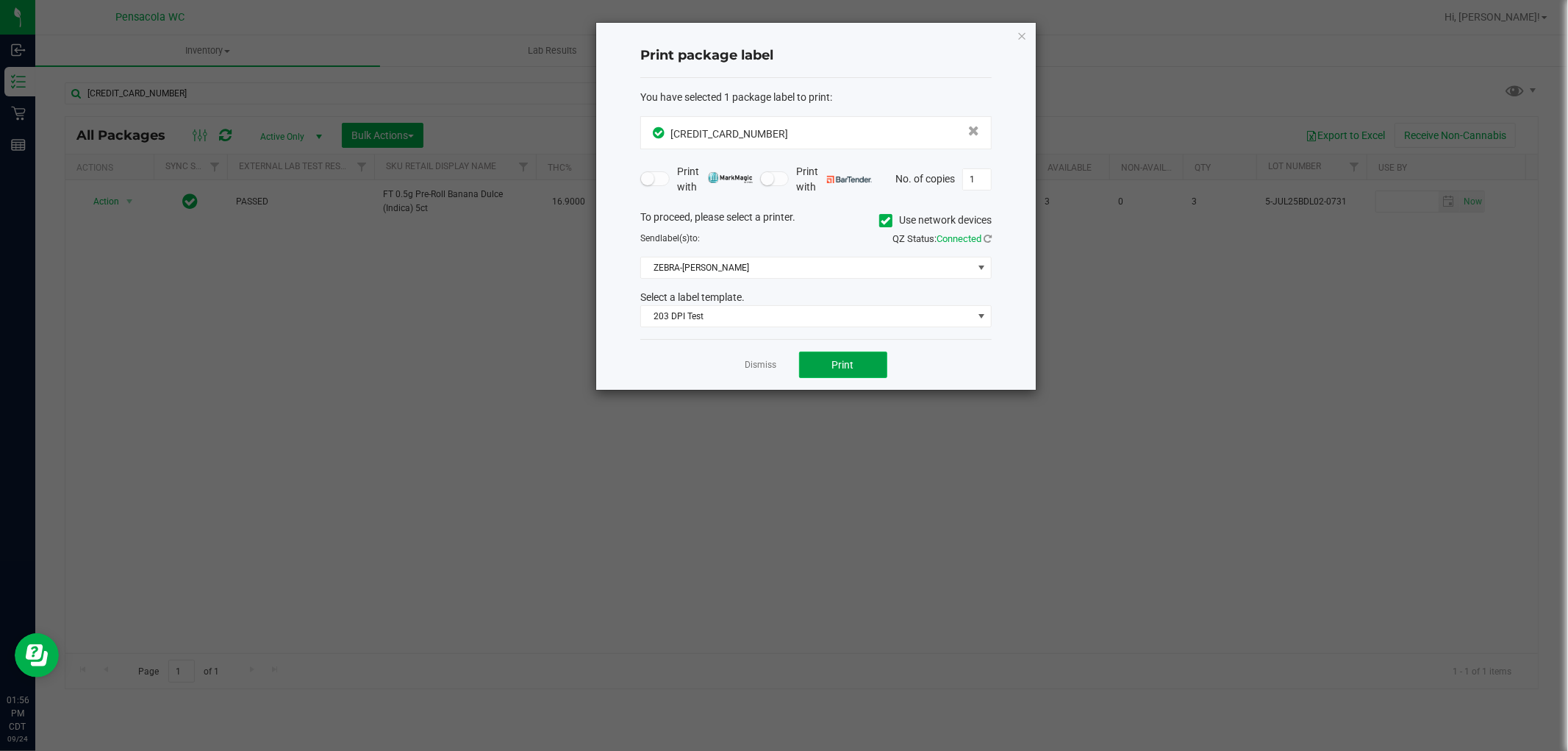
click at [847, 360] on span "Print" at bounding box center [843, 364] width 22 height 12
click at [767, 363] on link "Dismiss" at bounding box center [761, 365] width 32 height 12
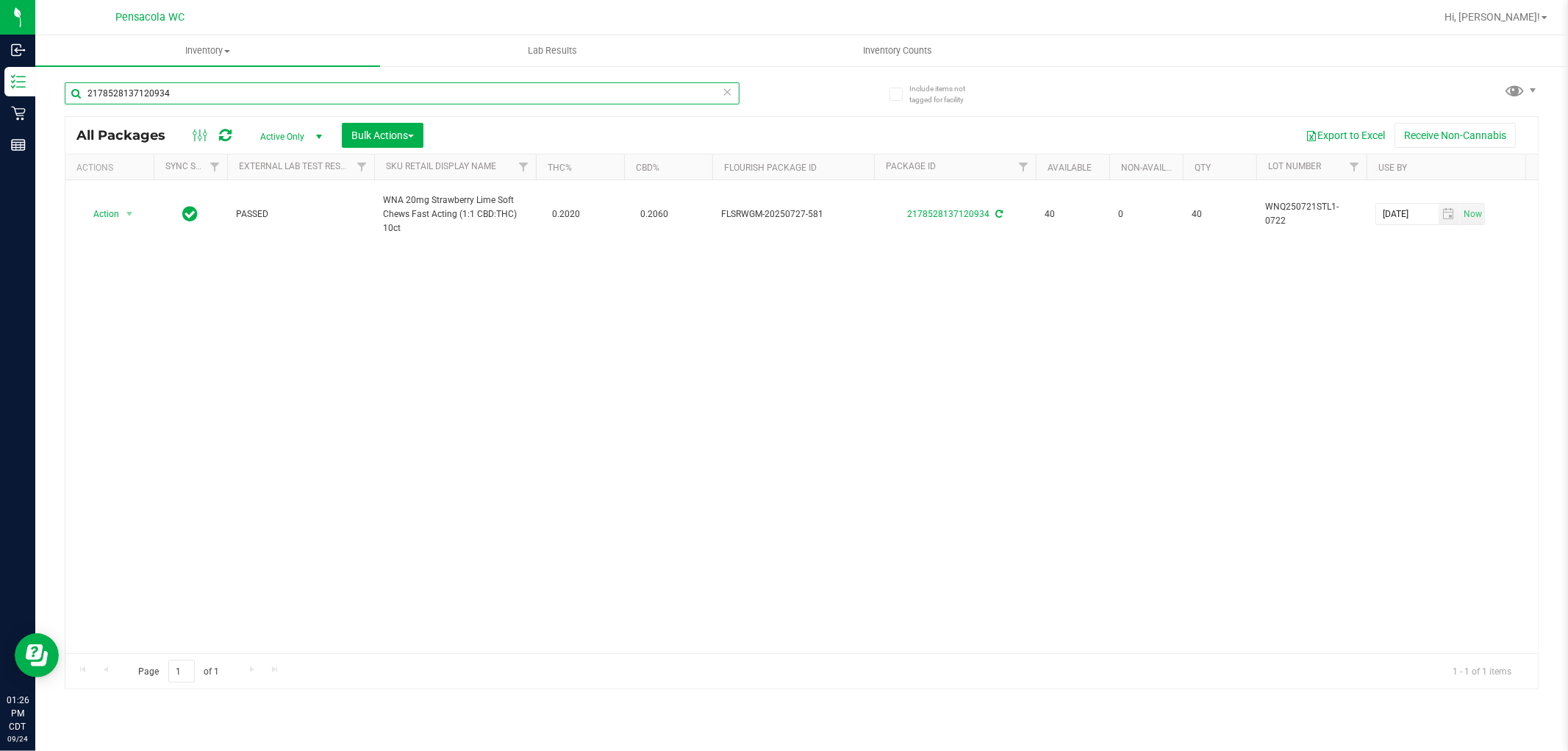
drag, startPoint x: 255, startPoint y: 83, endPoint x: 63, endPoint y: 69, distance: 192.5
click at [63, 69] on div "Include items not tagged for facility 2178528137120934 All Packages Active Only…" at bounding box center [801, 289] width 1533 height 448
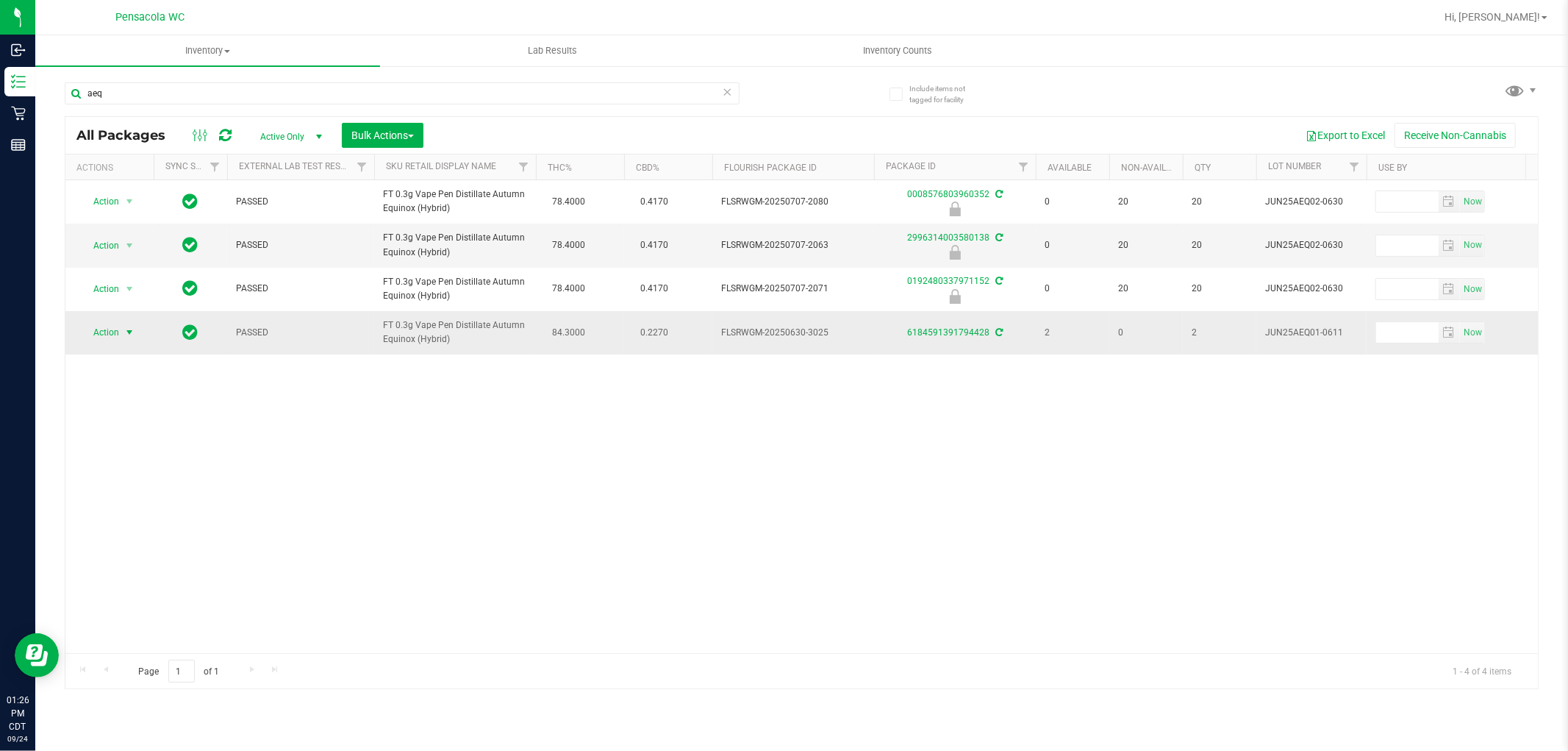
click at [123, 328] on span "select" at bounding box center [129, 332] width 12 height 12
click at [171, 482] on li "Print package label" at bounding box center [138, 488] width 114 height 22
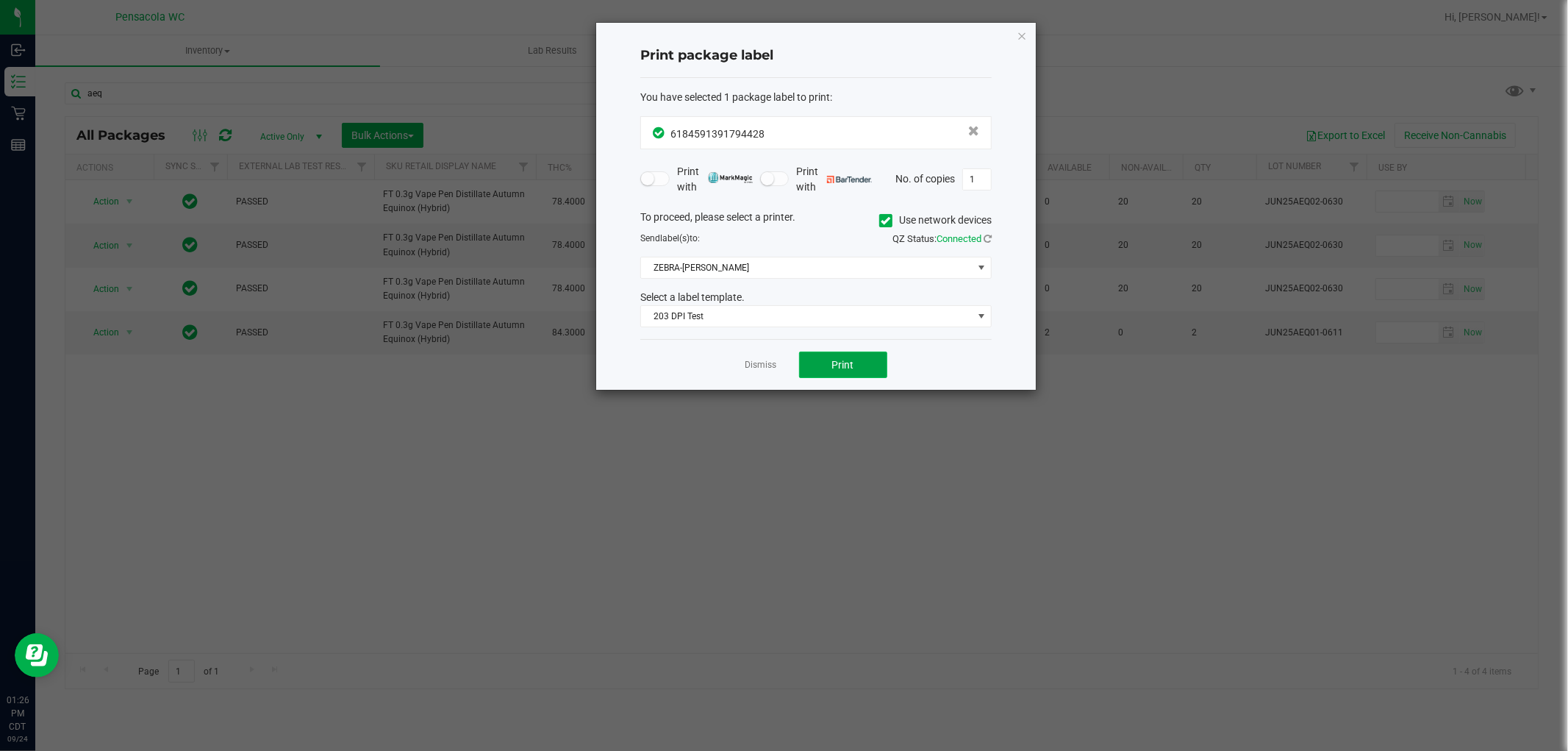
click at [820, 364] on button "Print" at bounding box center [842, 365] width 88 height 27
click at [746, 368] on link "Dismiss" at bounding box center [761, 365] width 32 height 12
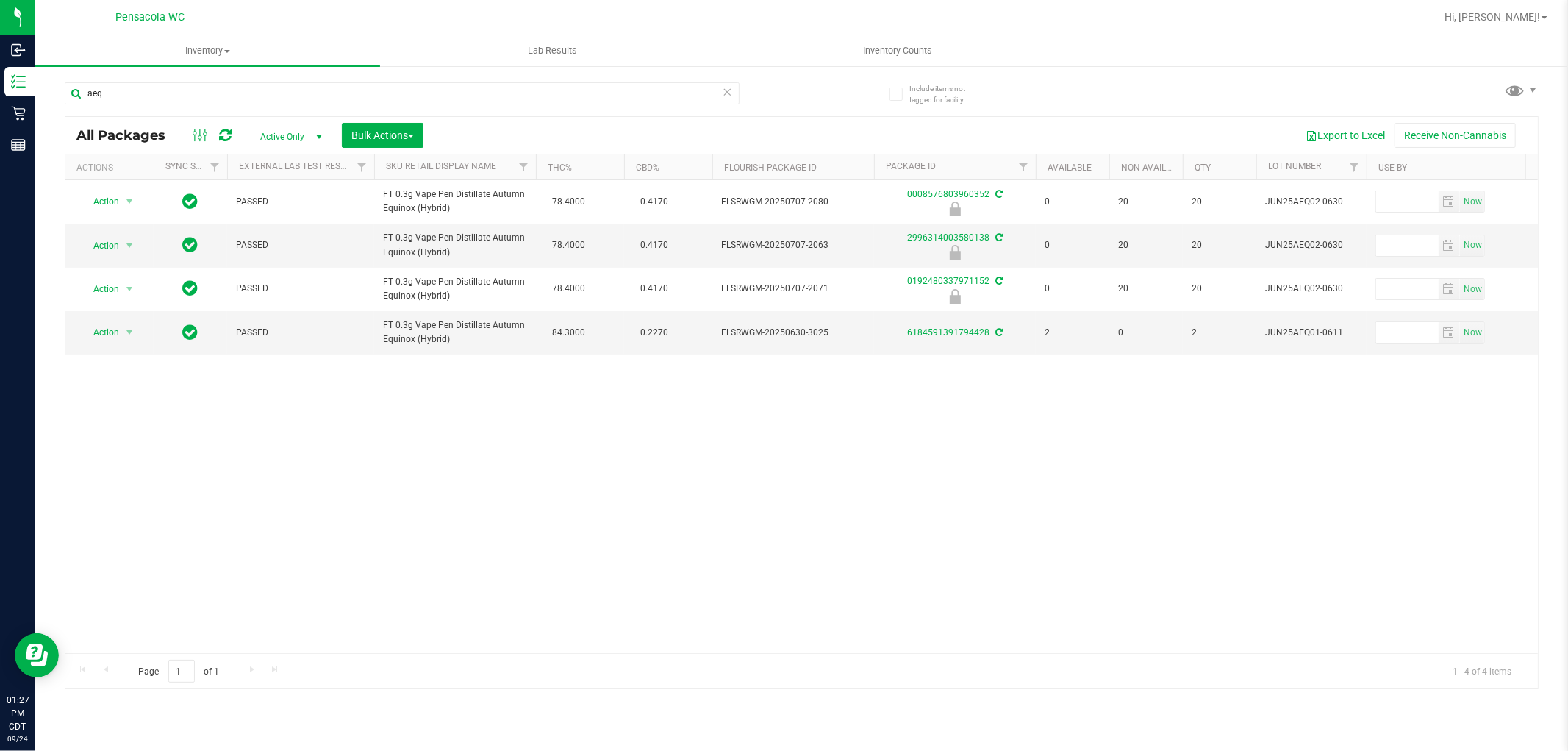
click at [214, 79] on div "aeq" at bounding box center [433, 92] width 737 height 47
click at [211, 83] on input "aeq" at bounding box center [402, 93] width 674 height 22
type input "2996314003580138"
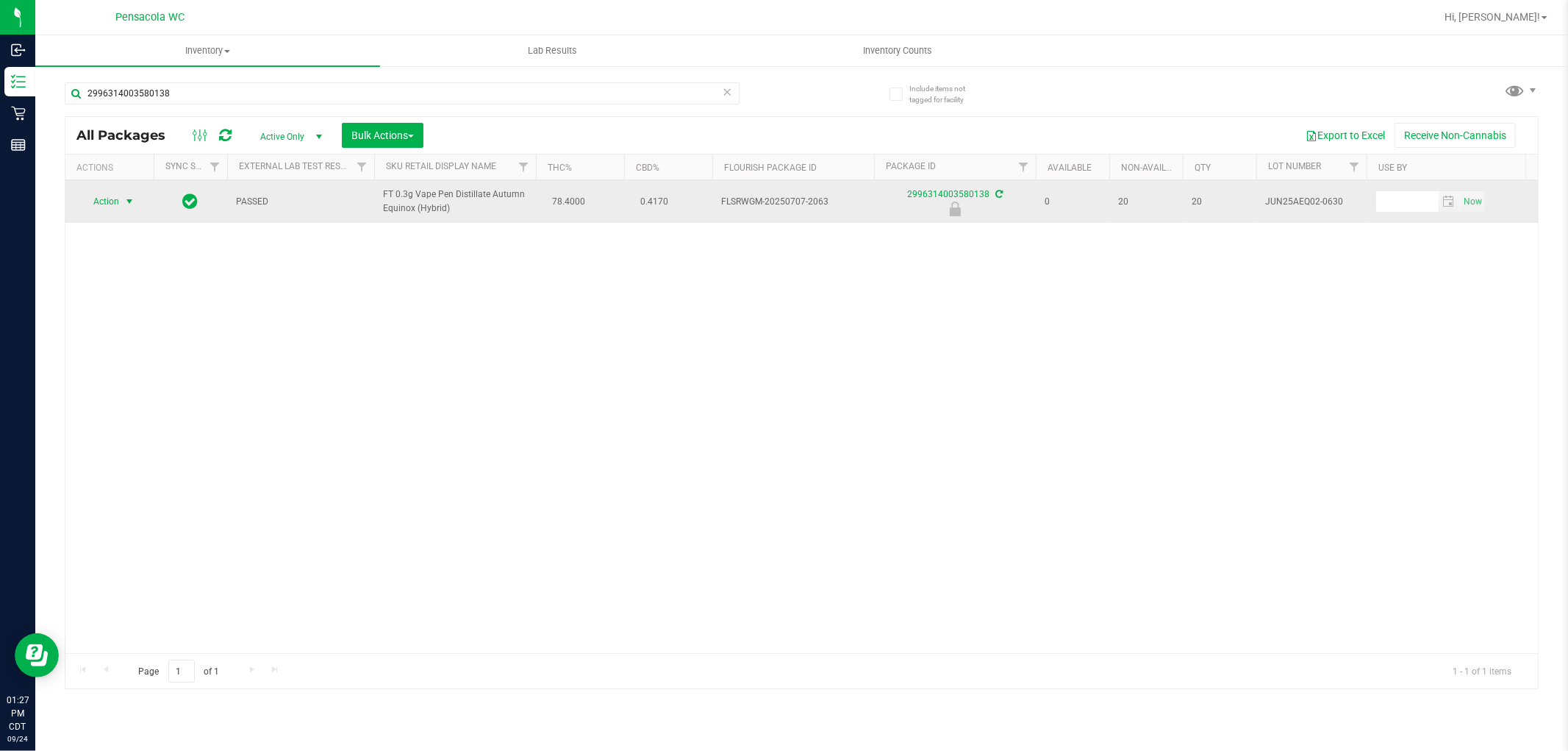
click at [126, 199] on span "select" at bounding box center [129, 201] width 12 height 12
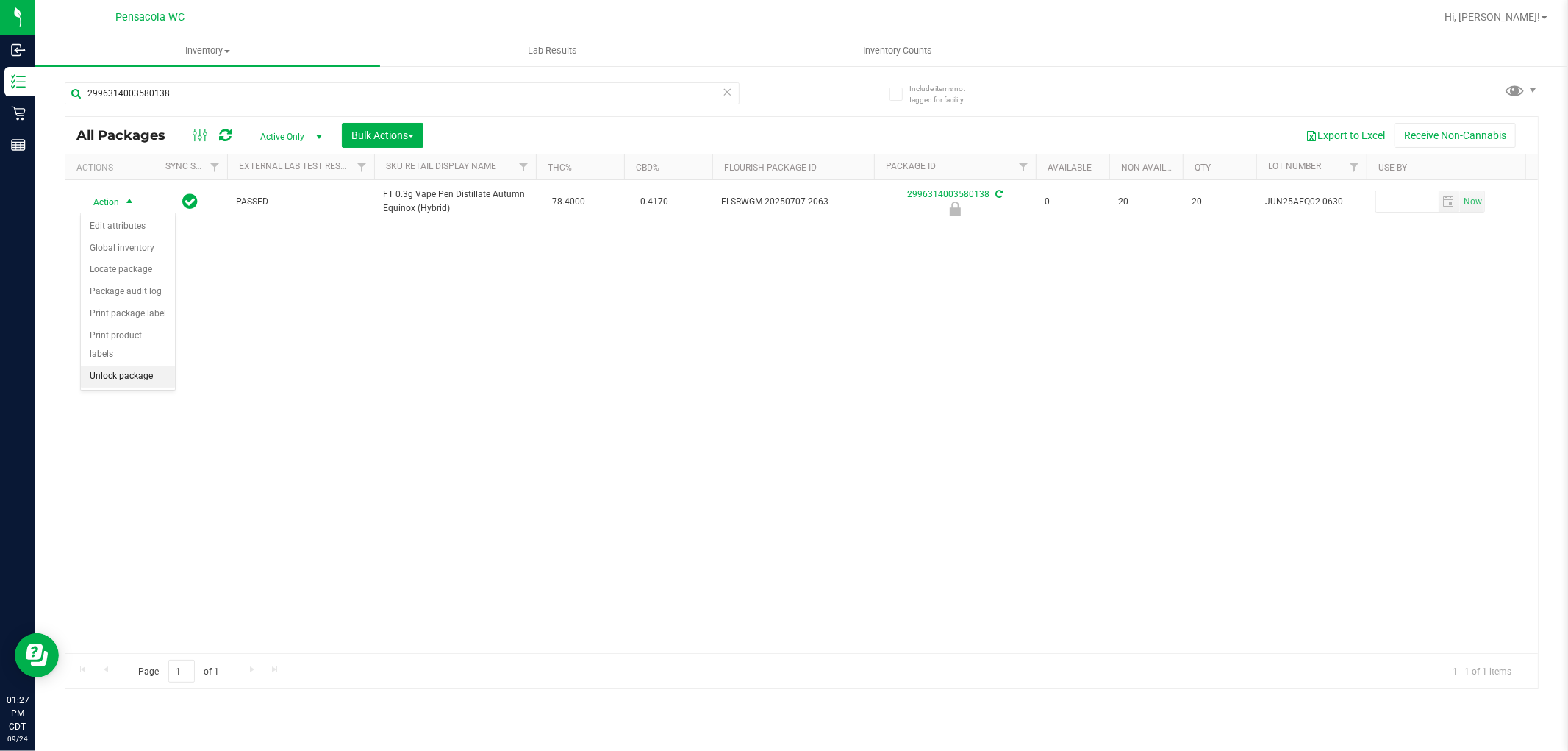
click at [122, 373] on li "Unlock package" at bounding box center [128, 376] width 94 height 22
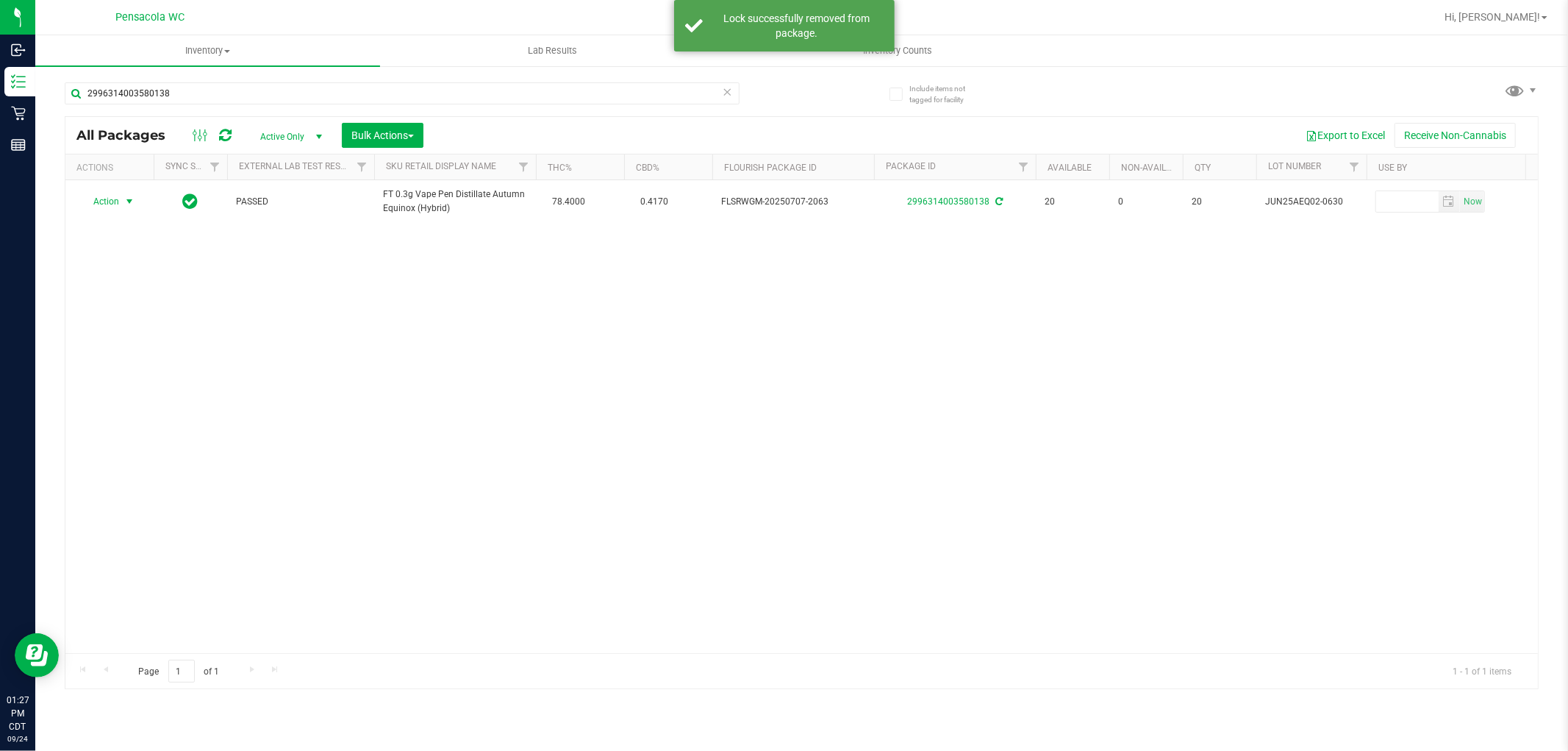
click at [106, 199] on span "Action" at bounding box center [99, 201] width 40 height 20
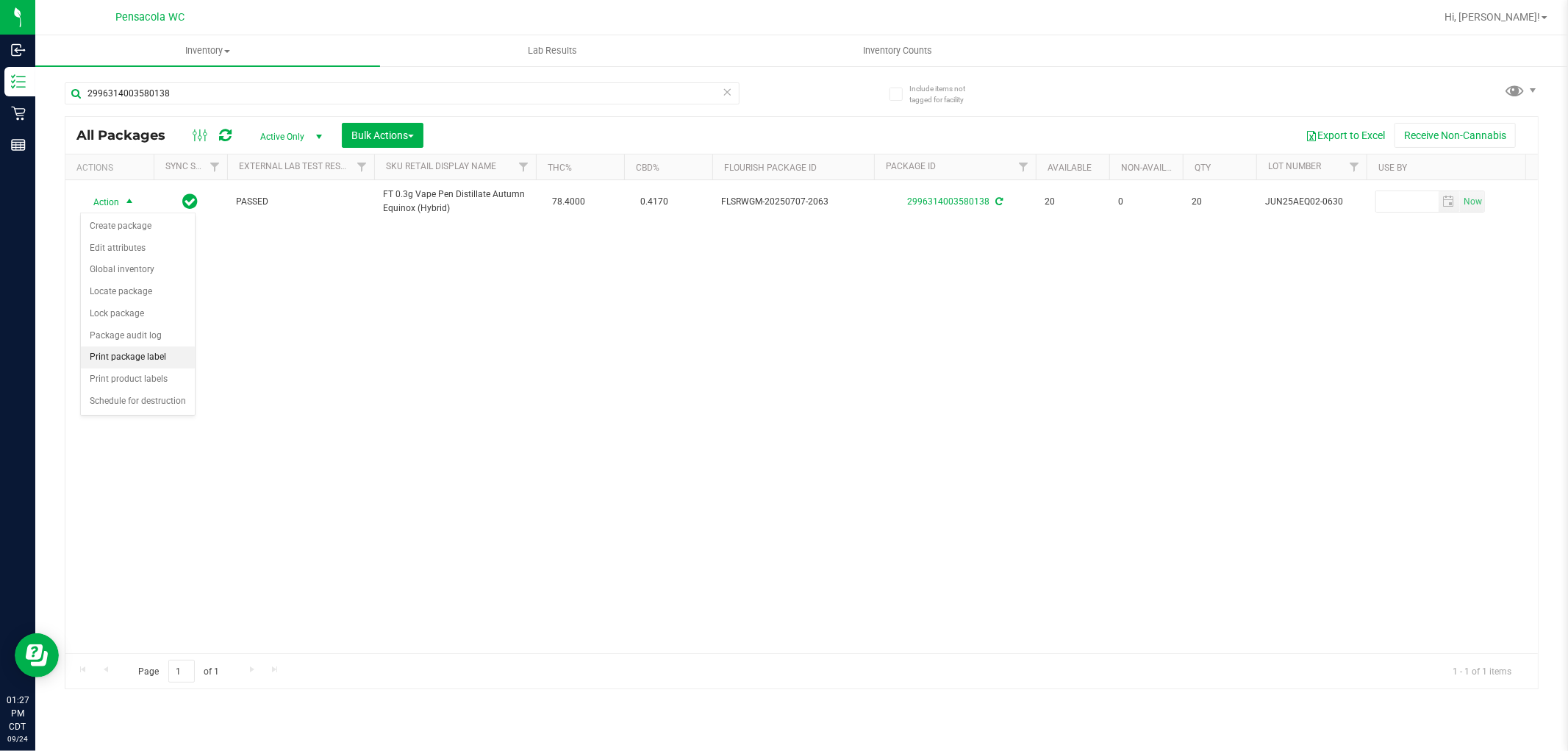
click at [149, 357] on li "Print package label" at bounding box center [138, 357] width 114 height 22
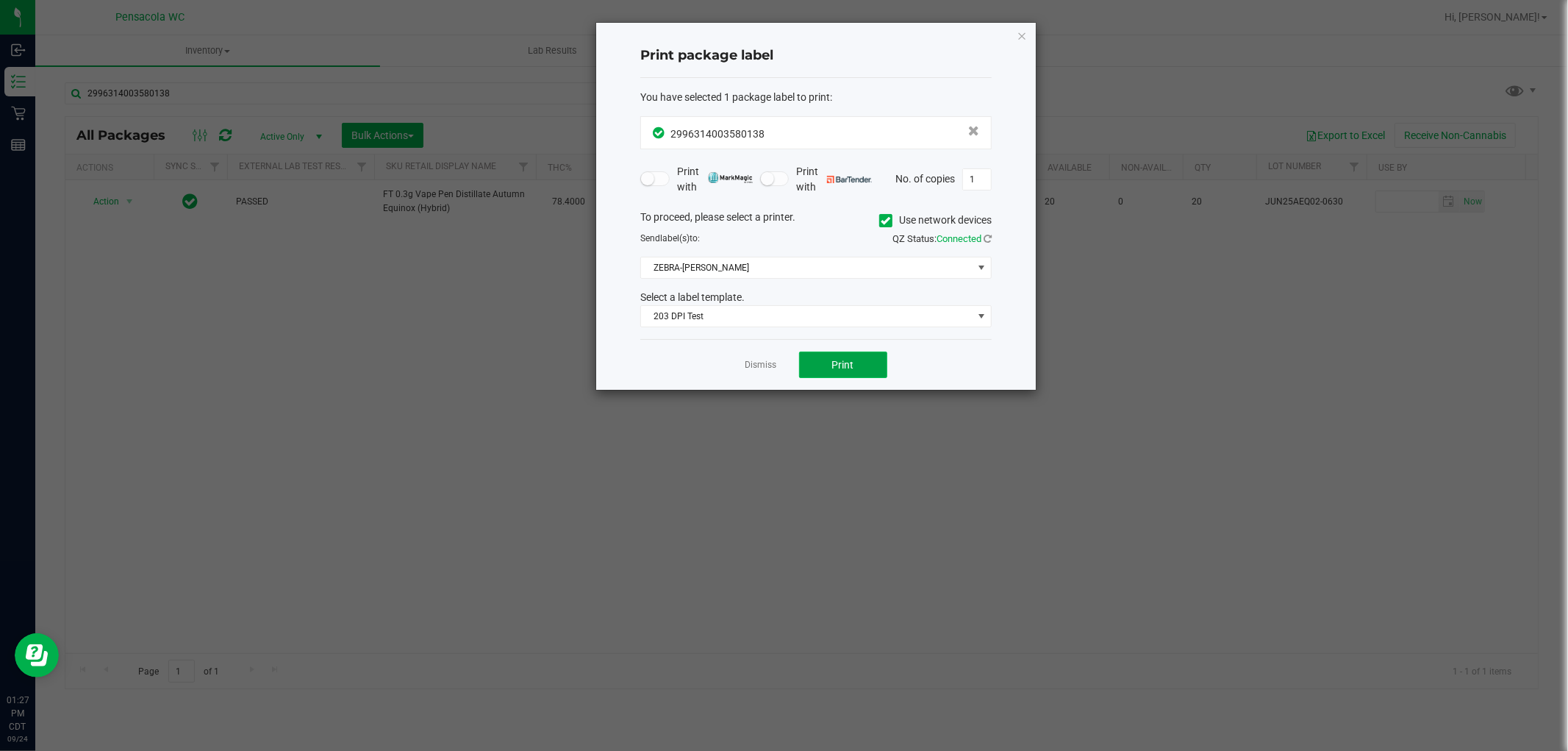
click at [811, 375] on button "Print" at bounding box center [842, 365] width 88 height 27
click at [756, 366] on link "Dismiss" at bounding box center [761, 365] width 32 height 12
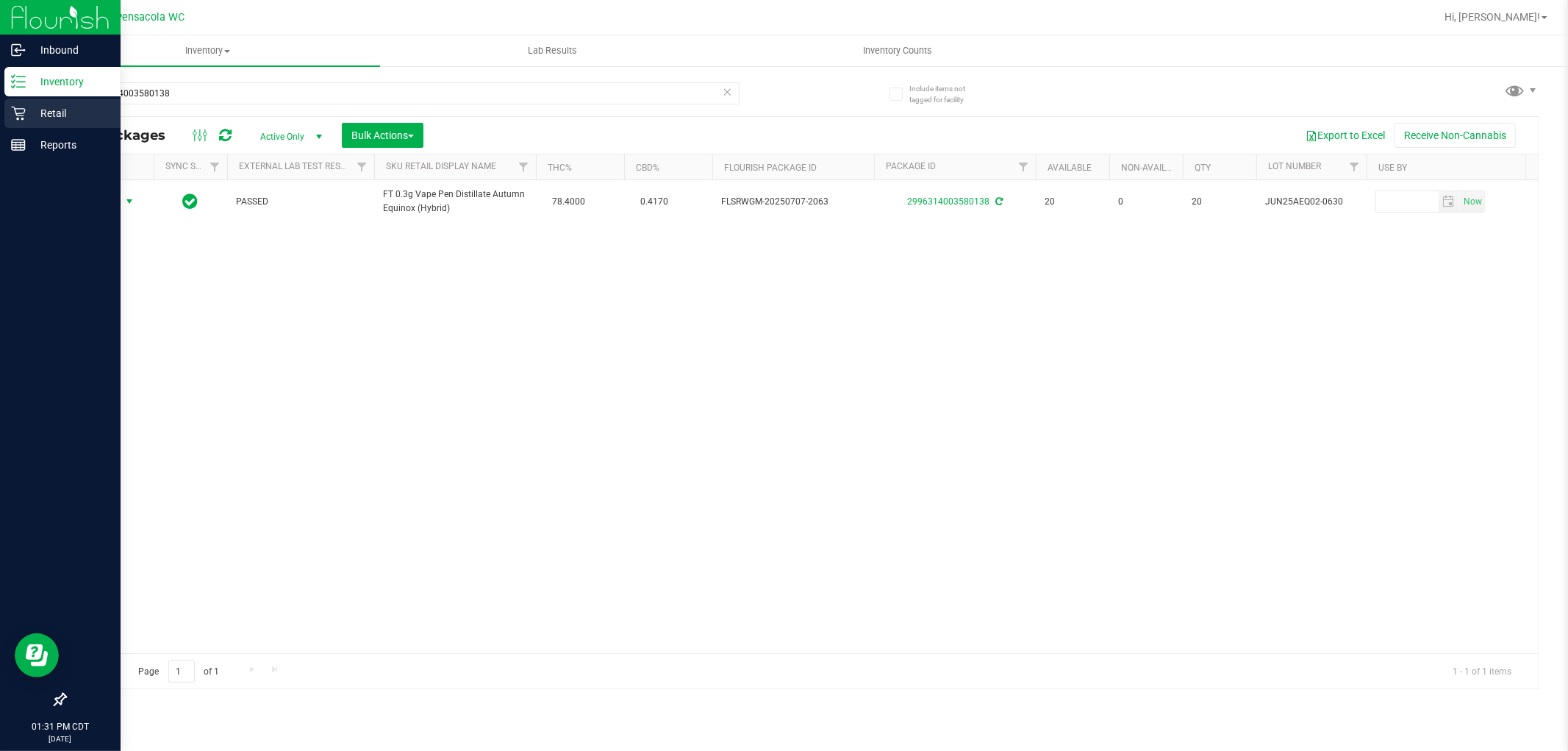
click at [69, 107] on p "Retail" at bounding box center [69, 114] width 88 height 18
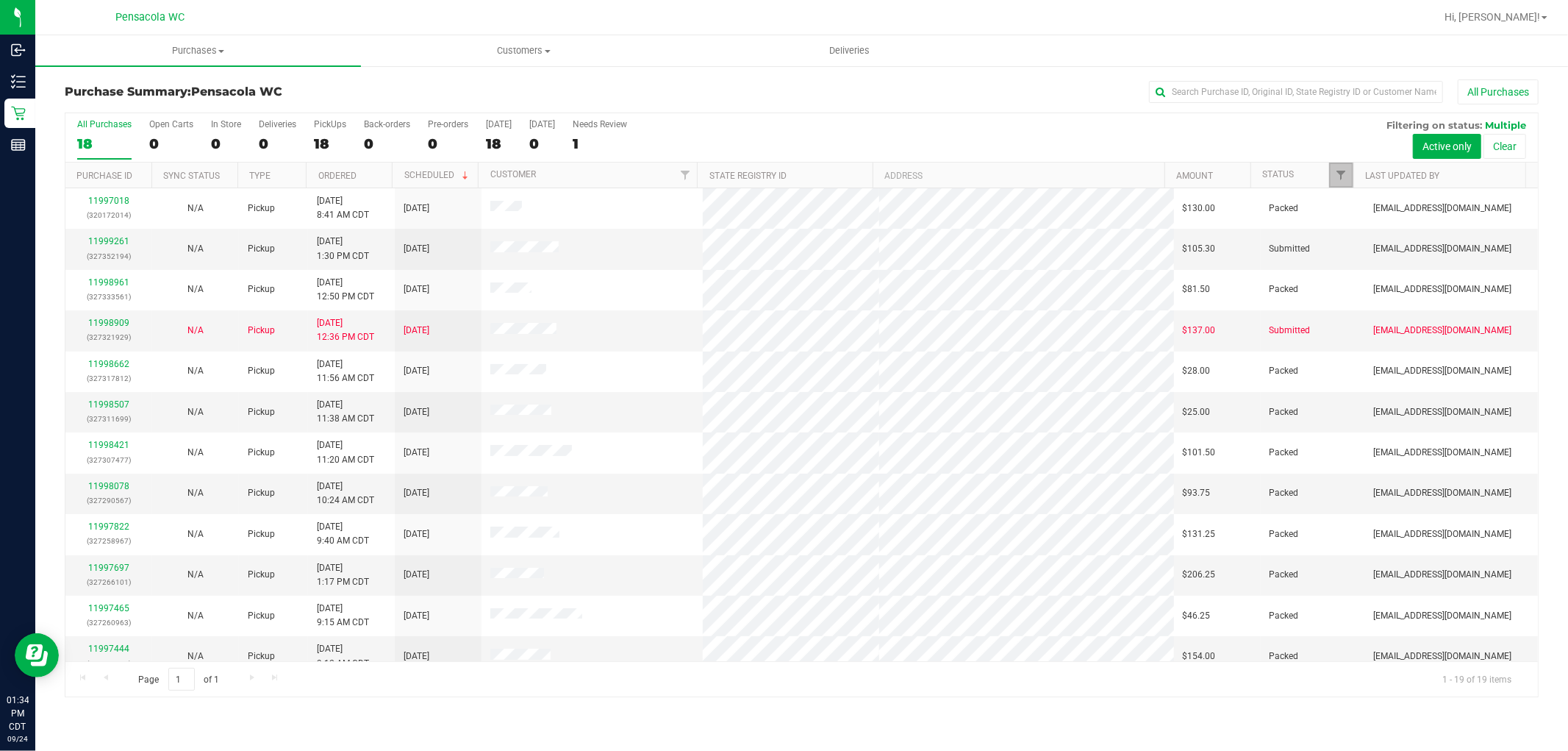
click at [1338, 165] on link "Filter" at bounding box center [1341, 175] width 24 height 25
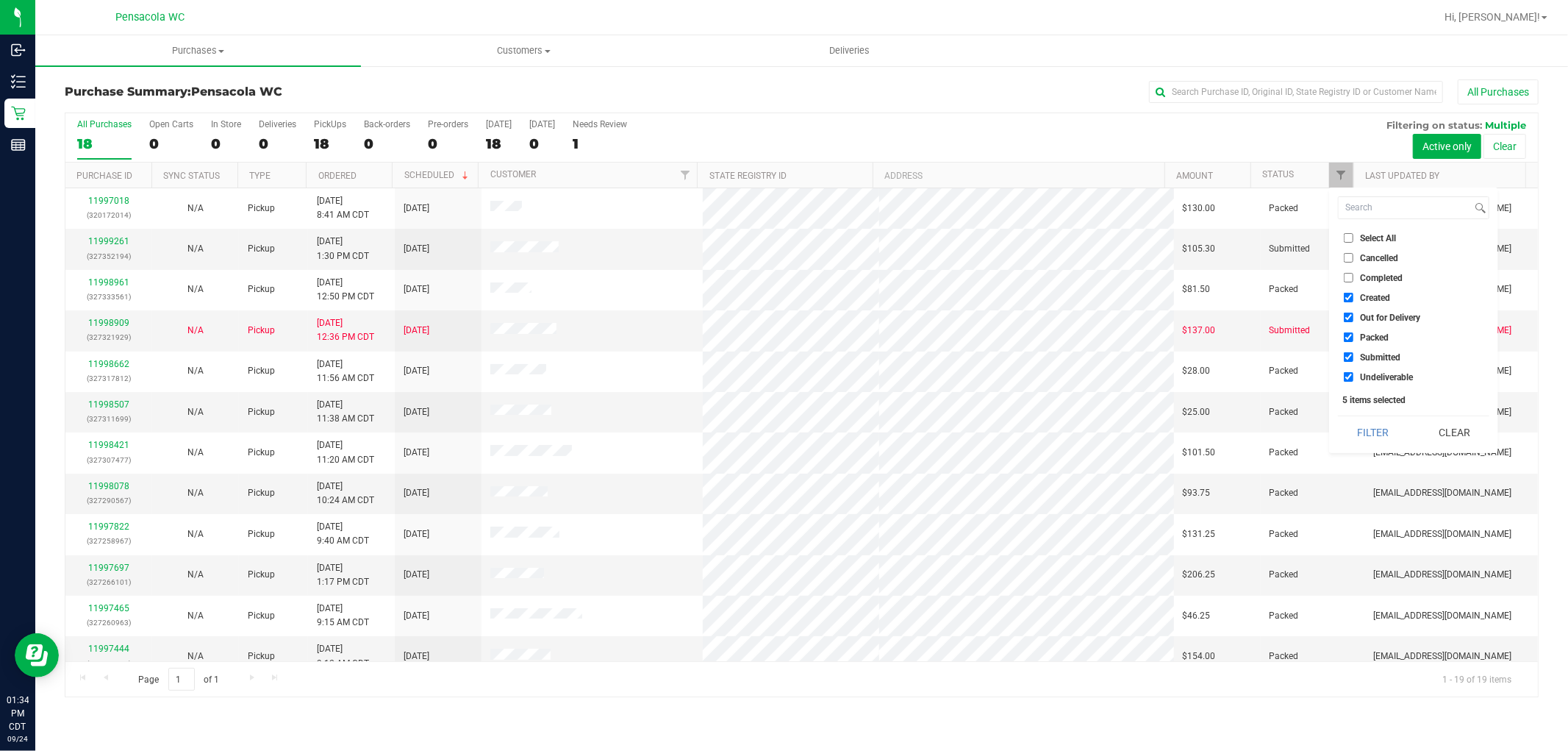
click at [1343, 238] on li "Select All" at bounding box center [1414, 237] width 152 height 15
click at [1345, 239] on input "Select All" at bounding box center [1348, 238] width 10 height 10
checkbox input "true"
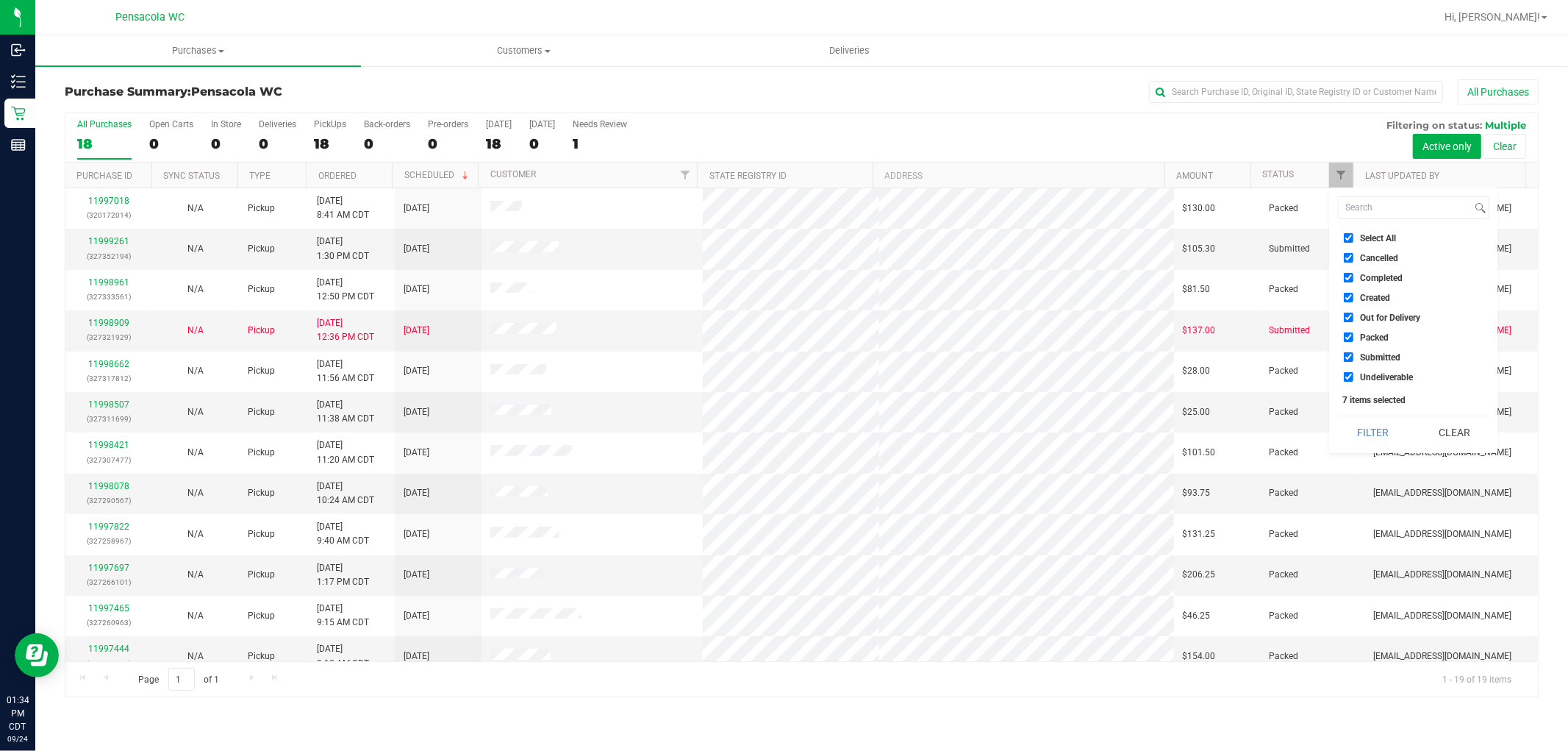
click at [1350, 239] on input "Select All" at bounding box center [1348, 238] width 10 height 10
checkbox input "false"
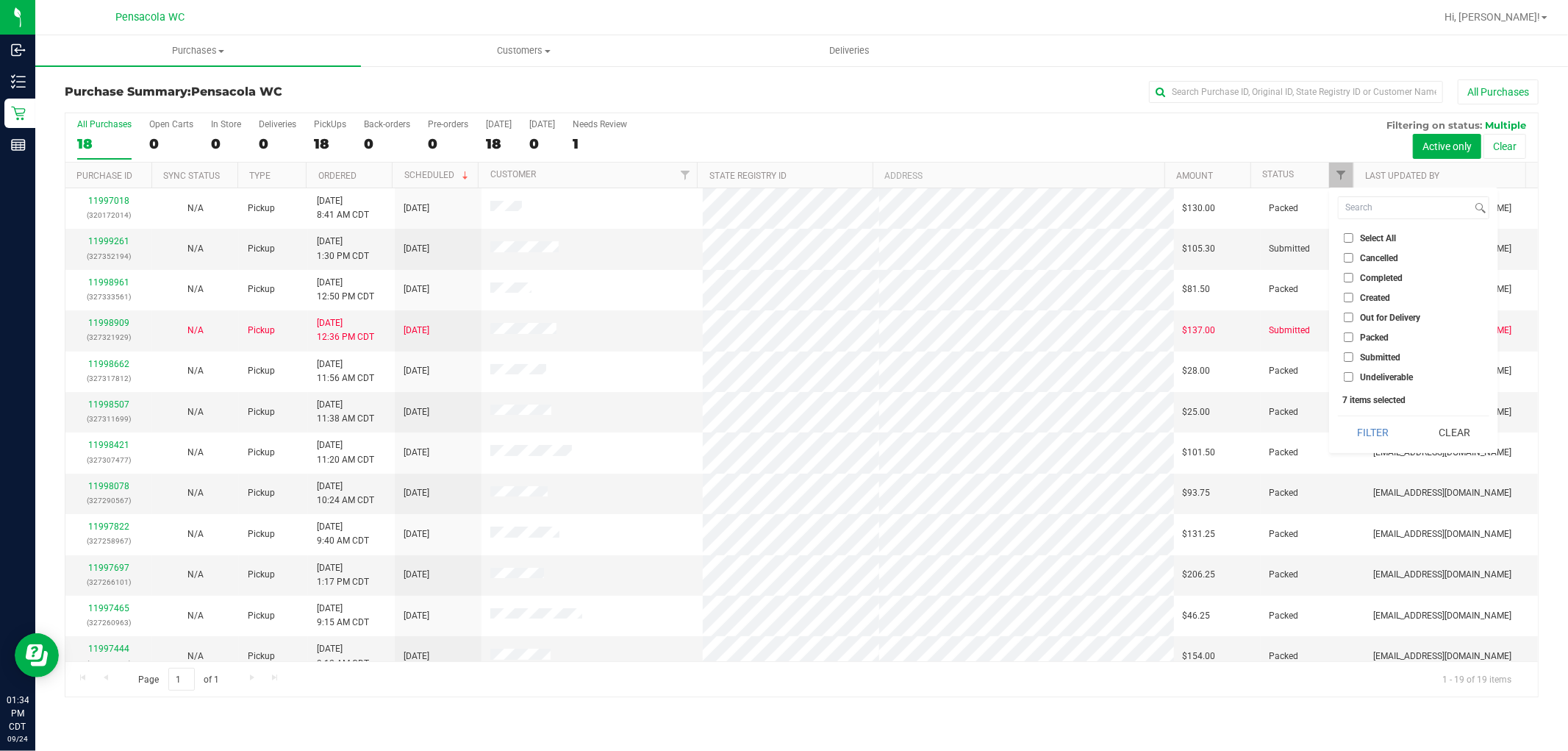
checkbox input "false"
click at [1353, 355] on label "Submitted" at bounding box center [1372, 357] width 57 height 10
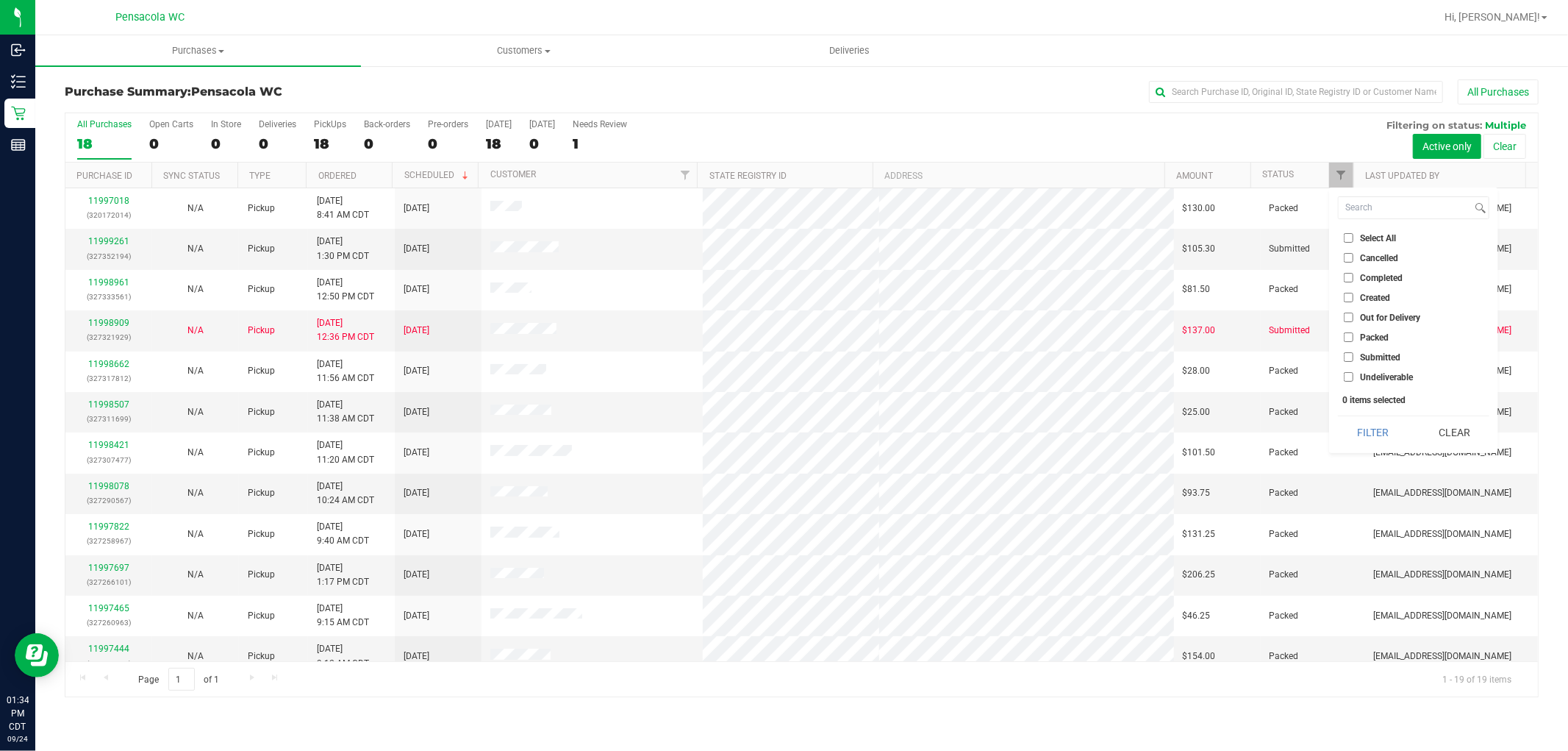
click at [1353, 355] on input "Submitted" at bounding box center [1348, 357] width 10 height 10
checkbox input "true"
click at [1373, 431] on button "Filter" at bounding box center [1374, 432] width 71 height 32
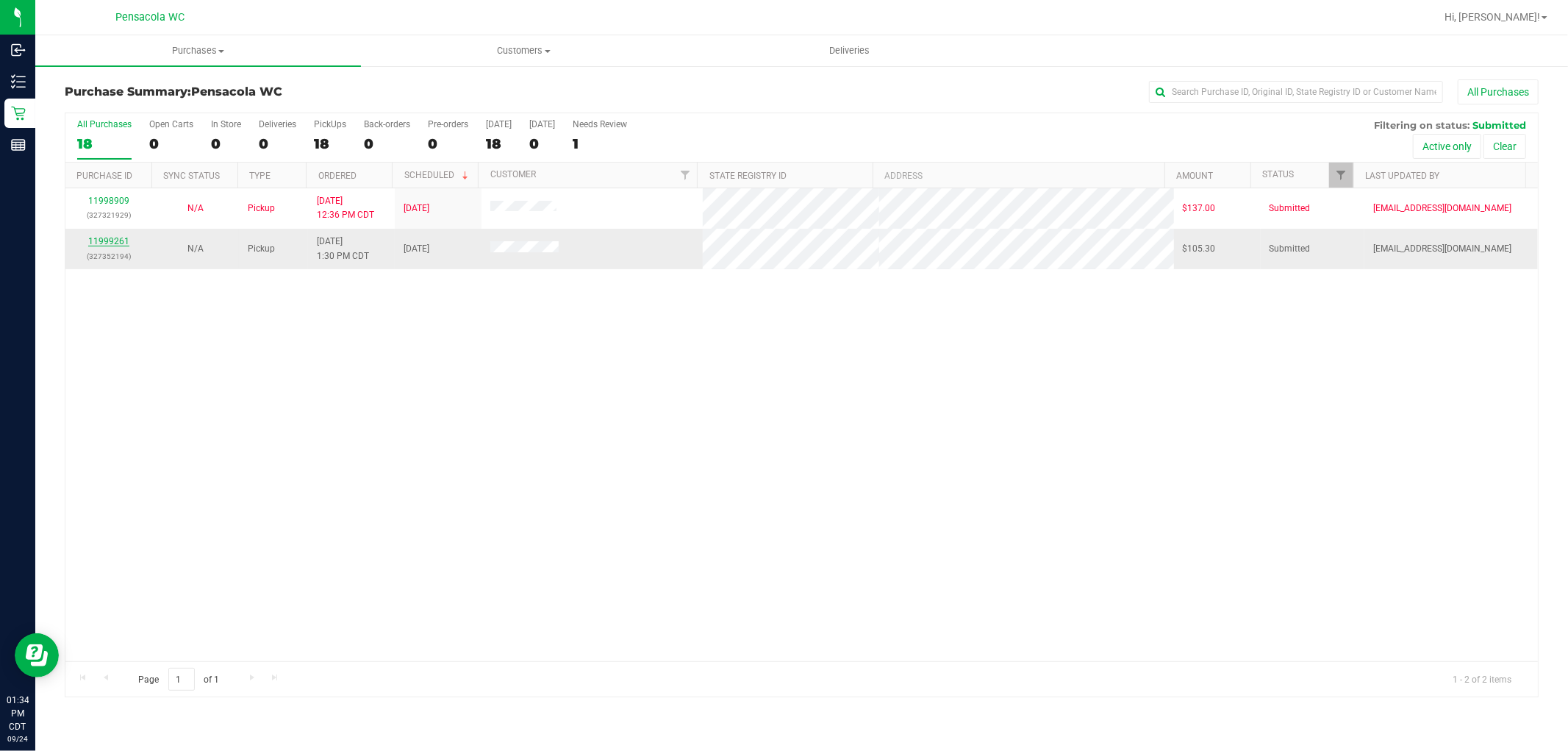
click at [98, 243] on link "11999261" at bounding box center [108, 241] width 41 height 11
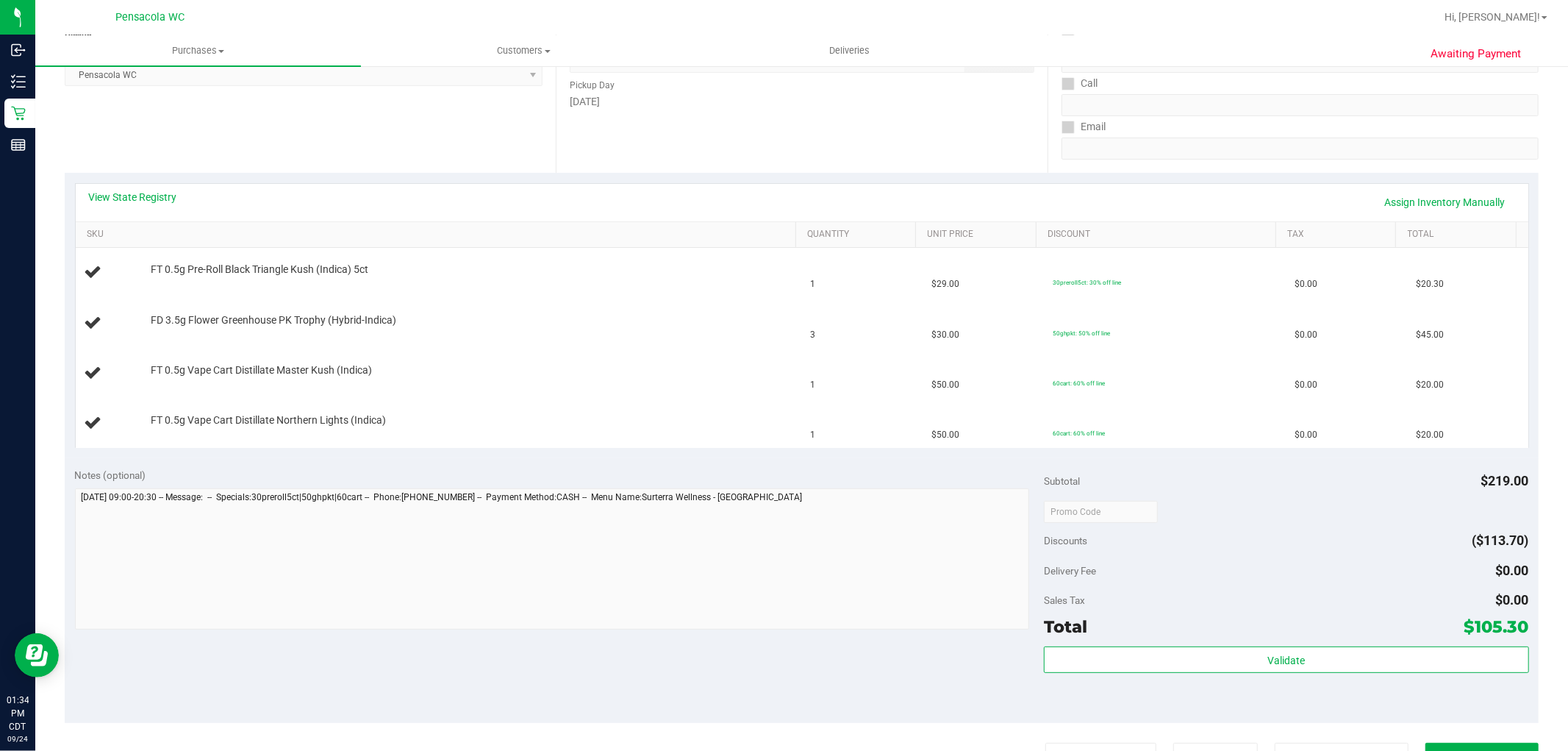
scroll to position [245, 0]
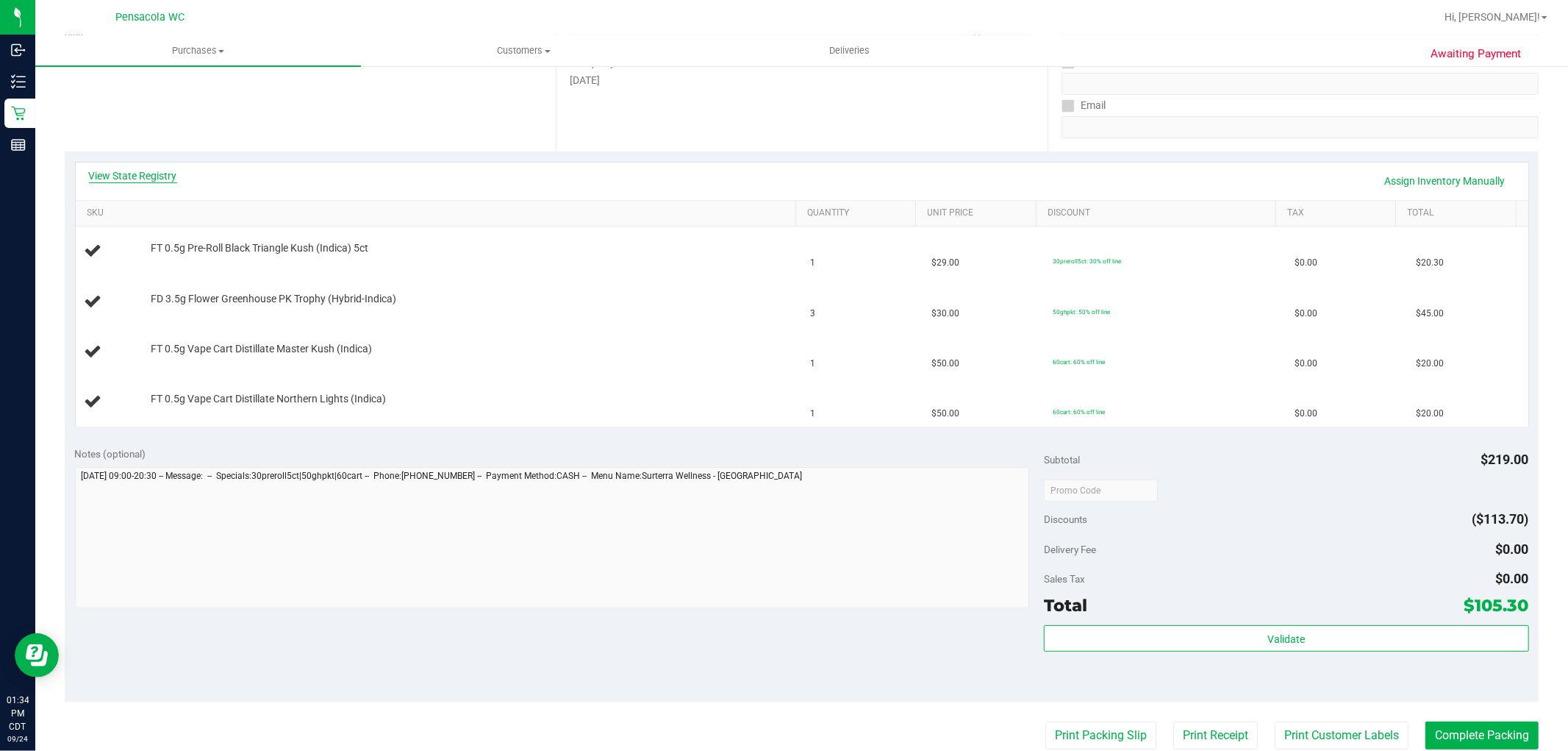
click at [112, 170] on link "View State Registry" at bounding box center [132, 176] width 88 height 15
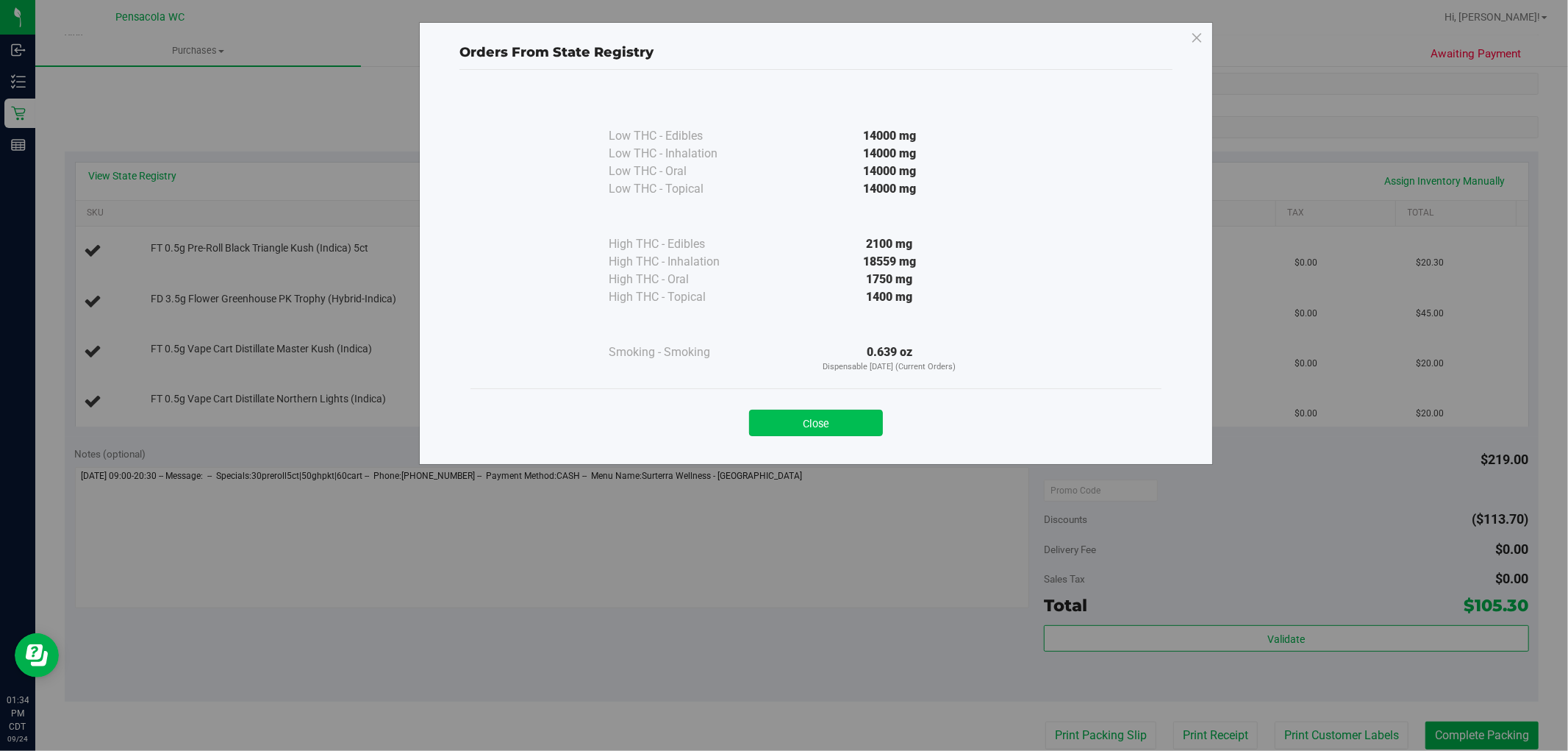
click at [781, 420] on button "Close" at bounding box center [816, 423] width 134 height 27
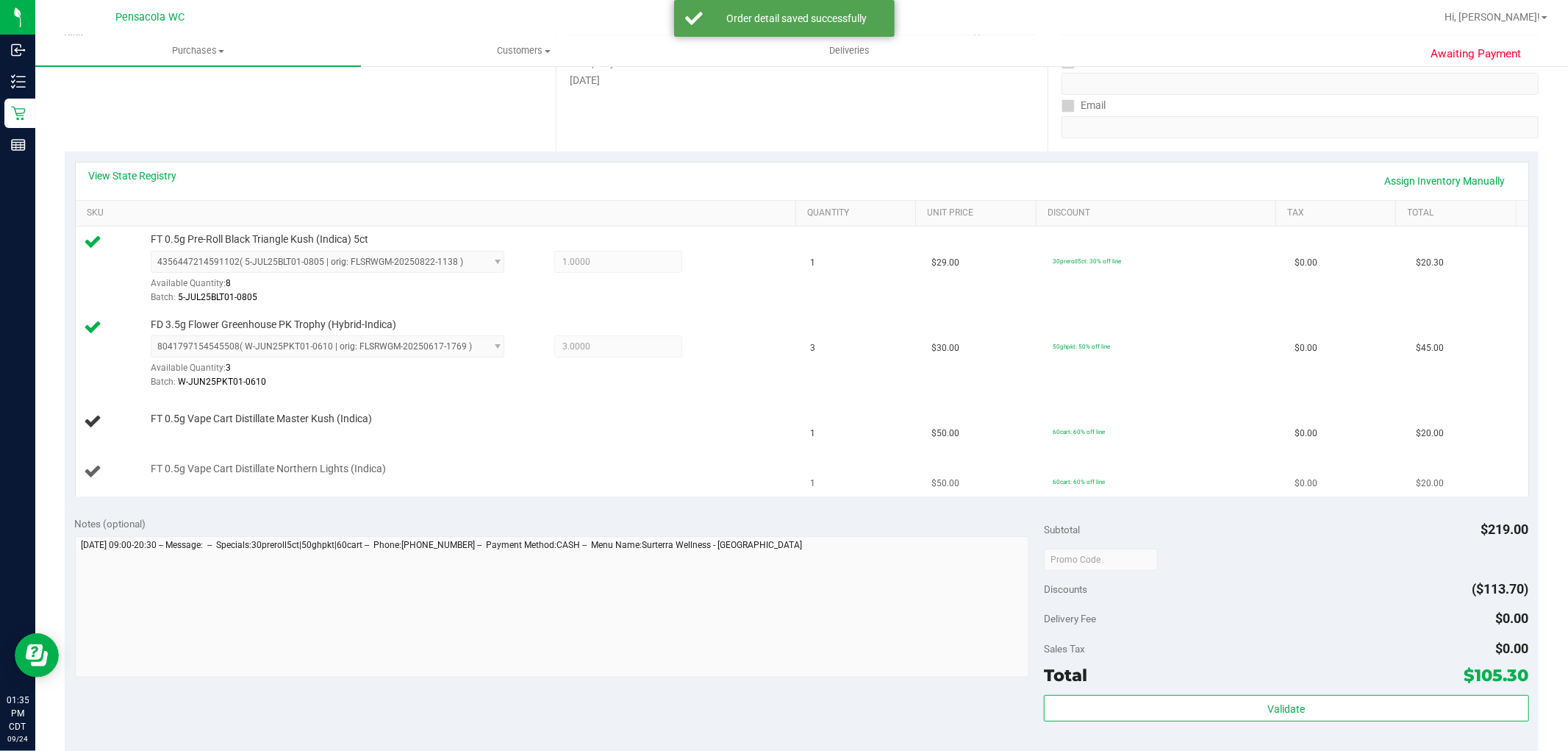
click at [542, 451] on td "FT 0.5g Vape Cart Distillate Northern Lights (Indica)" at bounding box center [438, 471] width 726 height 49
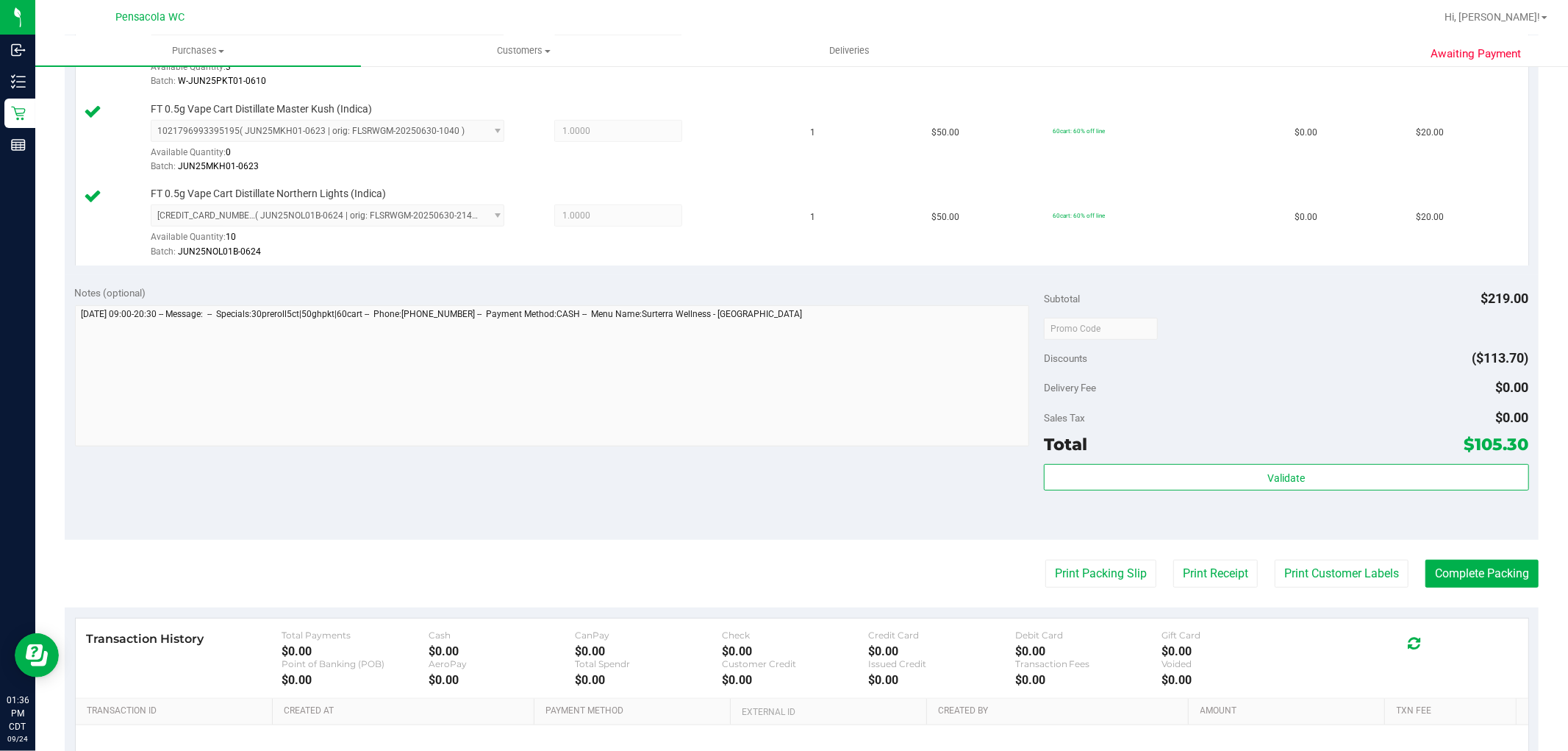
scroll to position [546, 0]
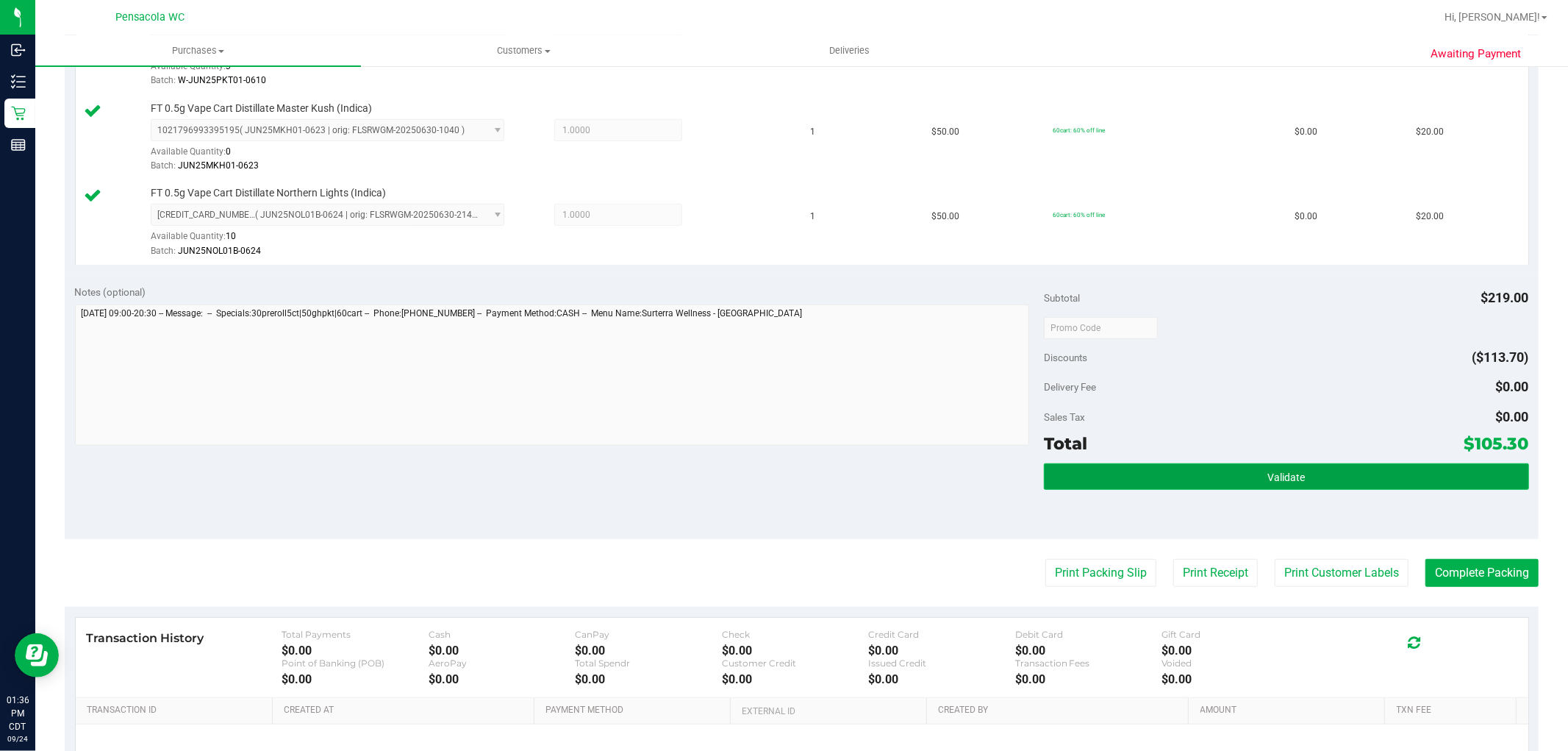
click at [1274, 472] on span "Validate" at bounding box center [1286, 477] width 37 height 12
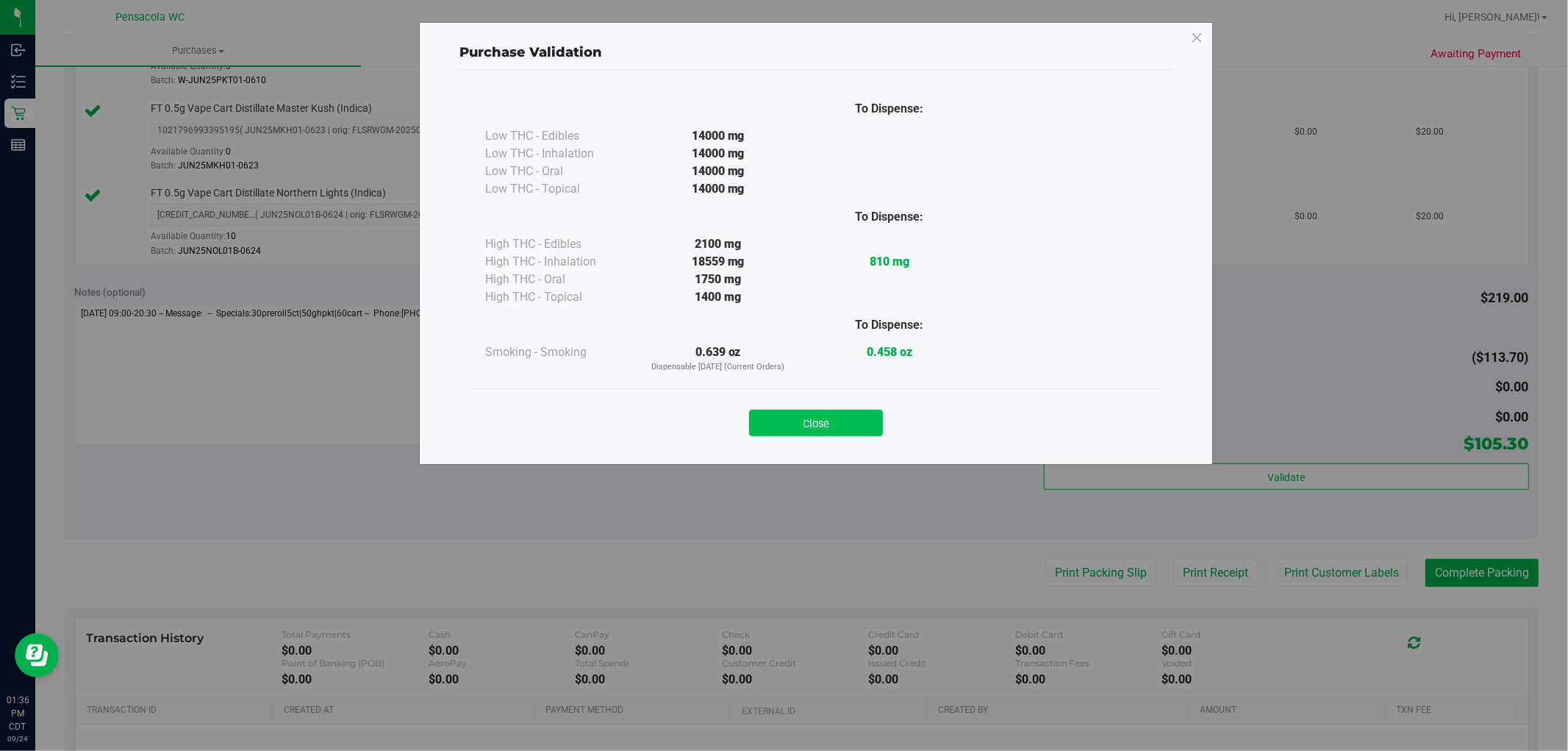
click at [847, 424] on button "Close" at bounding box center [816, 423] width 134 height 27
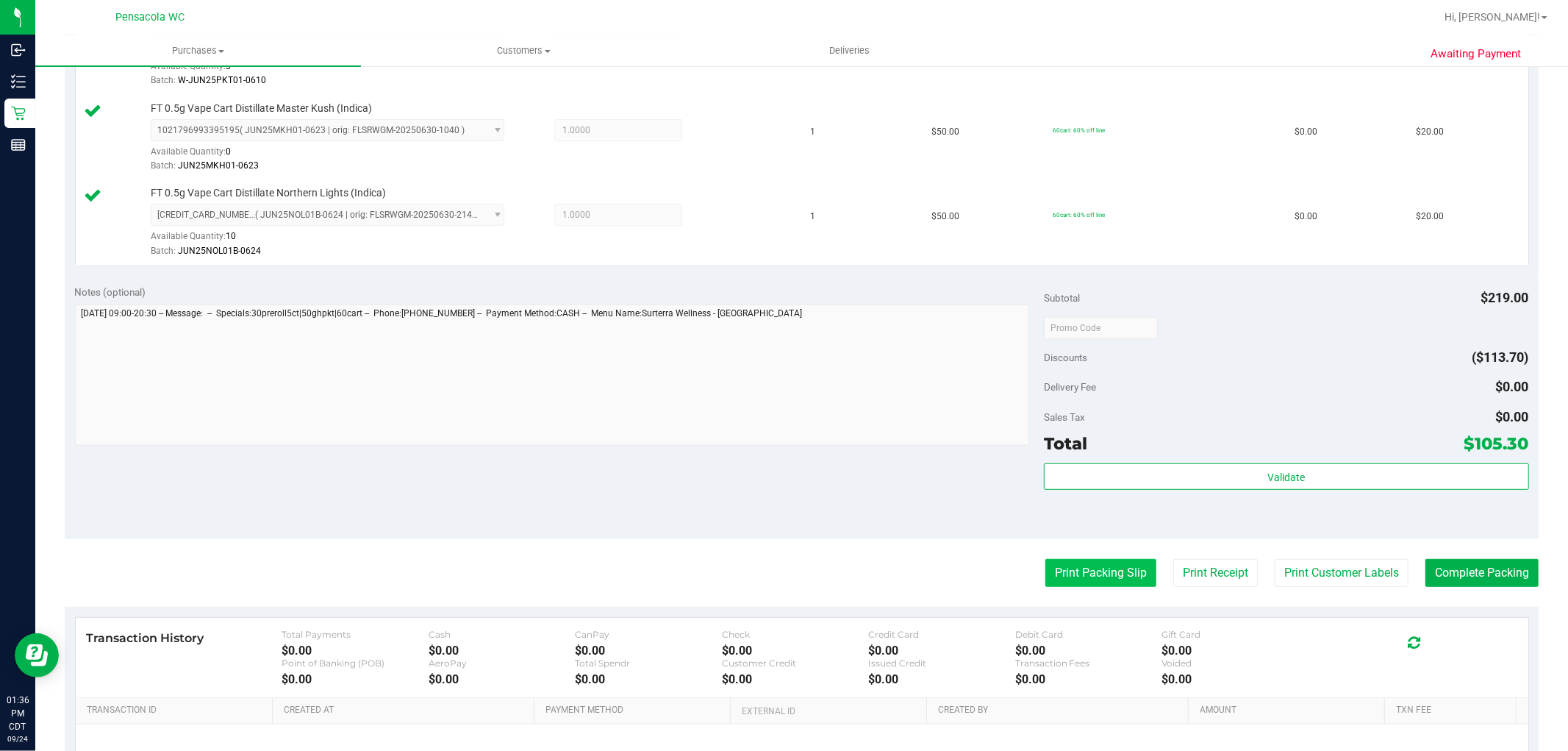
click at [1068, 583] on button "Print Packing Slip" at bounding box center [1100, 573] width 111 height 28
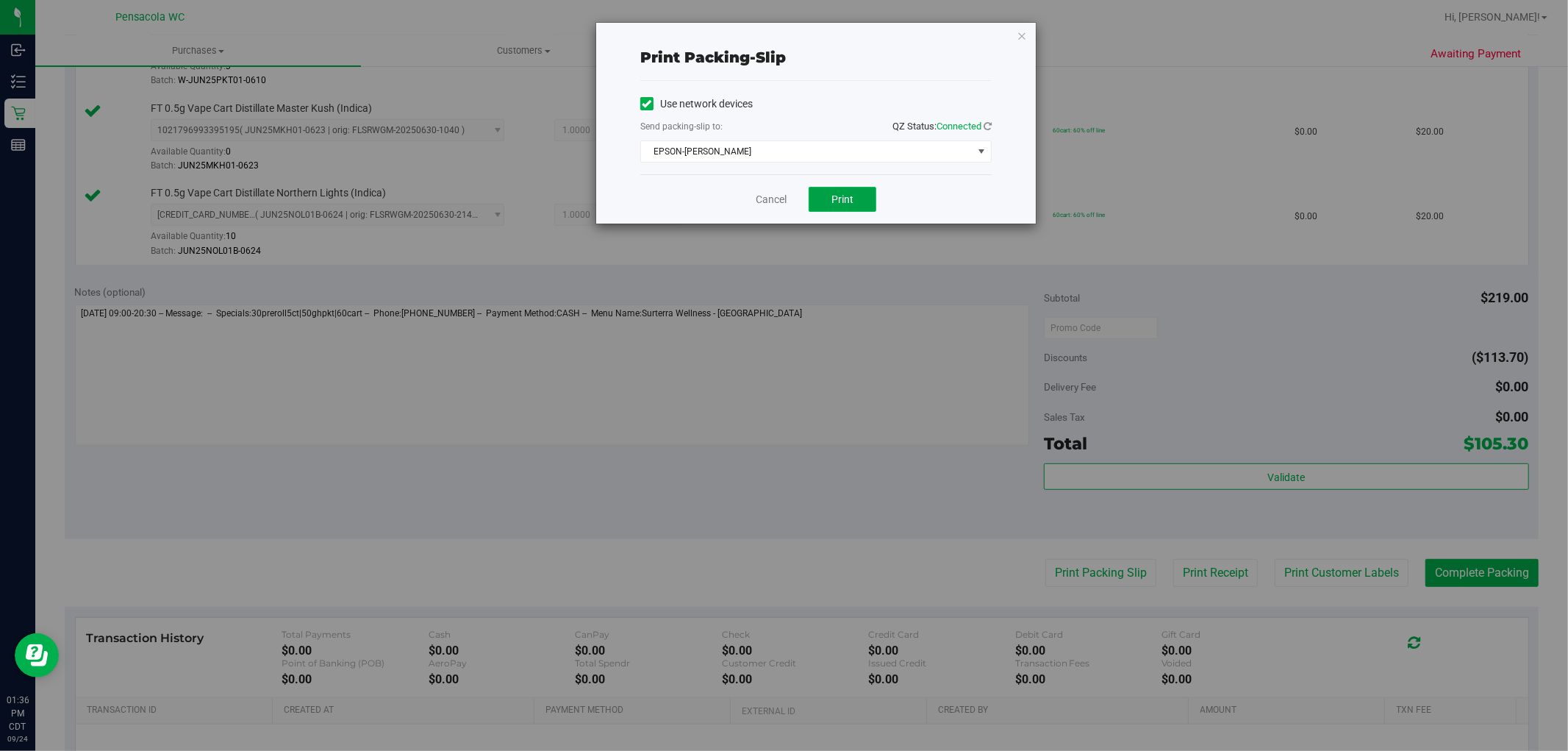
click at [851, 194] on span "Print" at bounding box center [842, 199] width 22 height 12
click at [777, 194] on link "Cancel" at bounding box center [771, 199] width 31 height 15
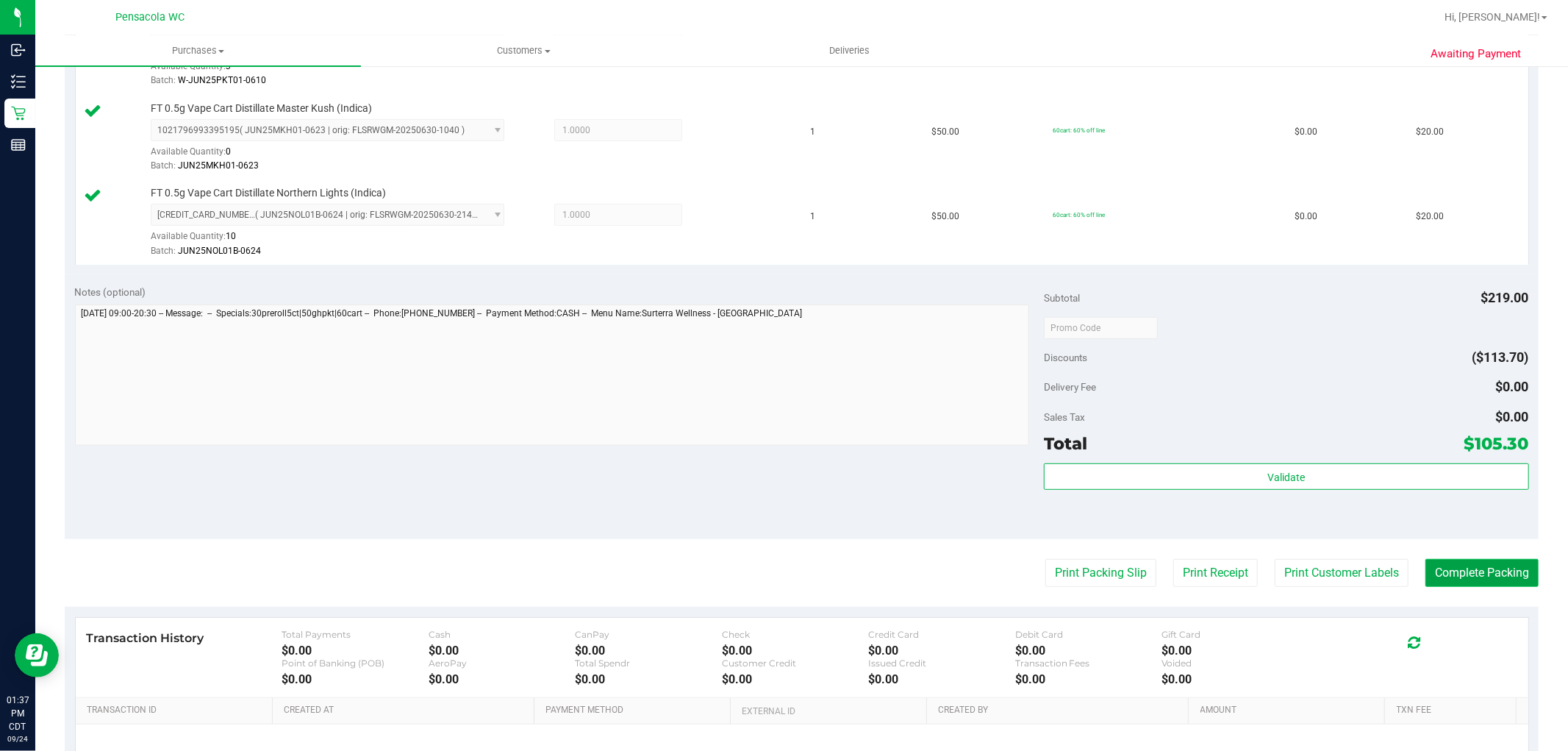
click at [1486, 576] on button "Complete Packing" at bounding box center [1482, 573] width 114 height 28
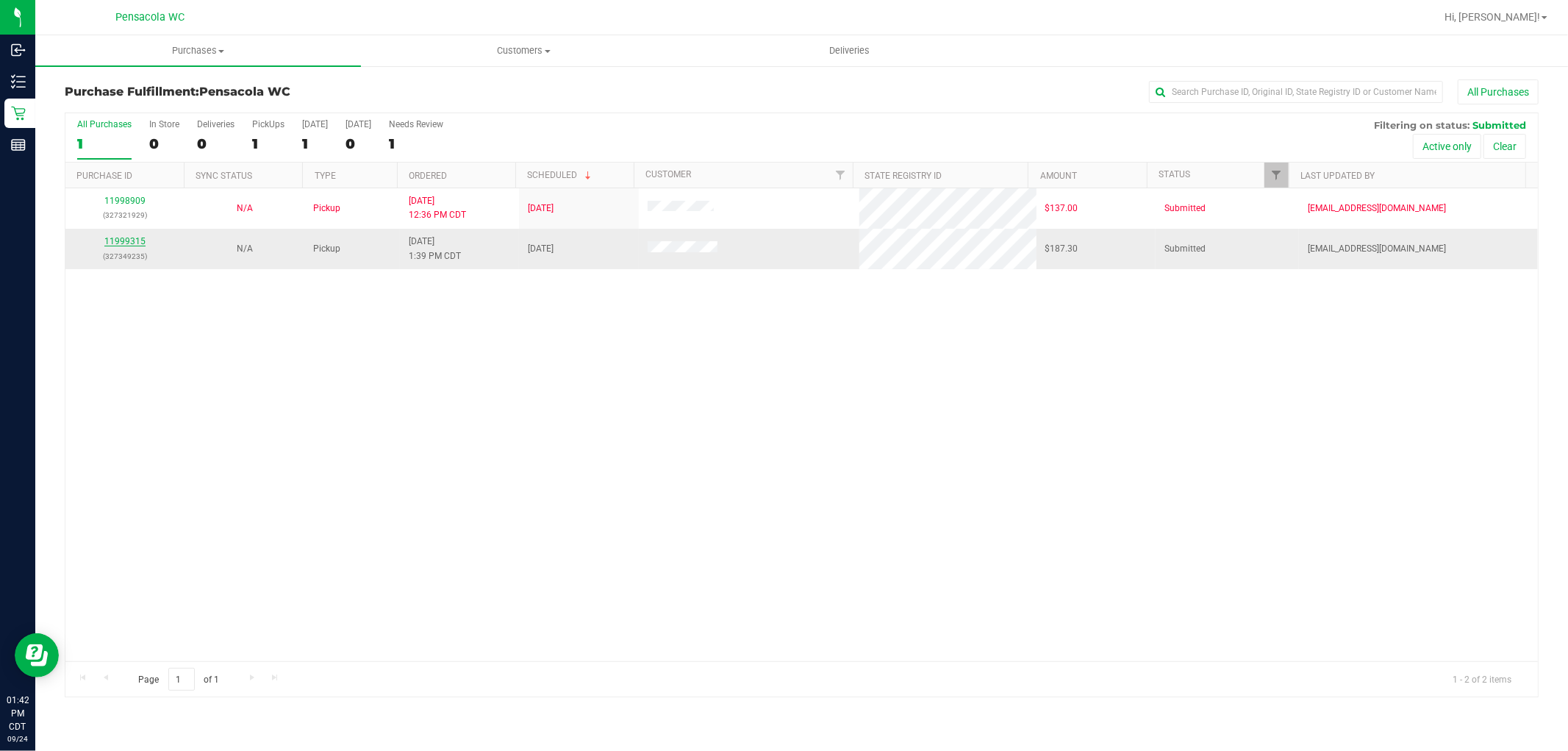
click at [129, 239] on link "11999315" at bounding box center [125, 241] width 41 height 11
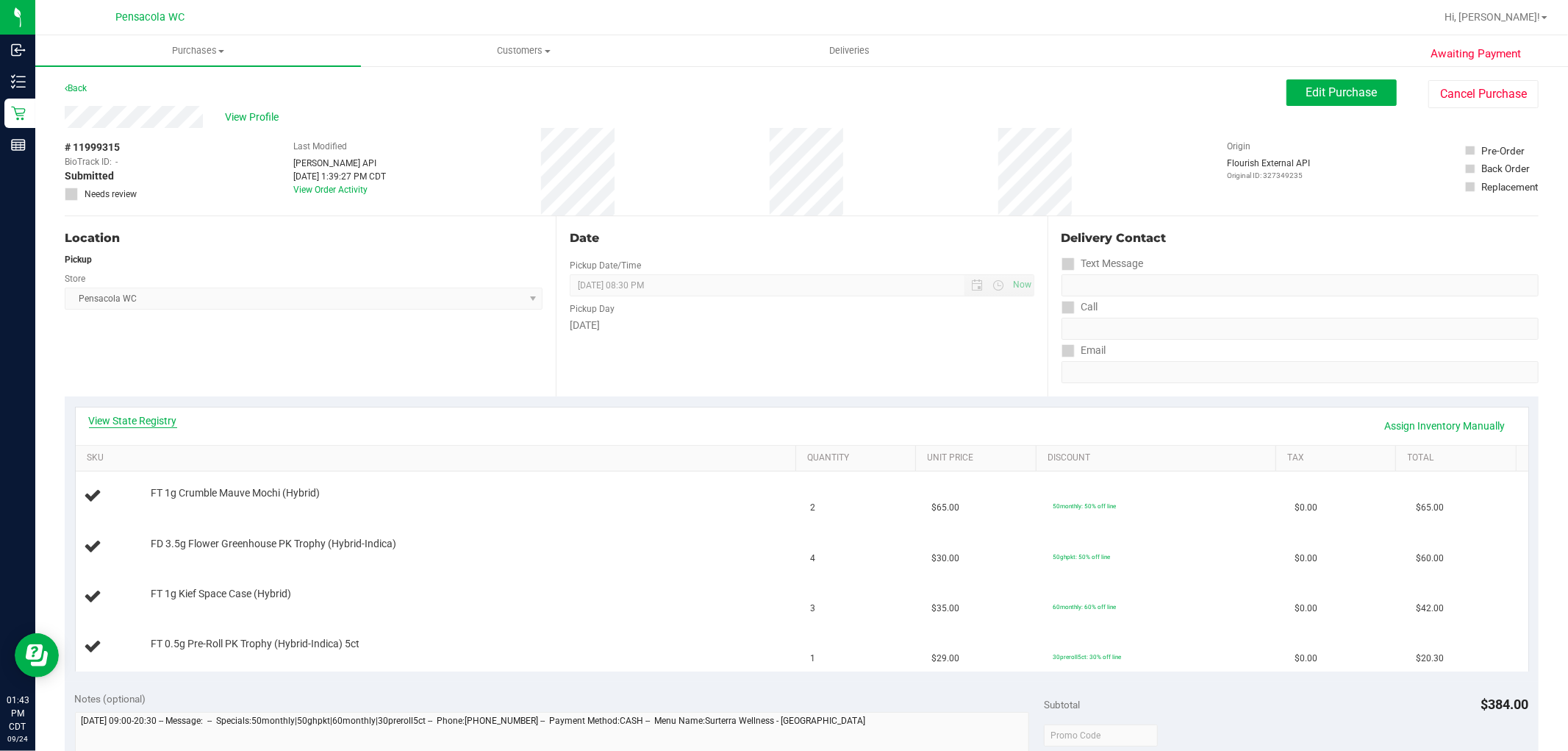
click at [165, 422] on link "View State Registry" at bounding box center [132, 421] width 88 height 15
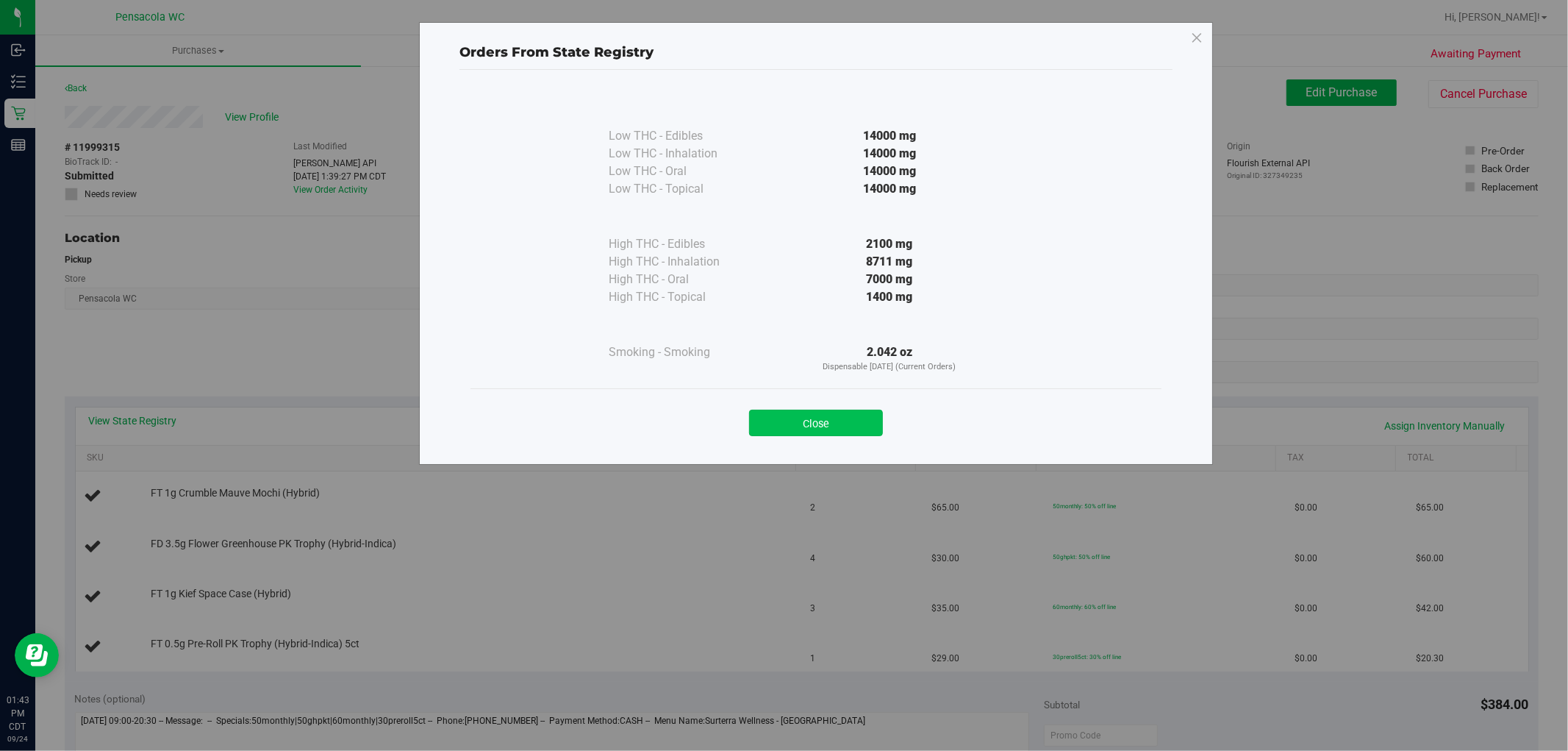
click at [841, 413] on button "Close" at bounding box center [816, 423] width 134 height 27
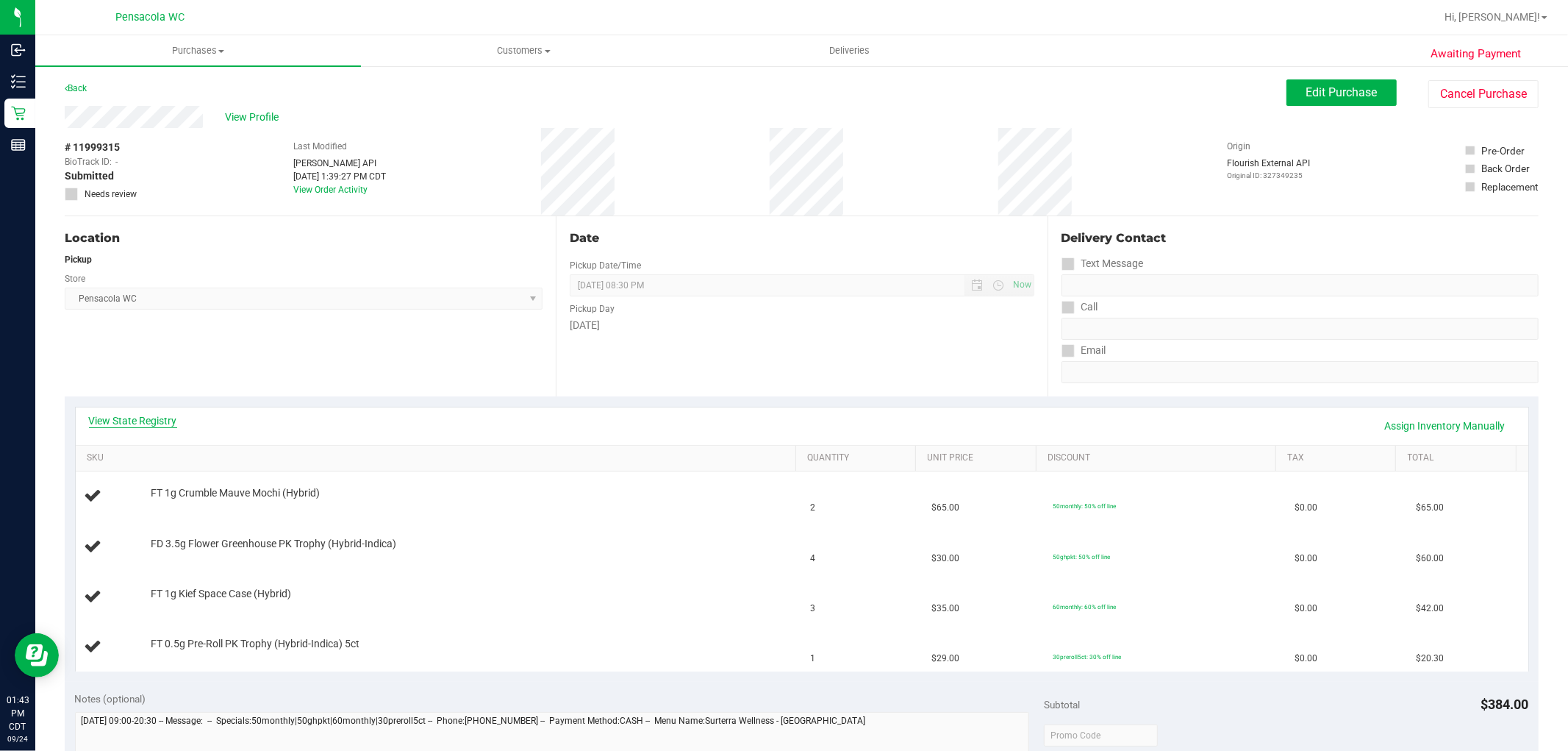
click at [172, 420] on link "View State Registry" at bounding box center [132, 421] width 88 height 15
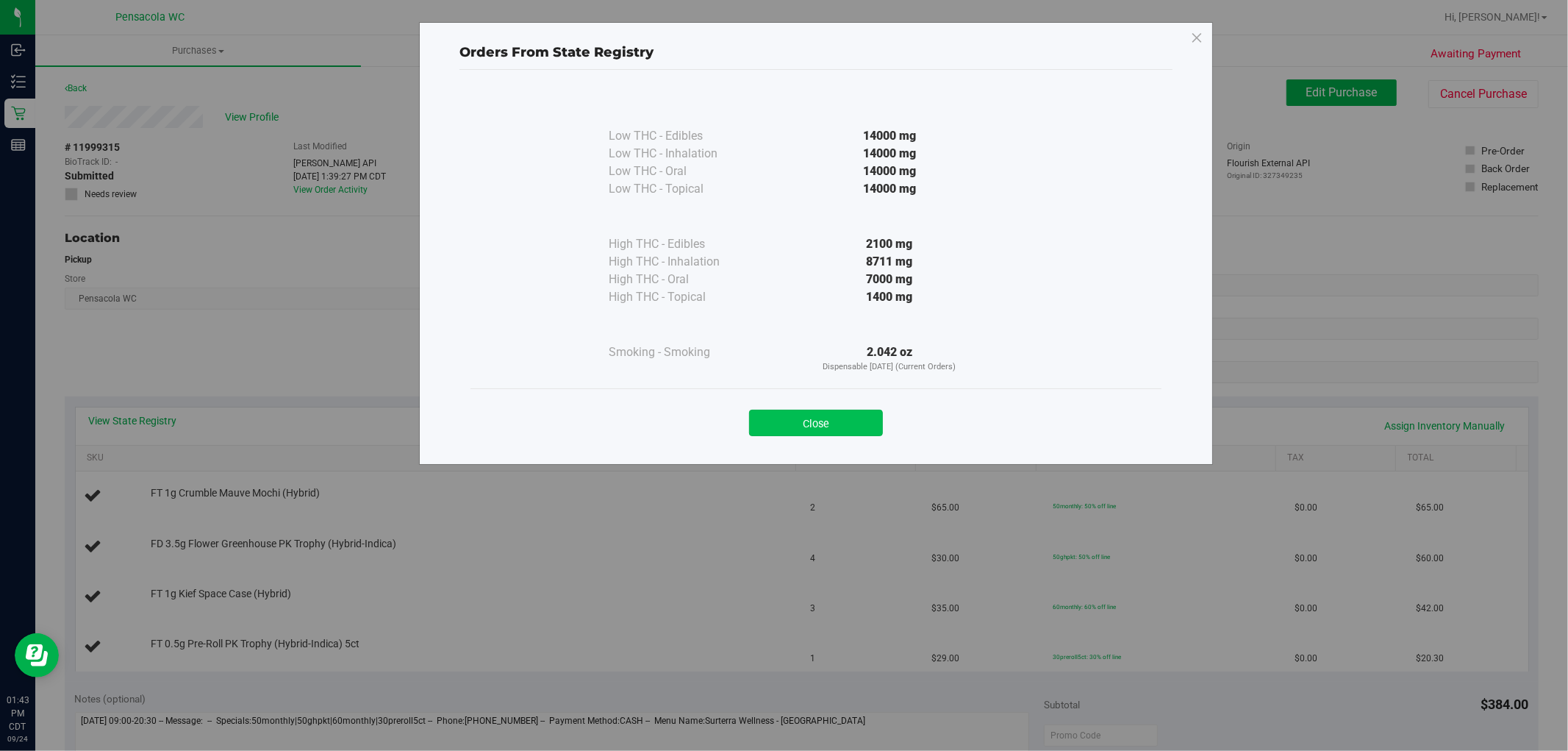
click at [838, 418] on button "Close" at bounding box center [816, 423] width 134 height 27
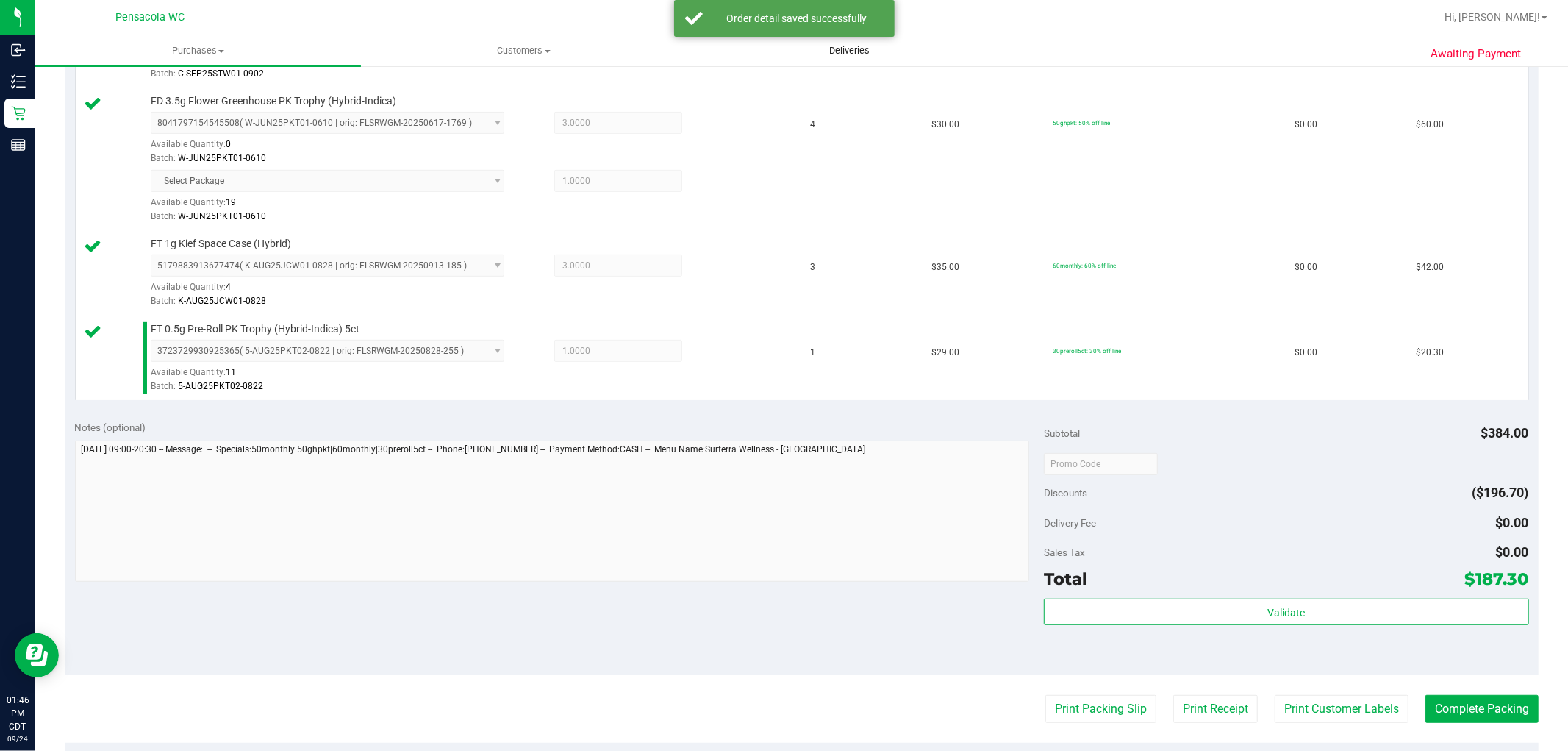
scroll to position [466, 0]
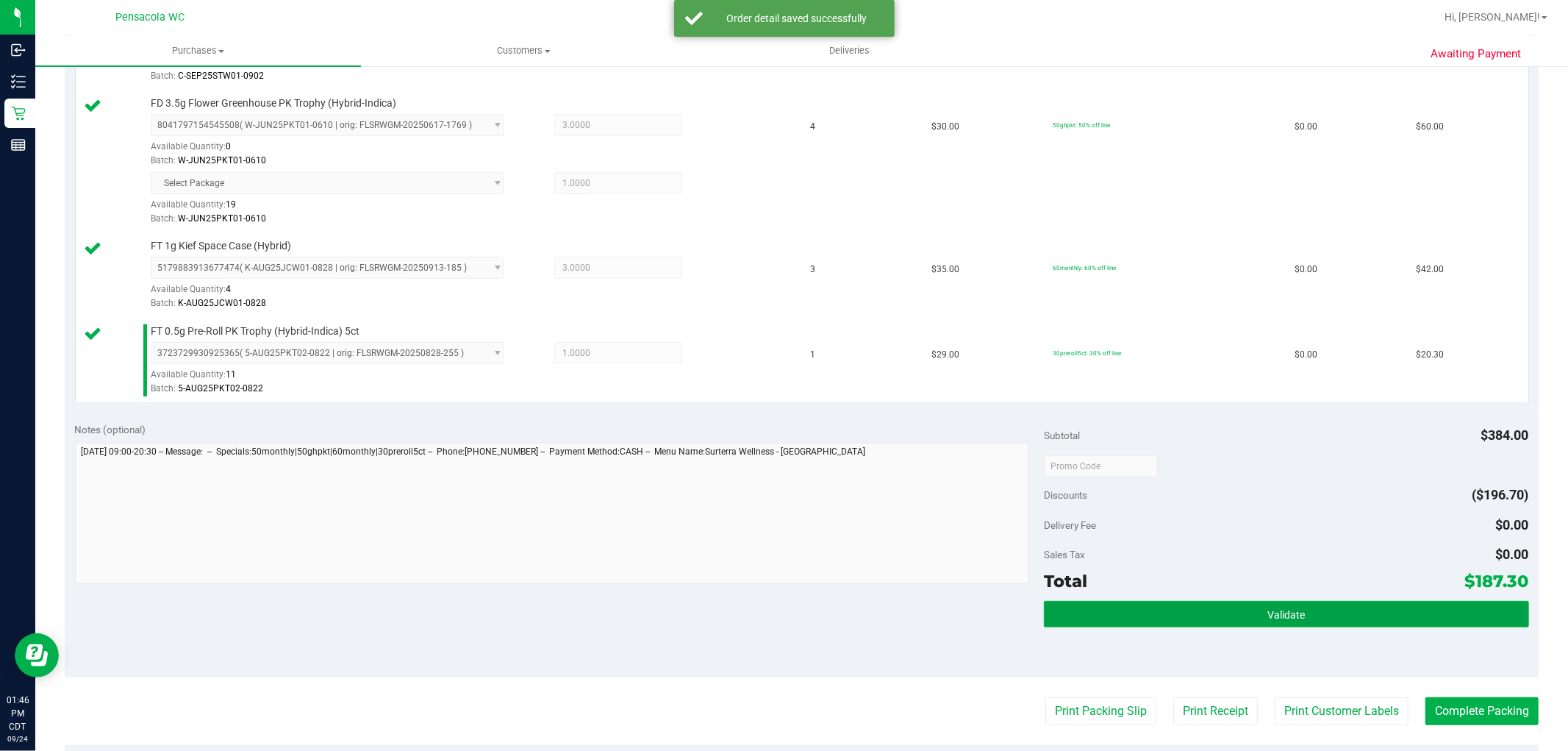
click at [1290, 604] on button "Validate" at bounding box center [1286, 614] width 485 height 27
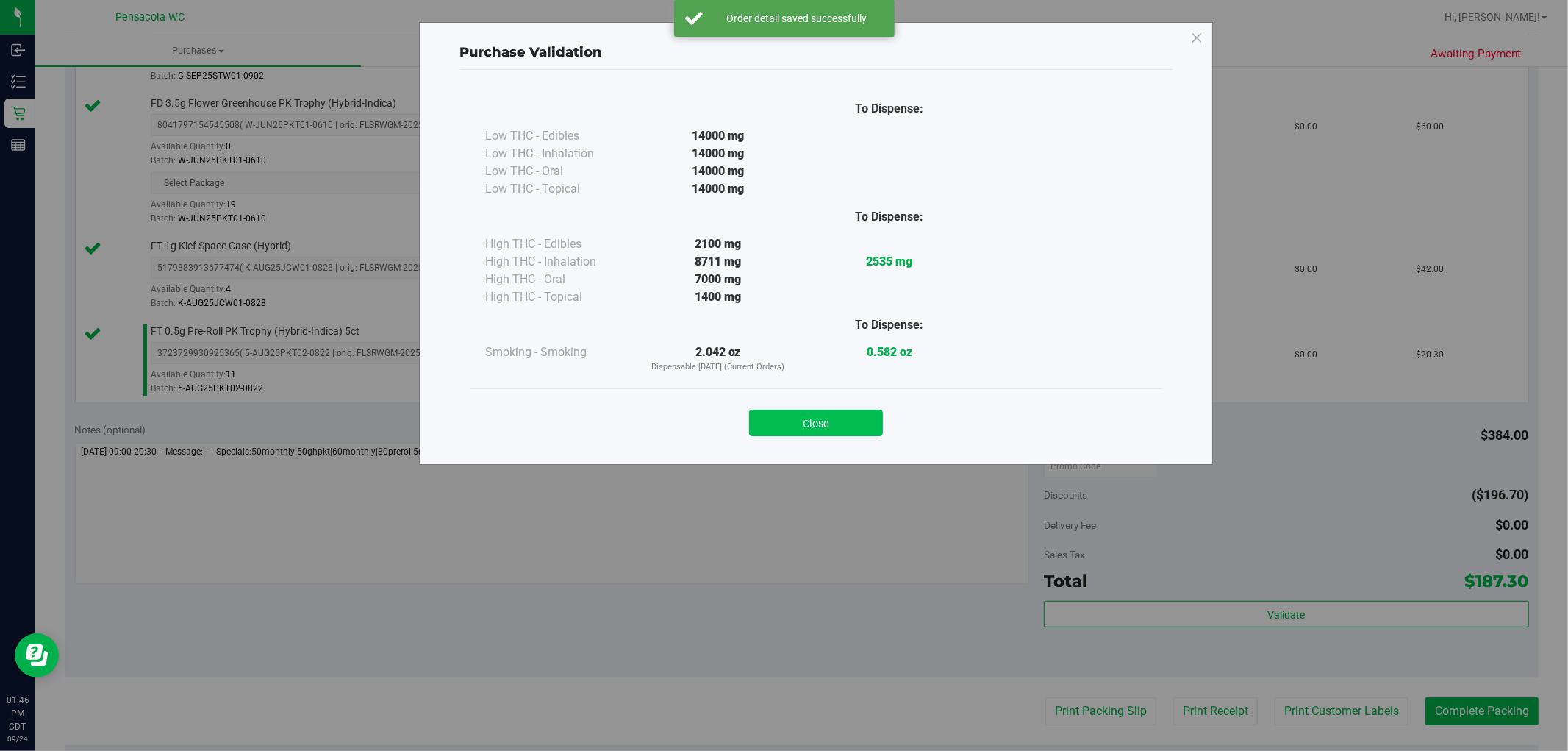
click at [863, 424] on button "Close" at bounding box center [816, 423] width 134 height 27
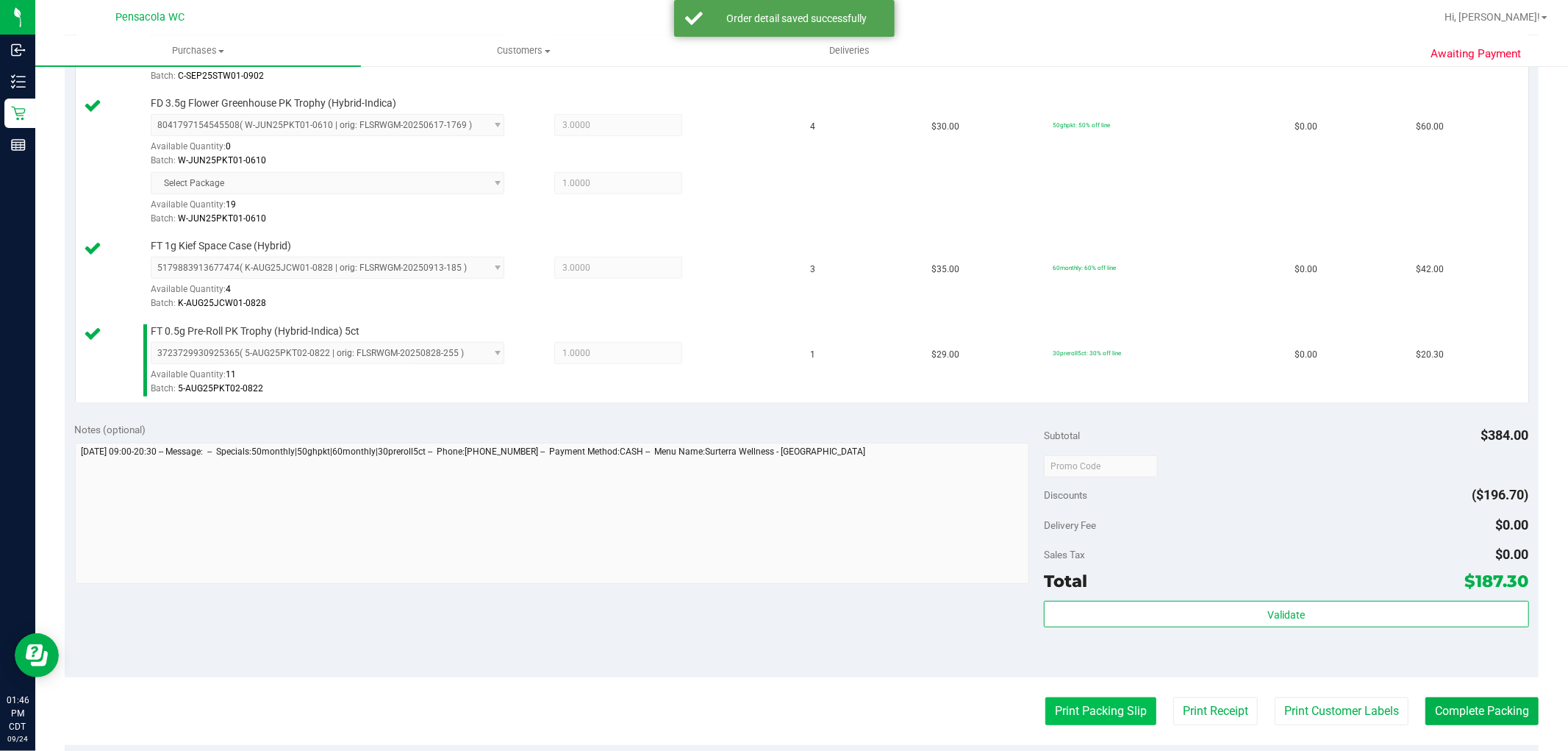
click at [1133, 697] on button "Print Packing Slip" at bounding box center [1100, 710] width 111 height 28
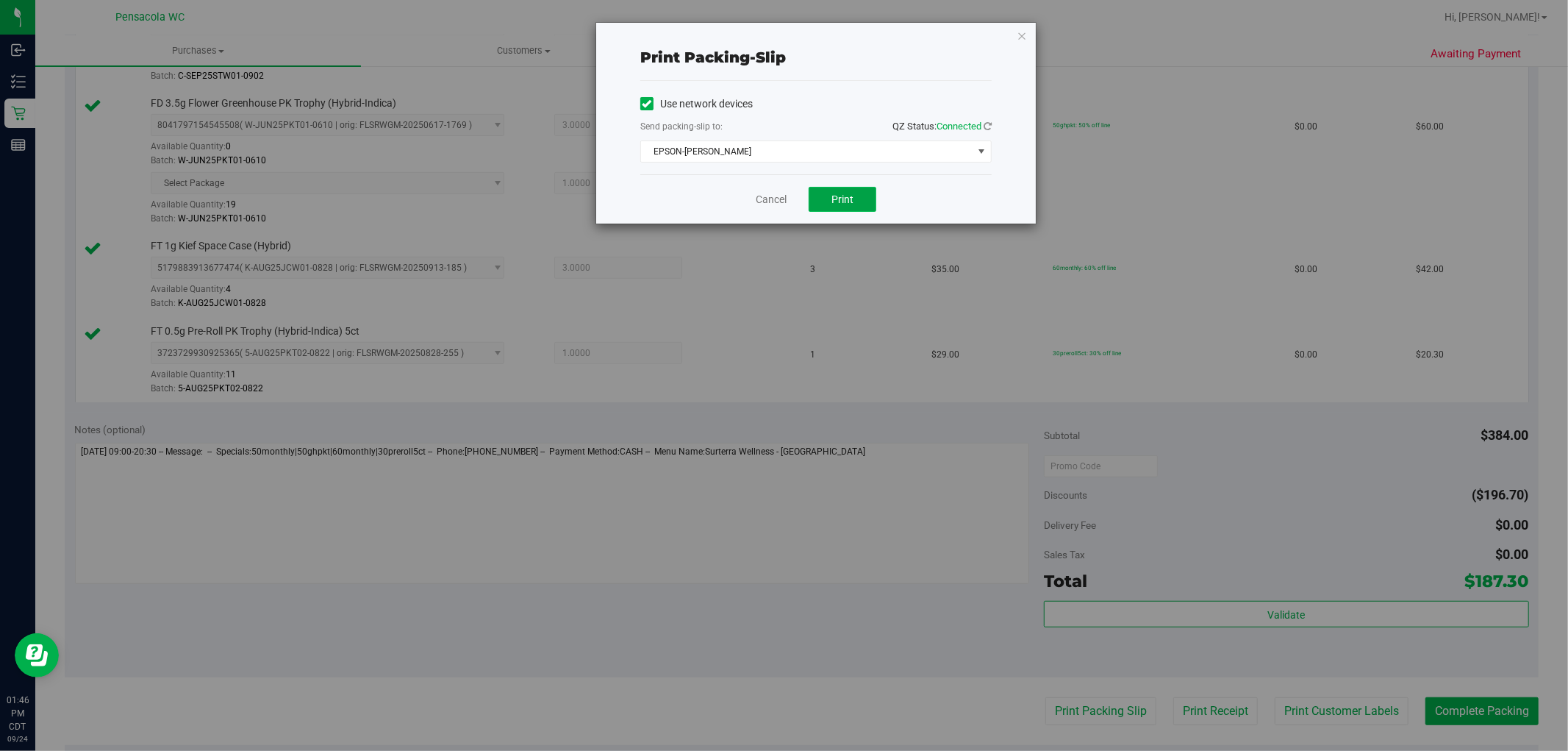
click at [842, 202] on span "Print" at bounding box center [842, 199] width 22 height 12
click at [777, 199] on link "Cancel" at bounding box center [771, 199] width 31 height 15
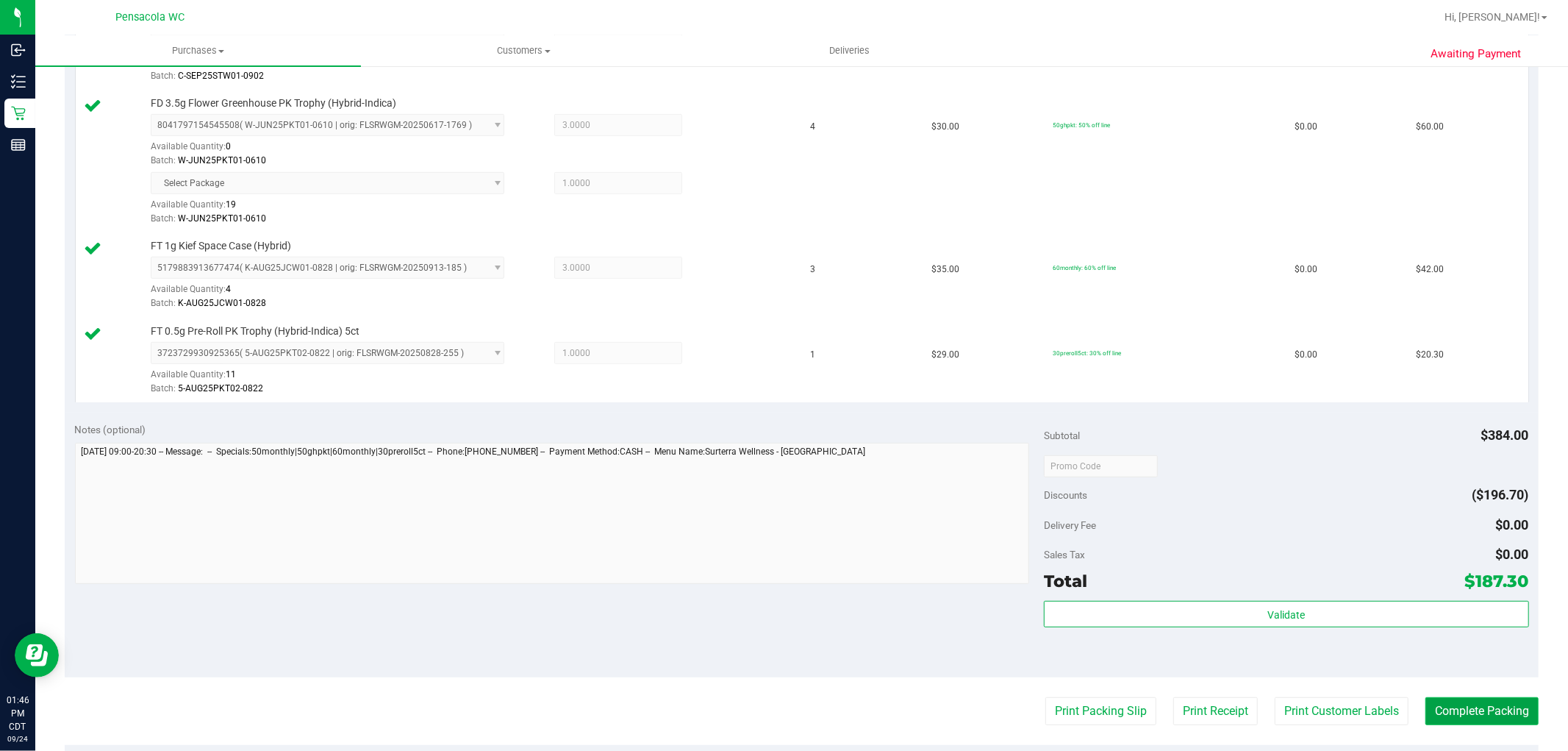
click at [1490, 708] on button "Complete Packing" at bounding box center [1482, 710] width 114 height 28
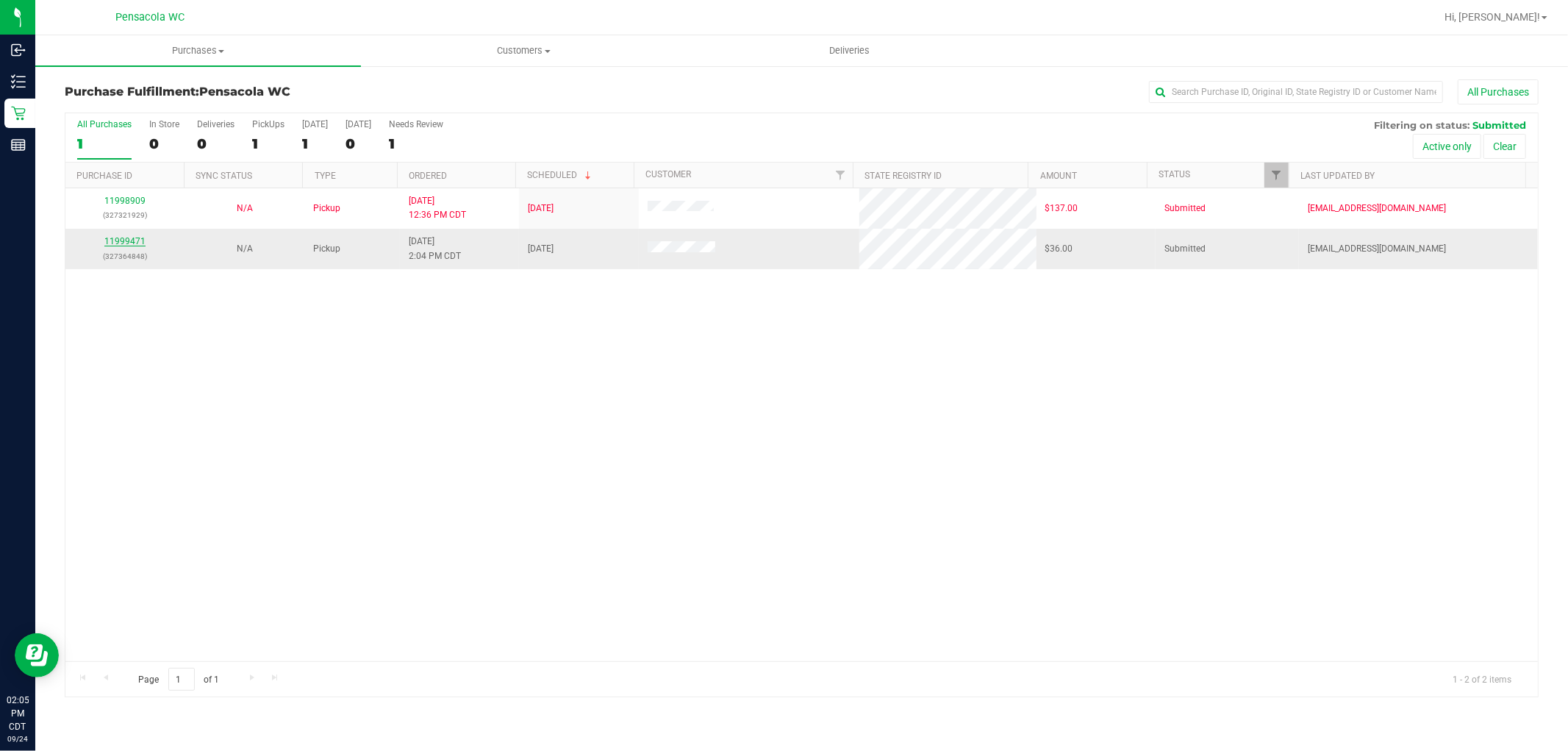
click at [133, 242] on link "11999471" at bounding box center [125, 241] width 41 height 11
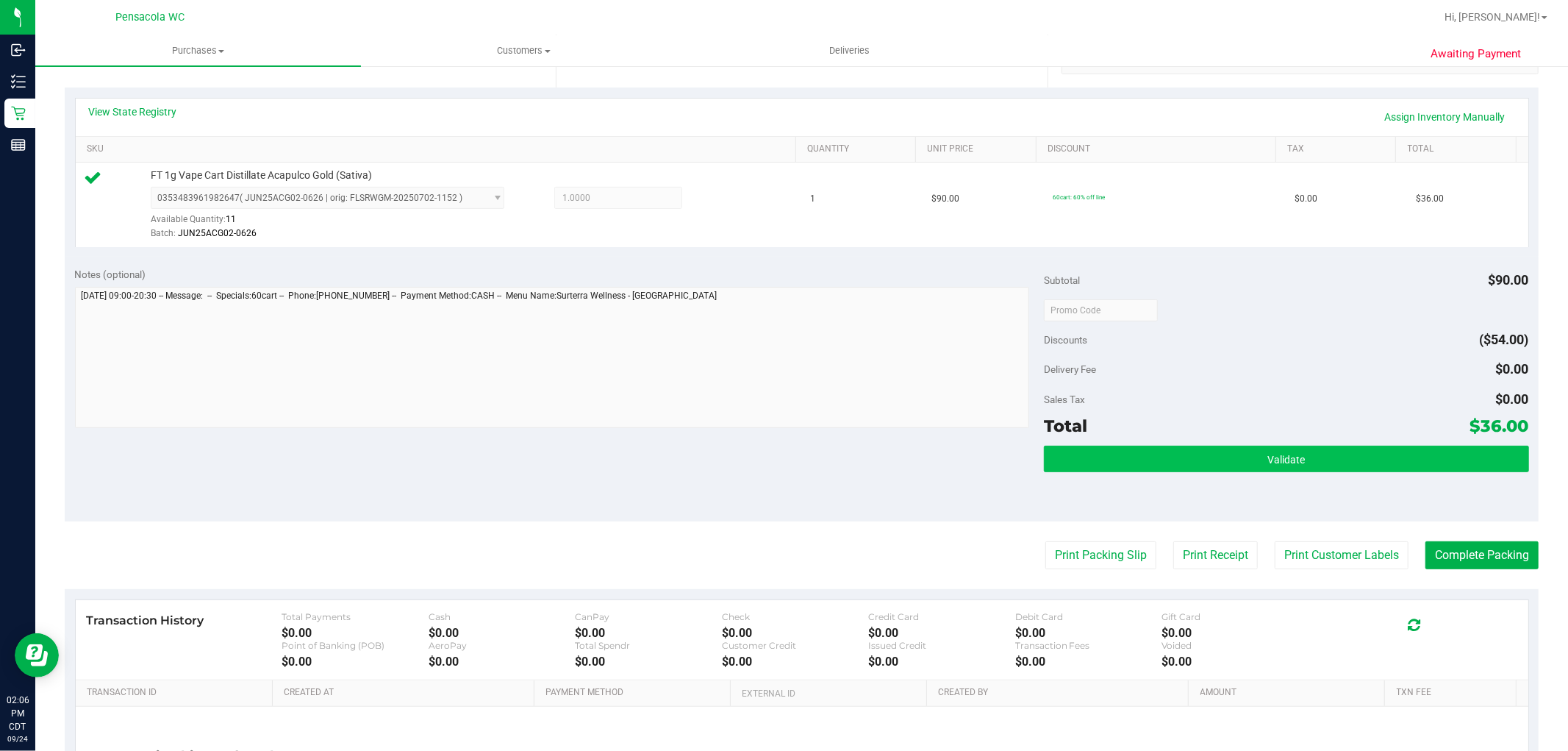
scroll to position [327, 0]
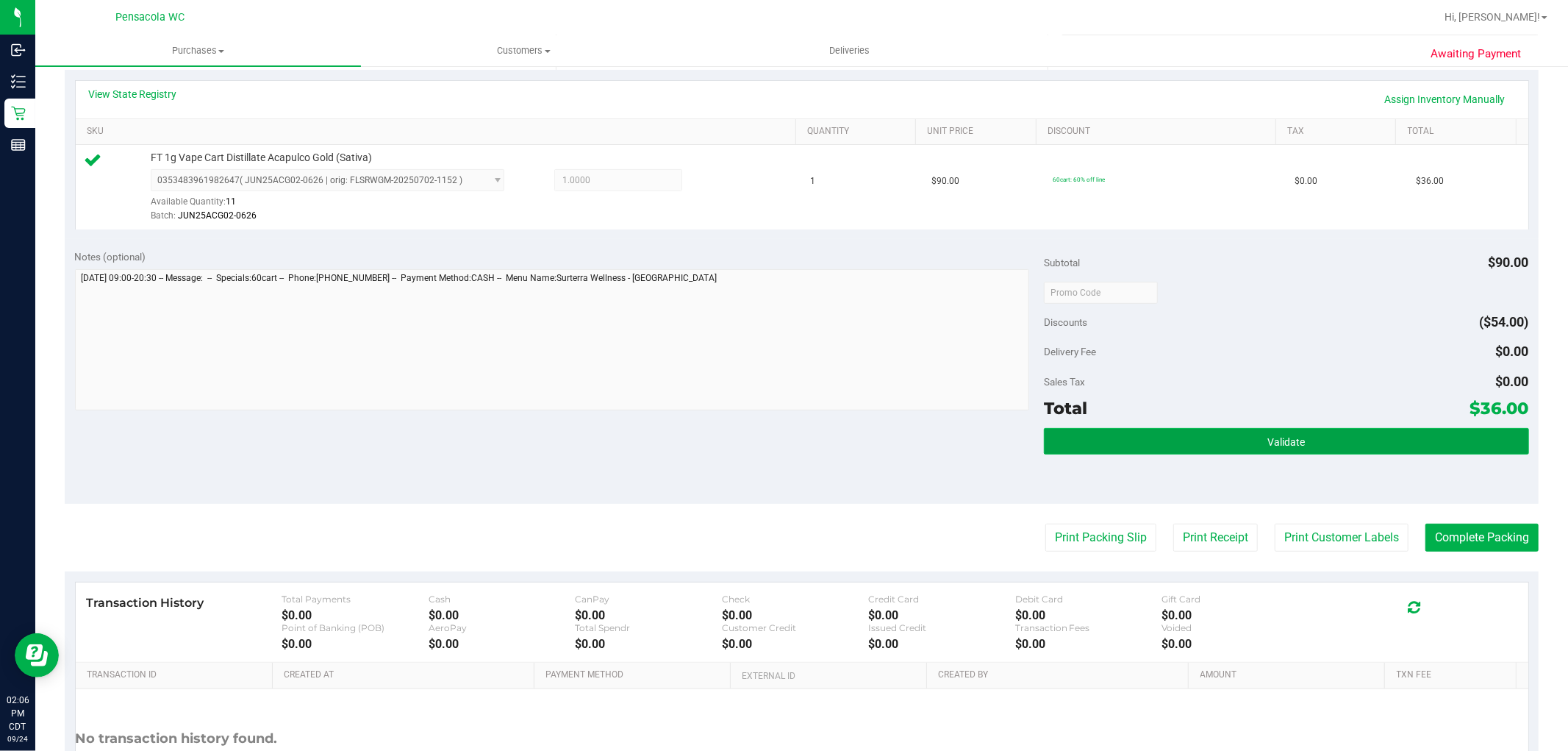
click at [1144, 428] on button "Validate" at bounding box center [1286, 441] width 485 height 27
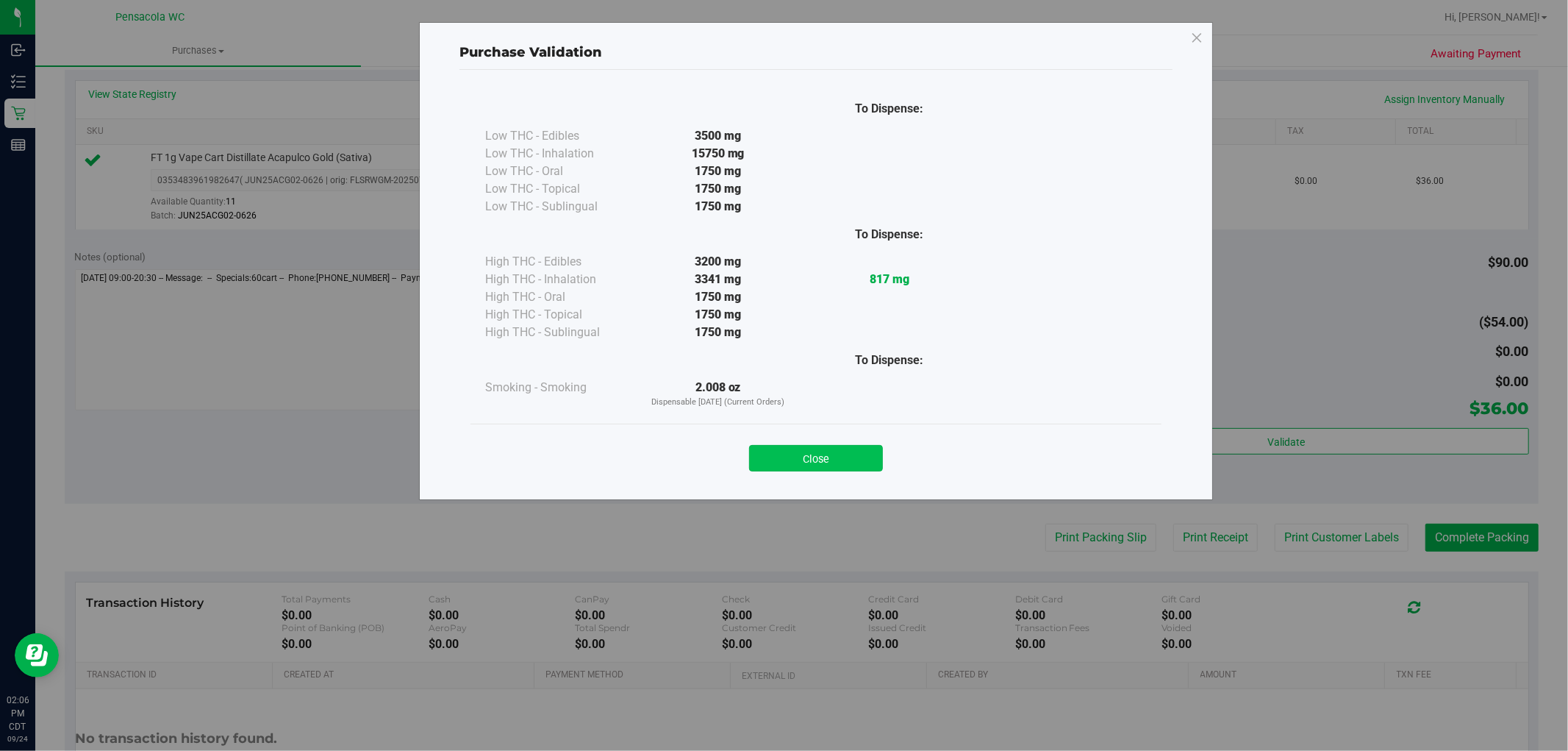
click at [816, 469] on button "Close" at bounding box center [816, 458] width 134 height 27
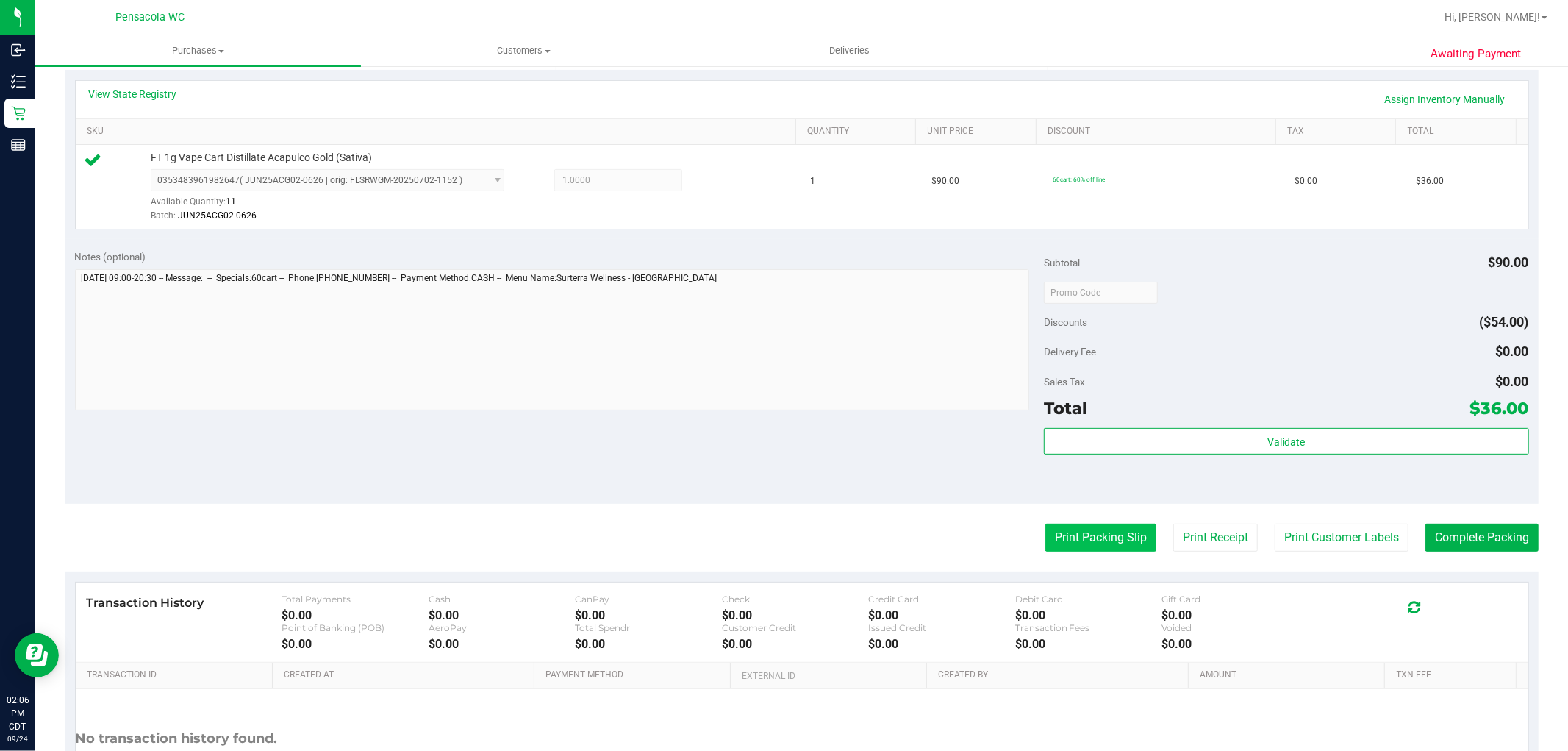
click at [1095, 526] on button "Print Packing Slip" at bounding box center [1100, 537] width 111 height 28
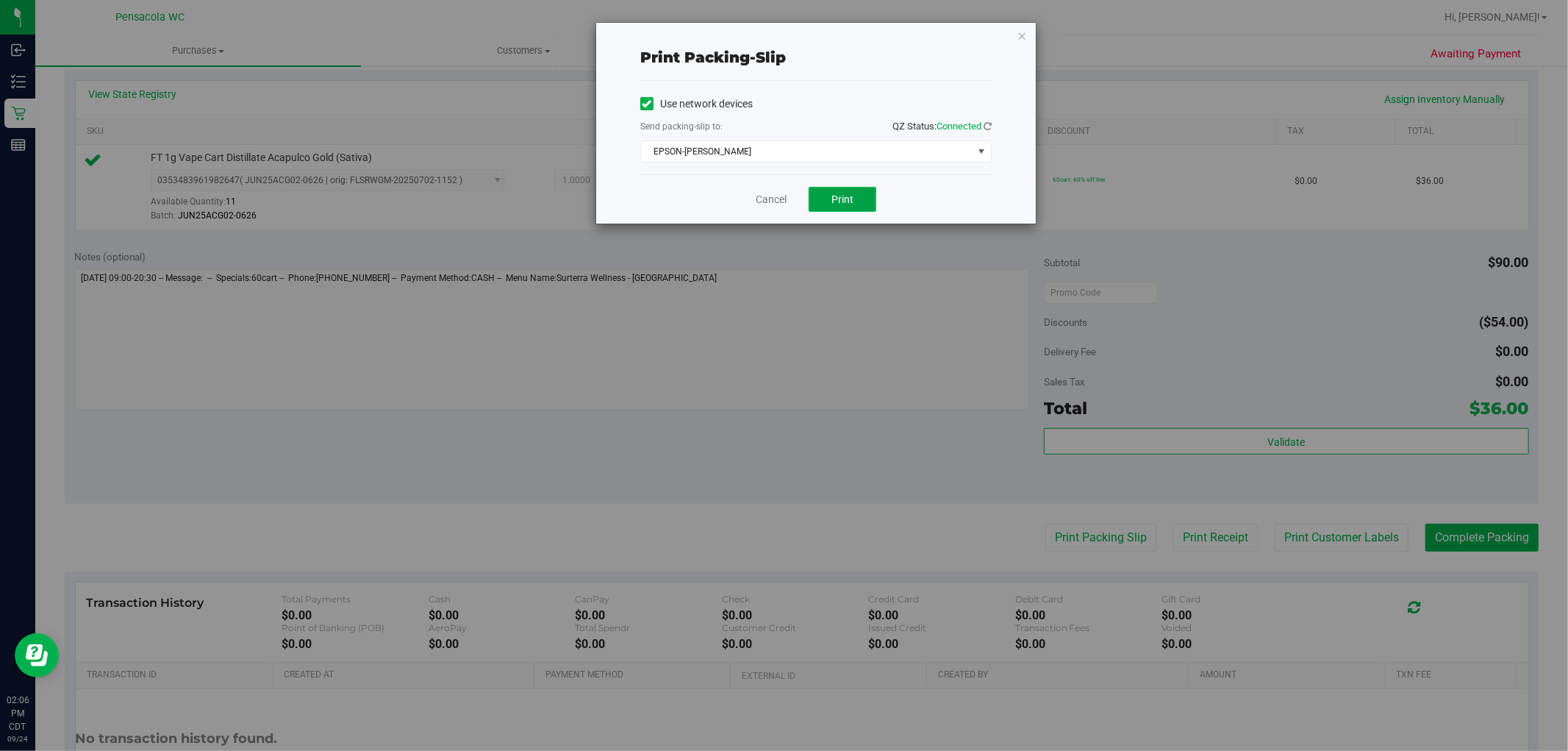
click at [863, 201] on button "Print" at bounding box center [842, 199] width 67 height 25
click at [782, 206] on link "Cancel" at bounding box center [771, 199] width 31 height 15
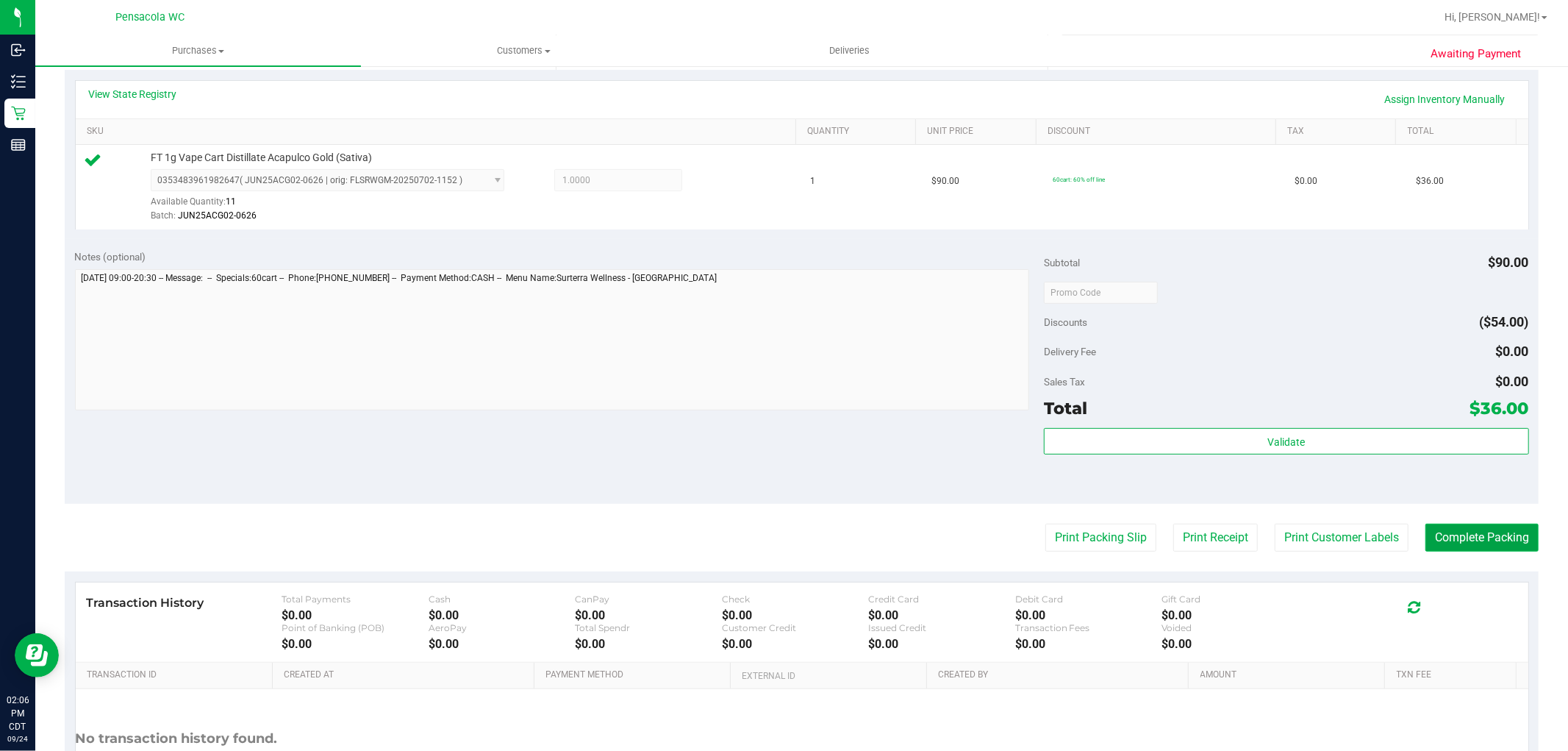
click at [1476, 535] on button "Complete Packing" at bounding box center [1482, 537] width 114 height 28
